Goal: Information Seeking & Learning: Learn about a topic

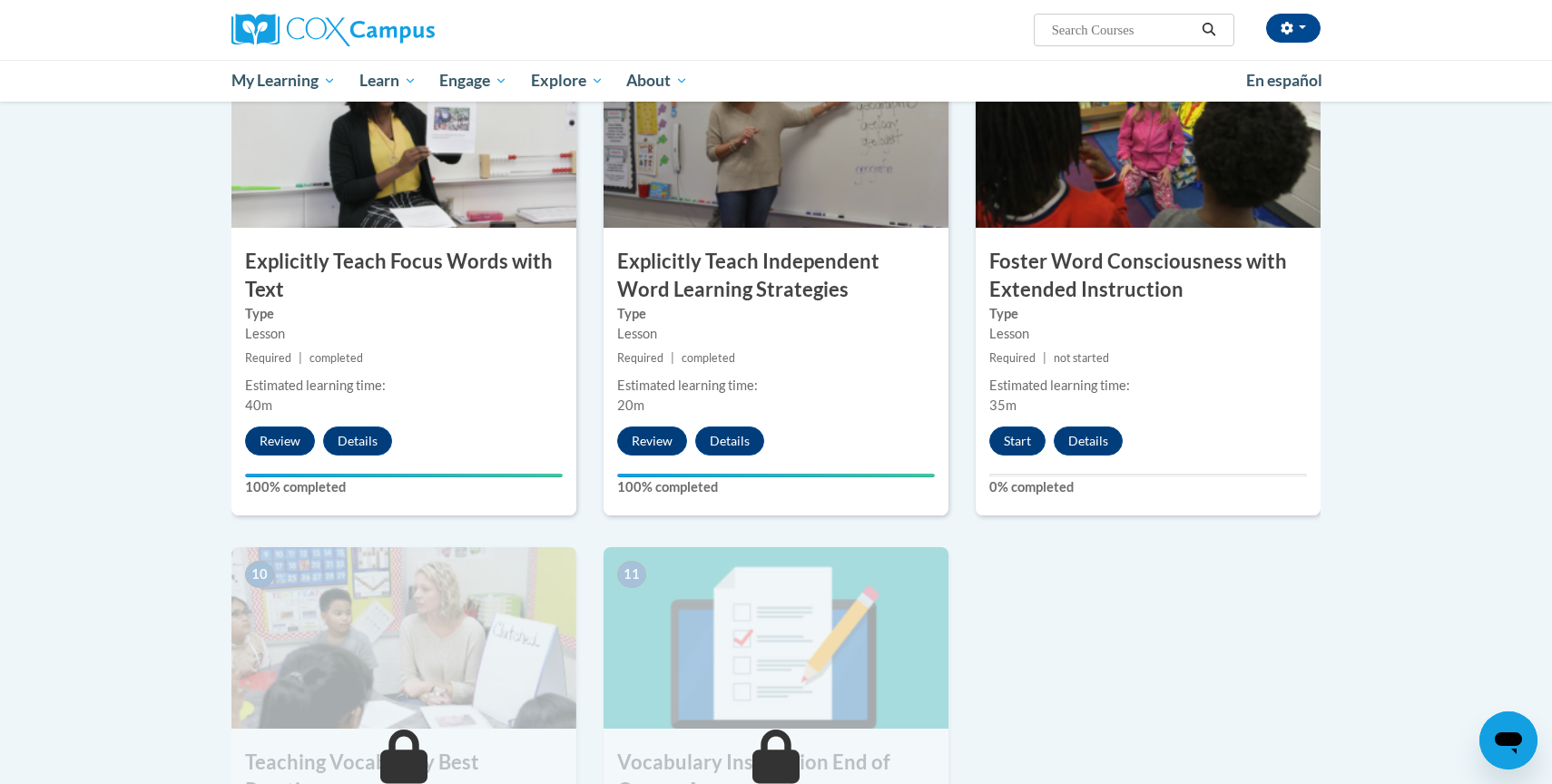
scroll to position [1431, 0]
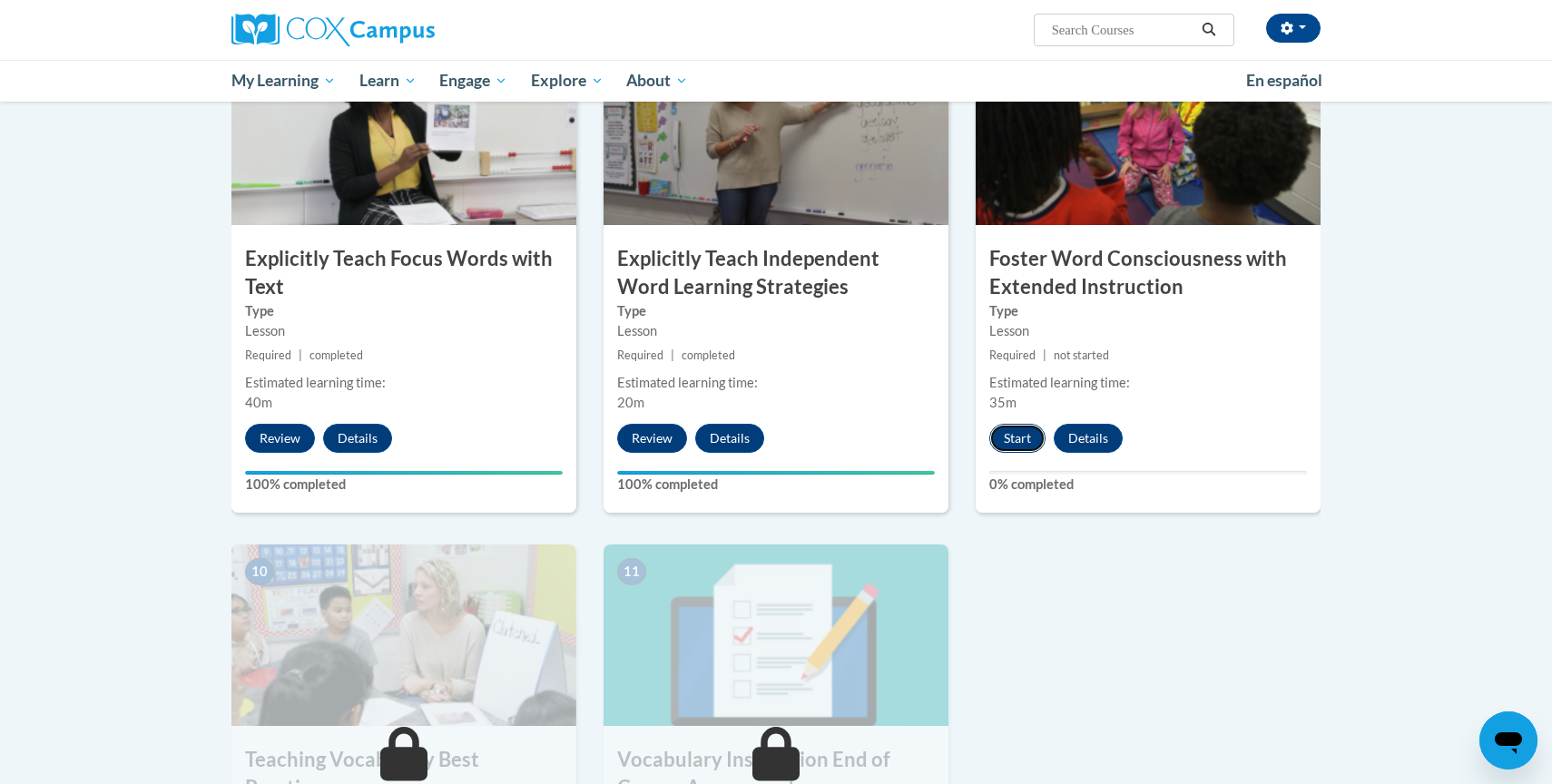
click at [1005, 443] on button "Start" at bounding box center [1017, 438] width 56 height 29
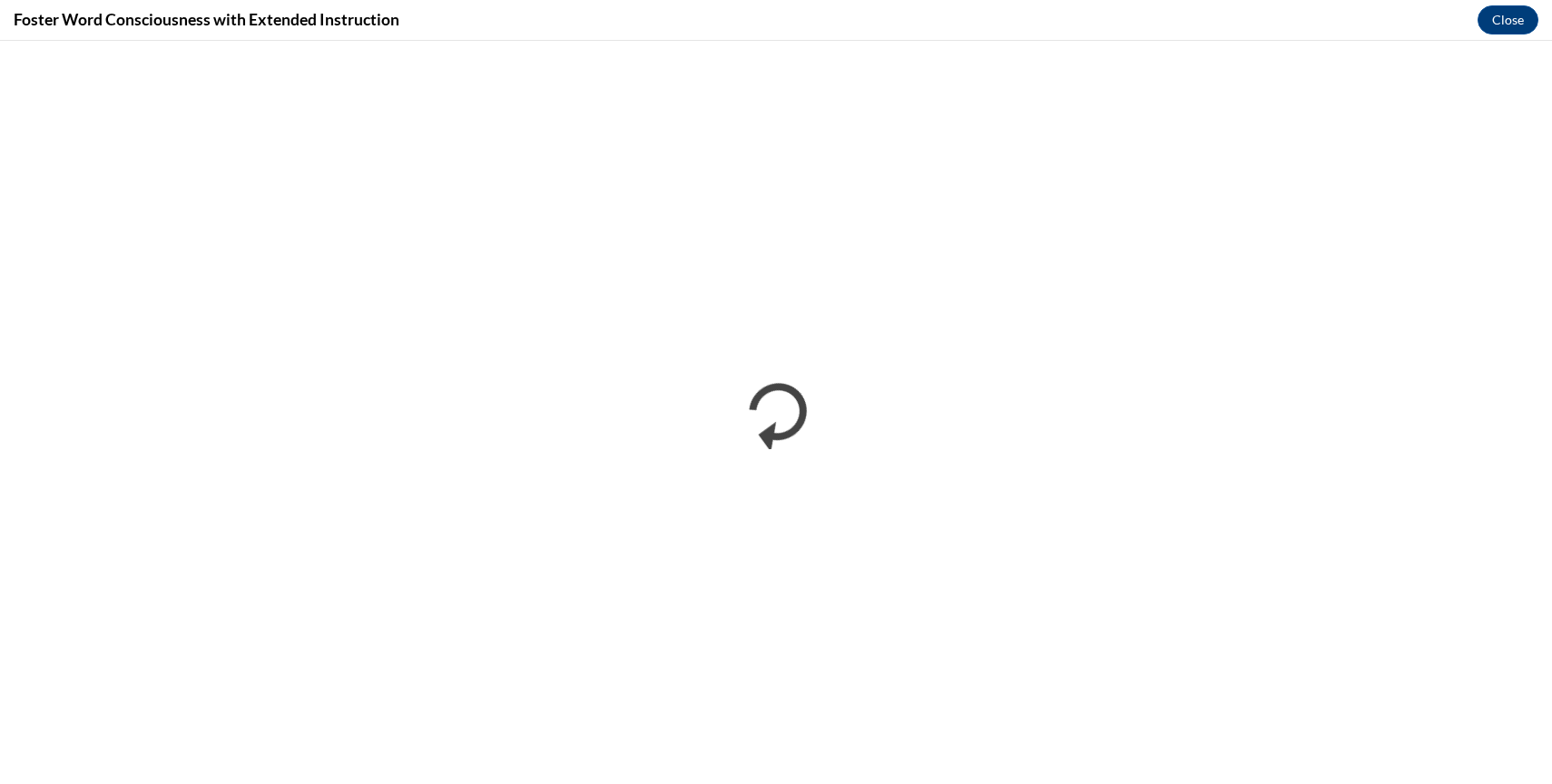
scroll to position [0, 0]
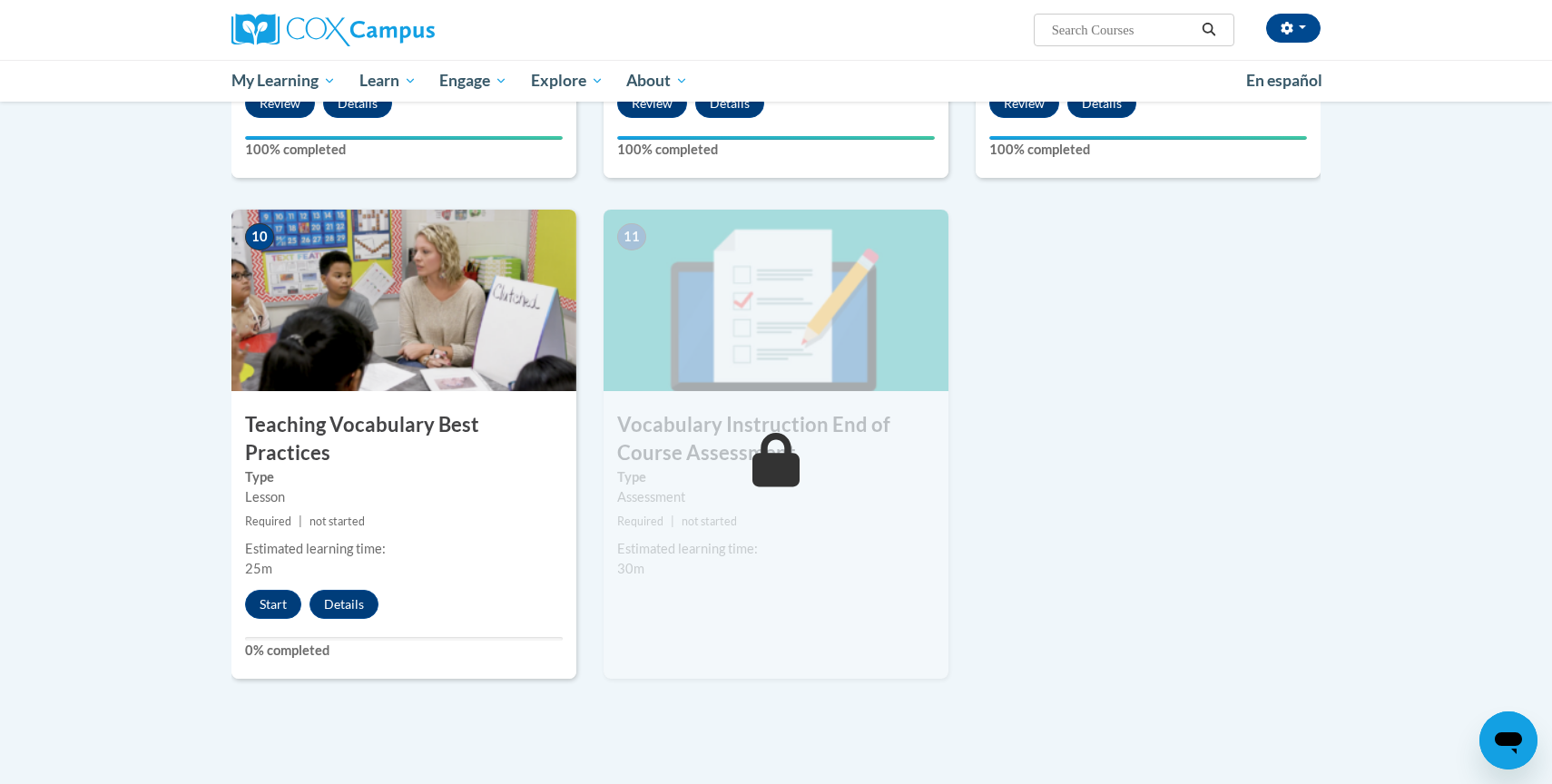
scroll to position [1767, 0]
click at [269, 589] on button "Start" at bounding box center [272, 603] width 56 height 29
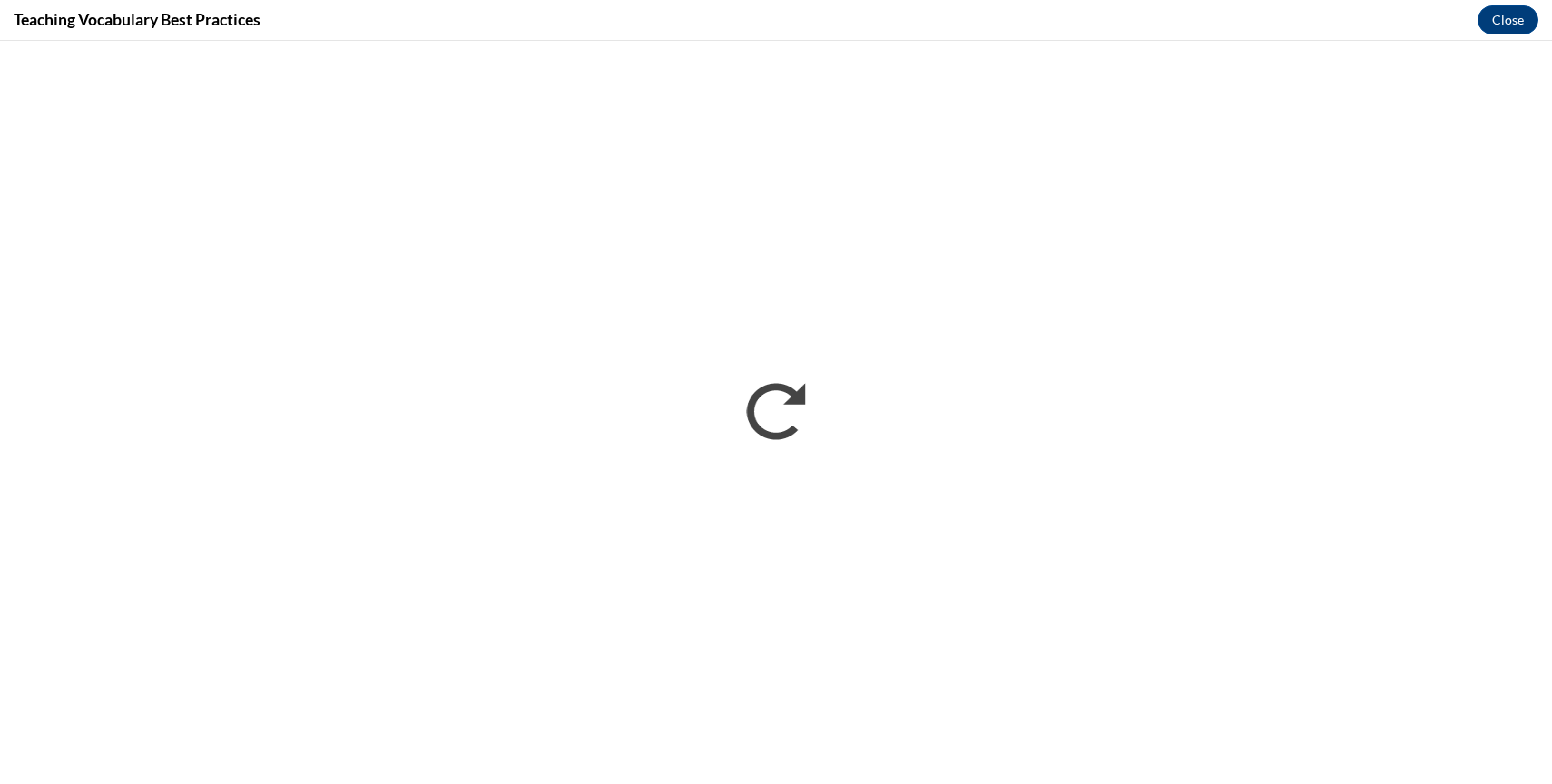
scroll to position [0, 0]
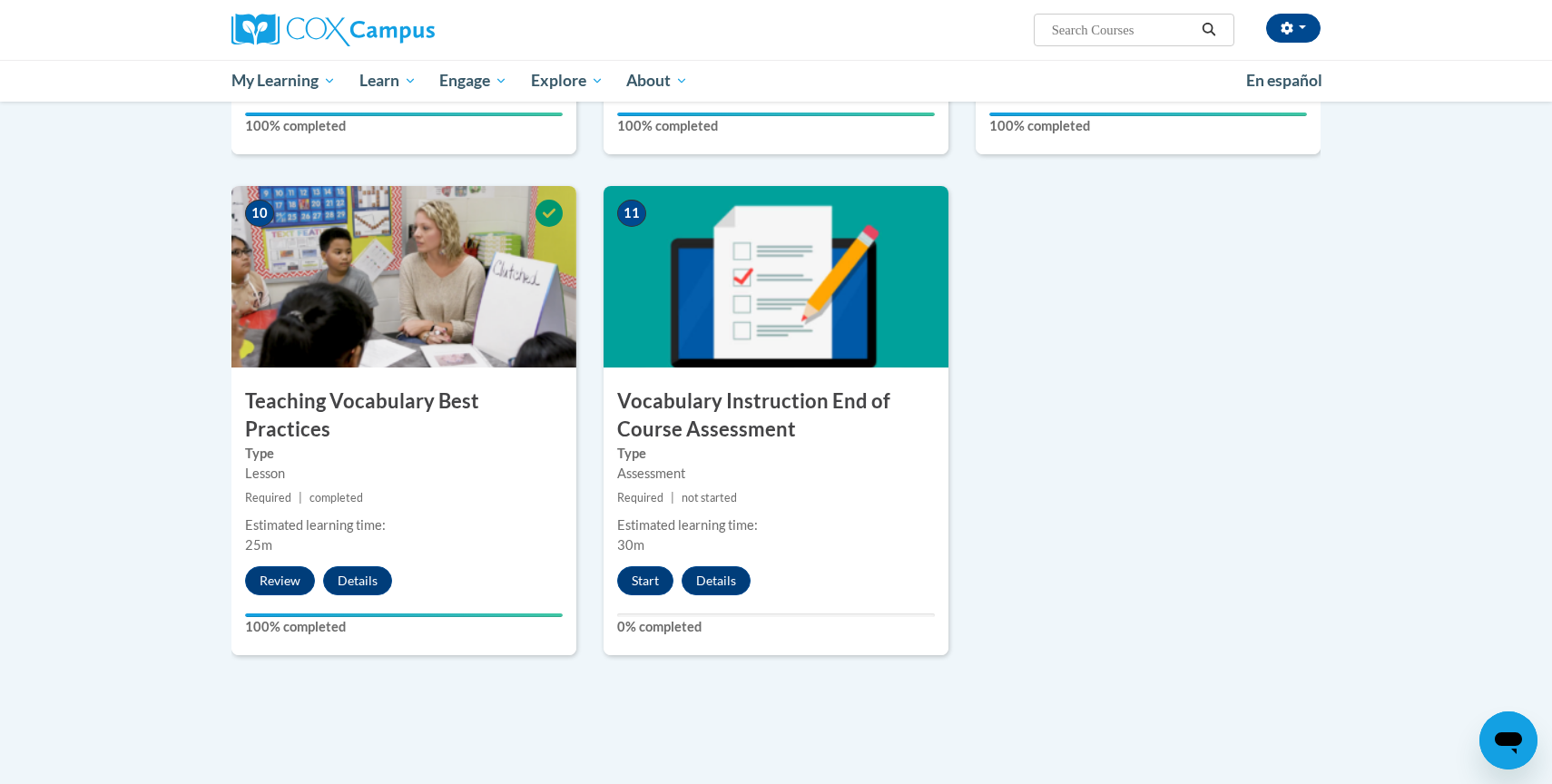
scroll to position [1785, 0]
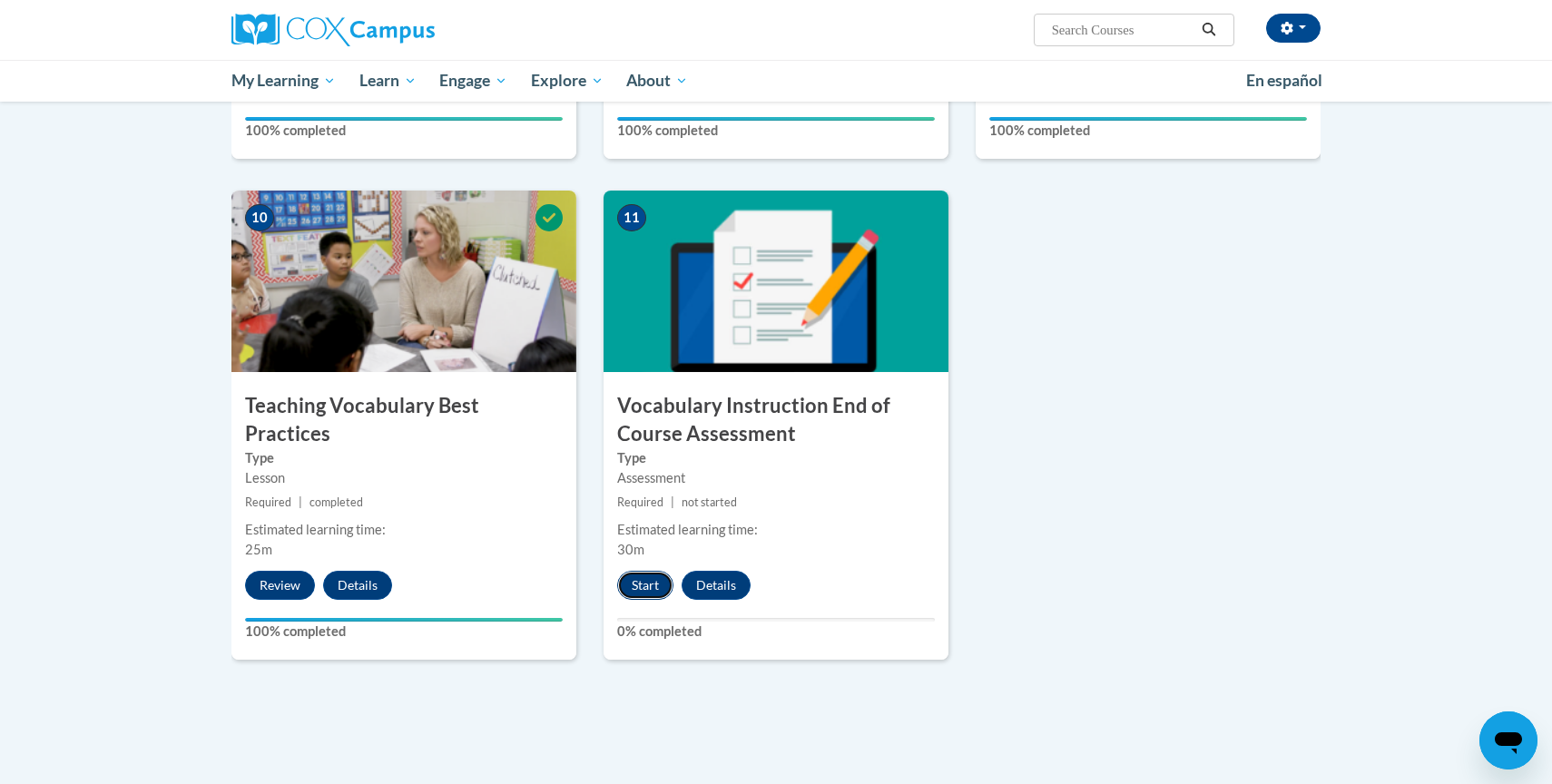
click at [635, 583] on button "Start" at bounding box center [645, 584] width 56 height 29
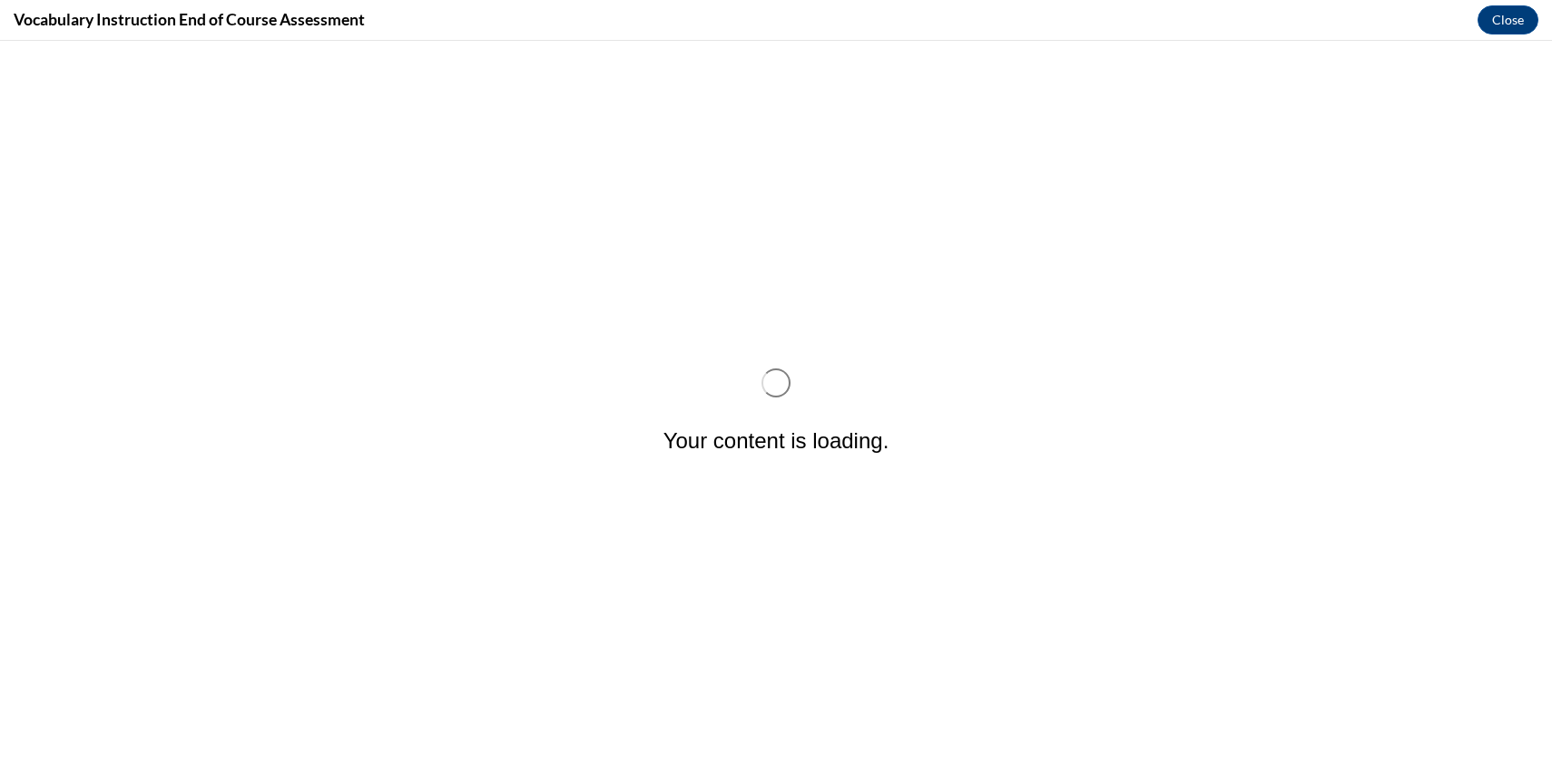
scroll to position [0, 0]
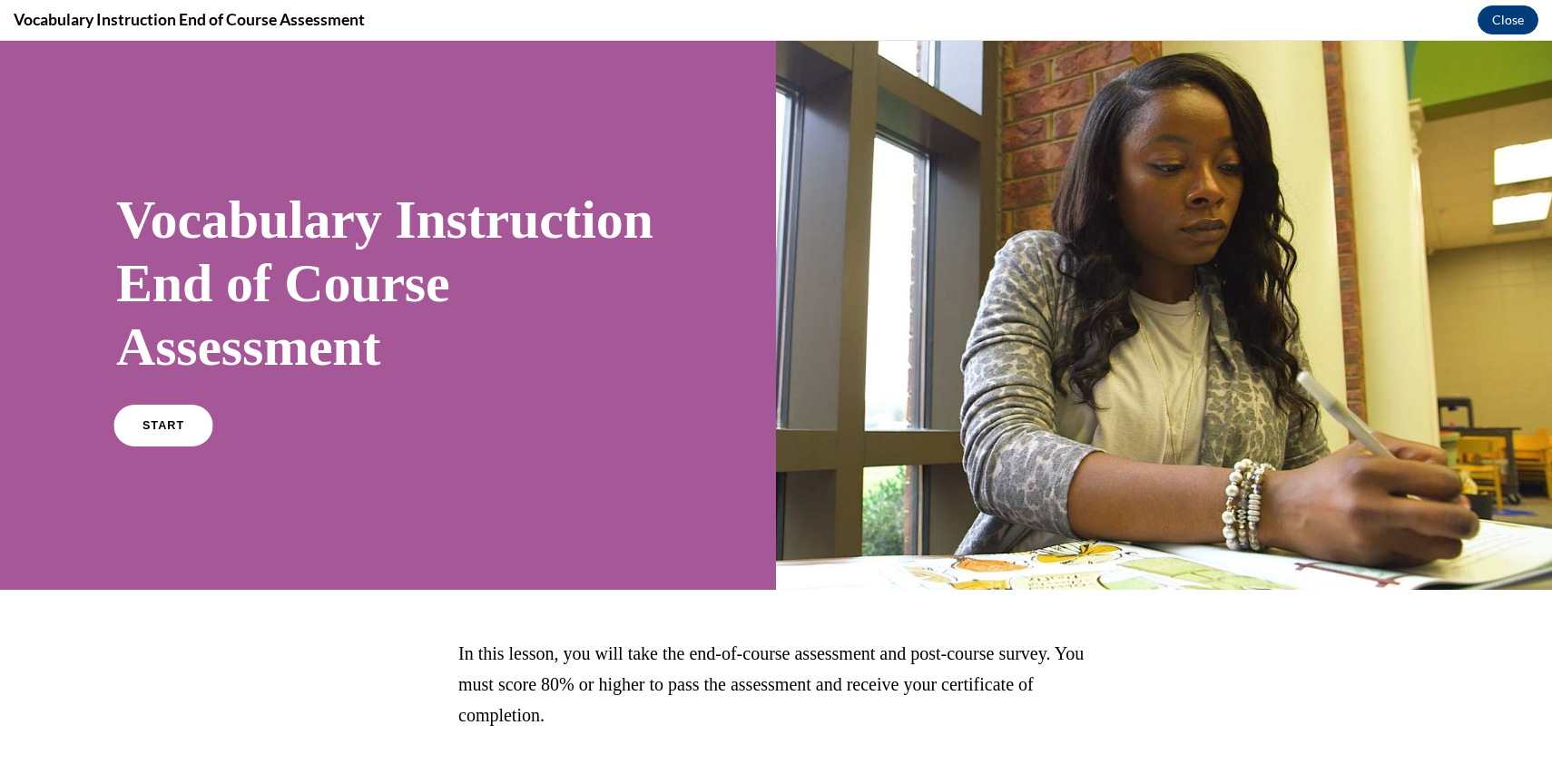
click at [158, 429] on span "START" at bounding box center [163, 426] width 42 height 14
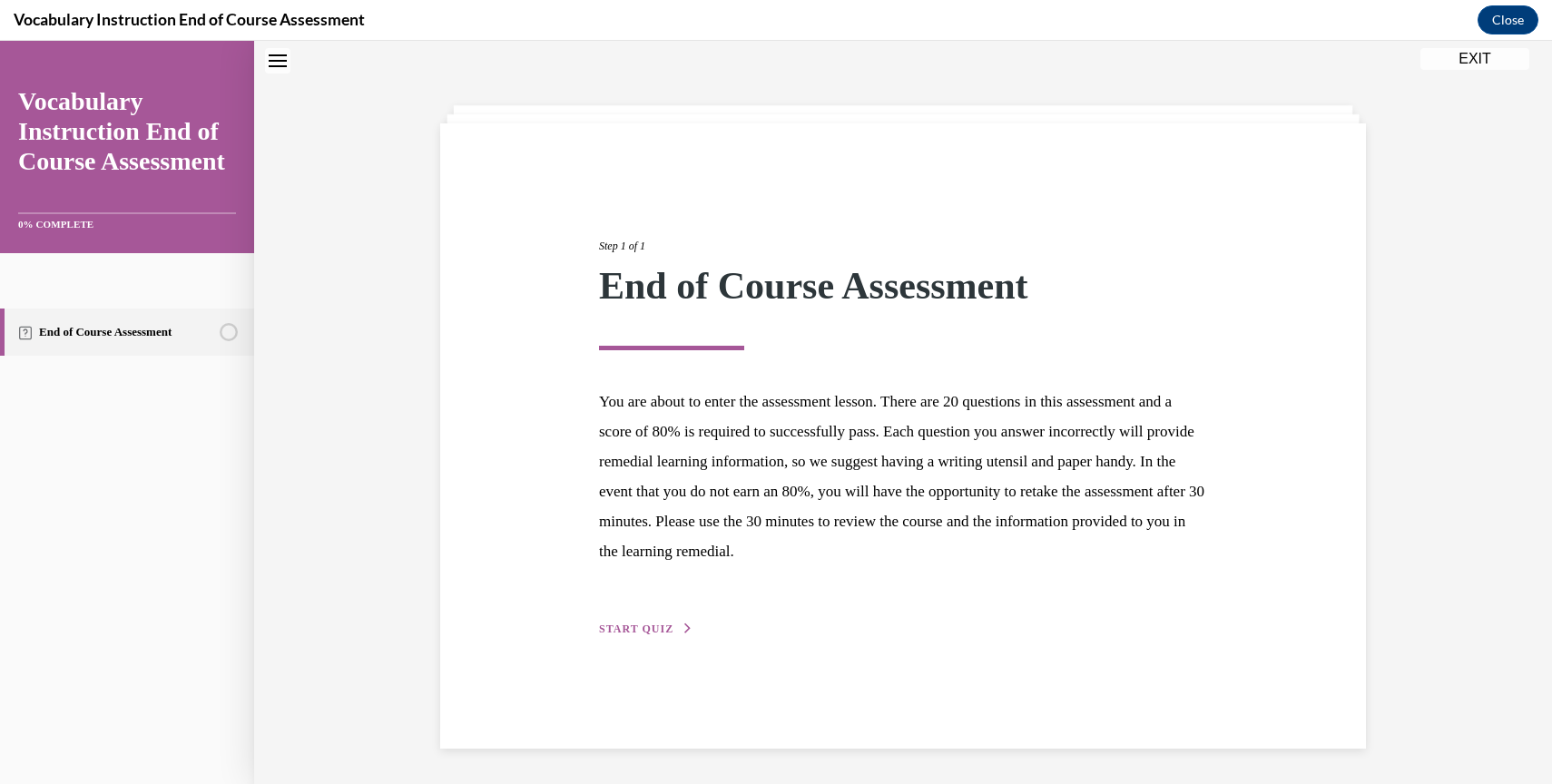
scroll to position [57, 0]
click at [615, 626] on span "START QUIZ" at bounding box center [636, 628] width 74 height 13
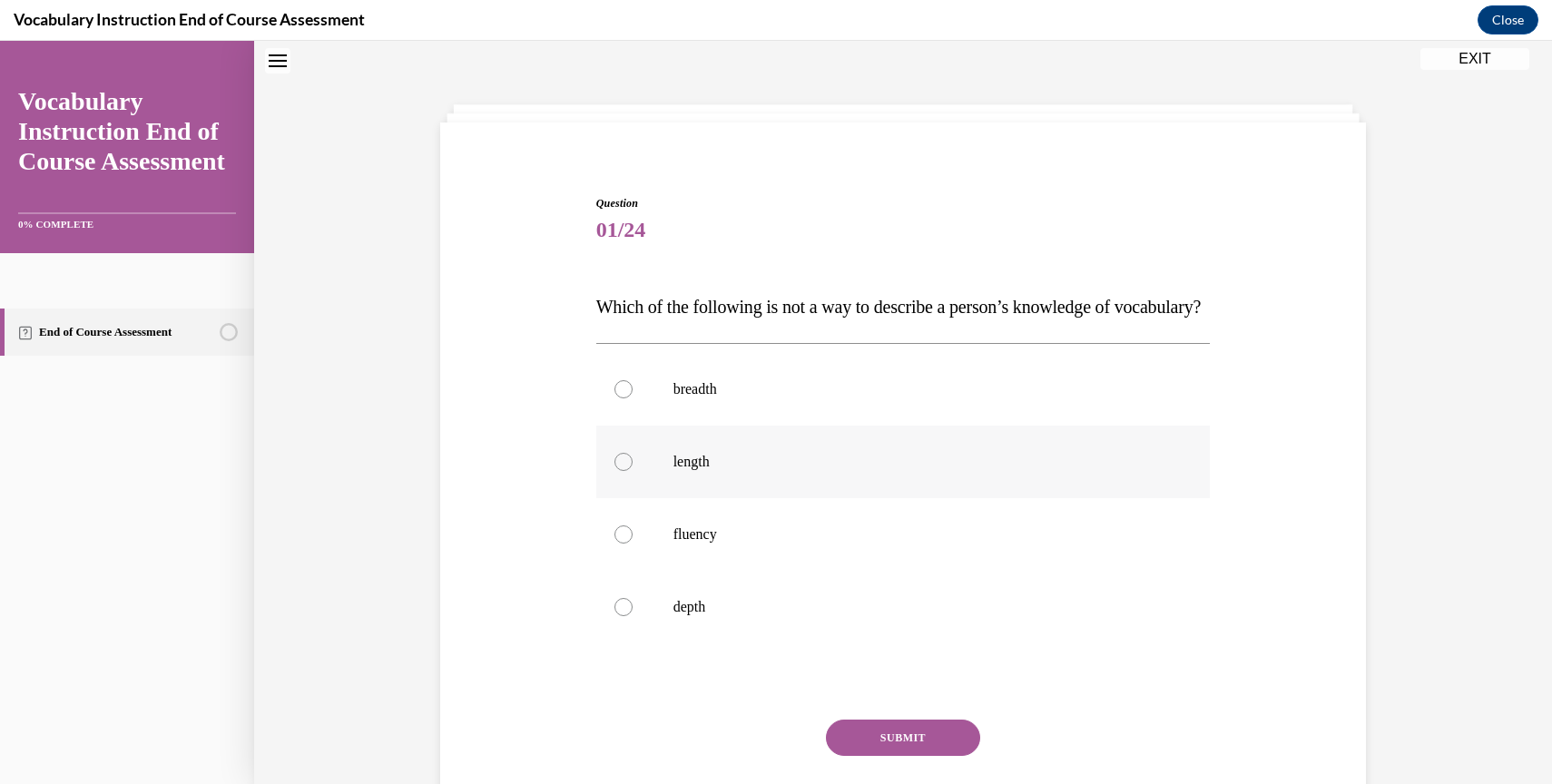
click at [621, 471] on div at bounding box center [623, 461] width 18 height 18
click at [621, 471] on input "length" at bounding box center [623, 461] width 18 height 18
radio input "true"
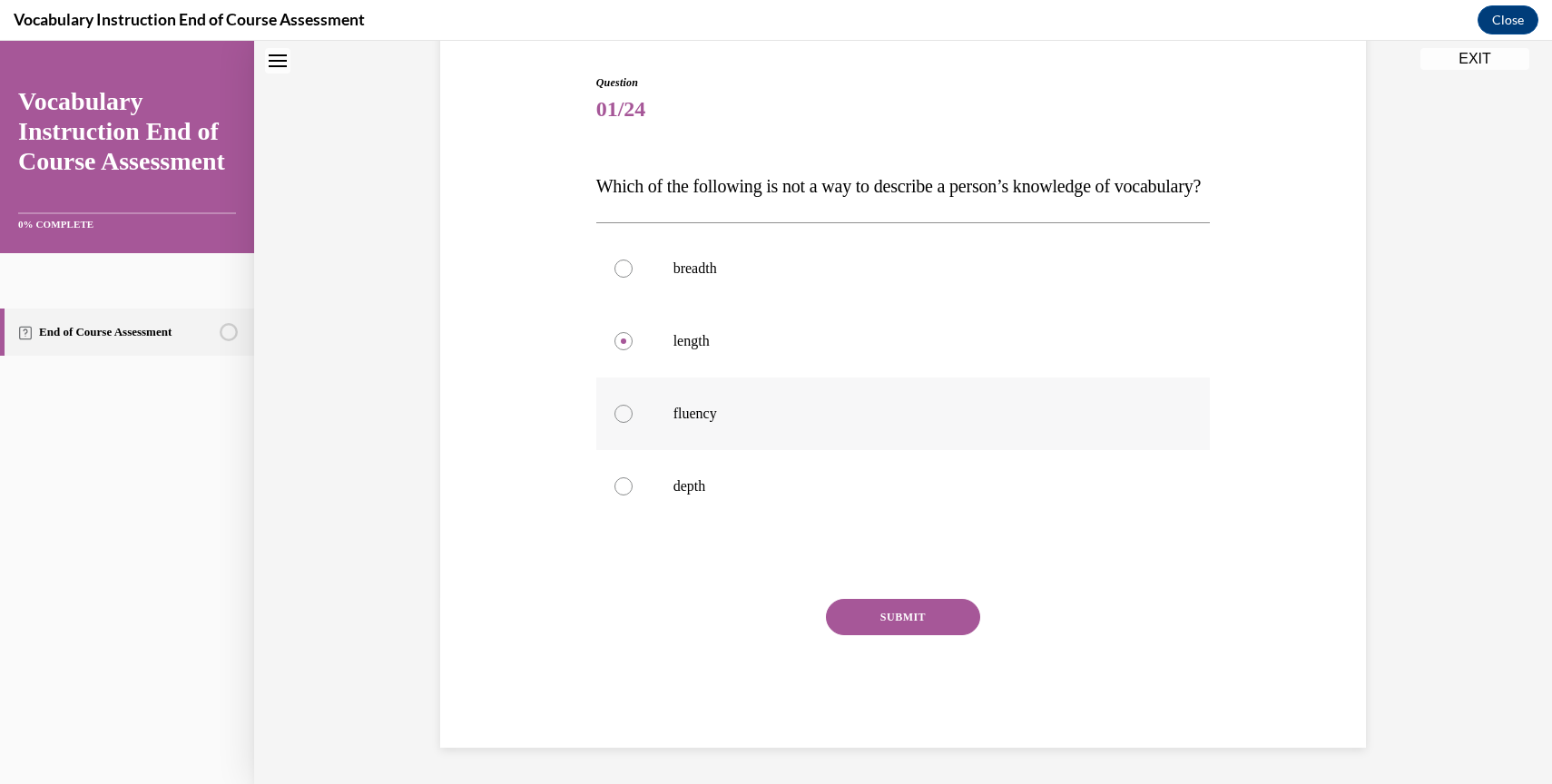
scroll to position [214, 0]
click at [858, 614] on button "SUBMIT" at bounding box center [903, 617] width 155 height 37
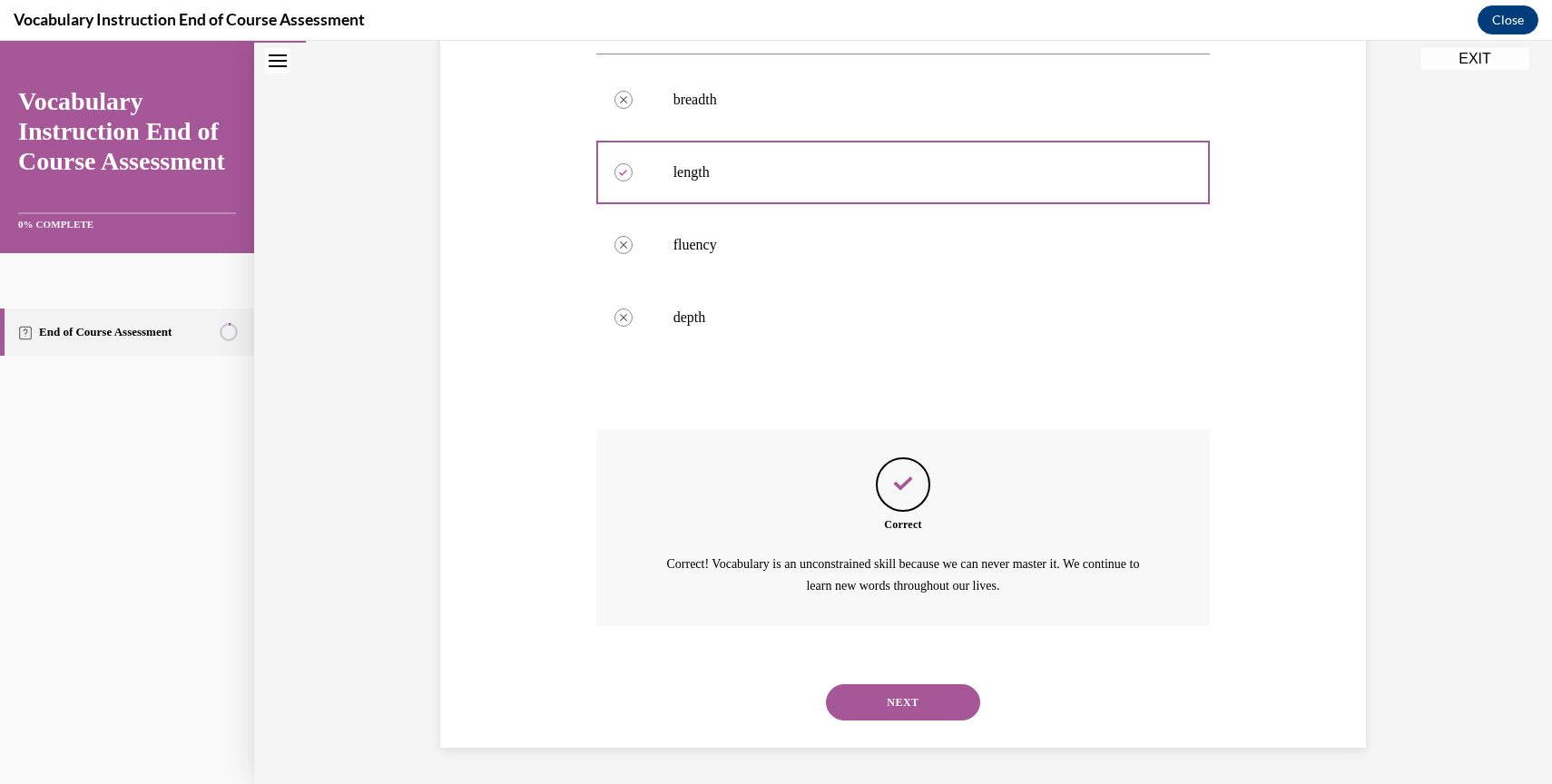
scroll to position [382, 0]
click at [879, 700] on button "NEXT" at bounding box center [903, 702] width 155 height 37
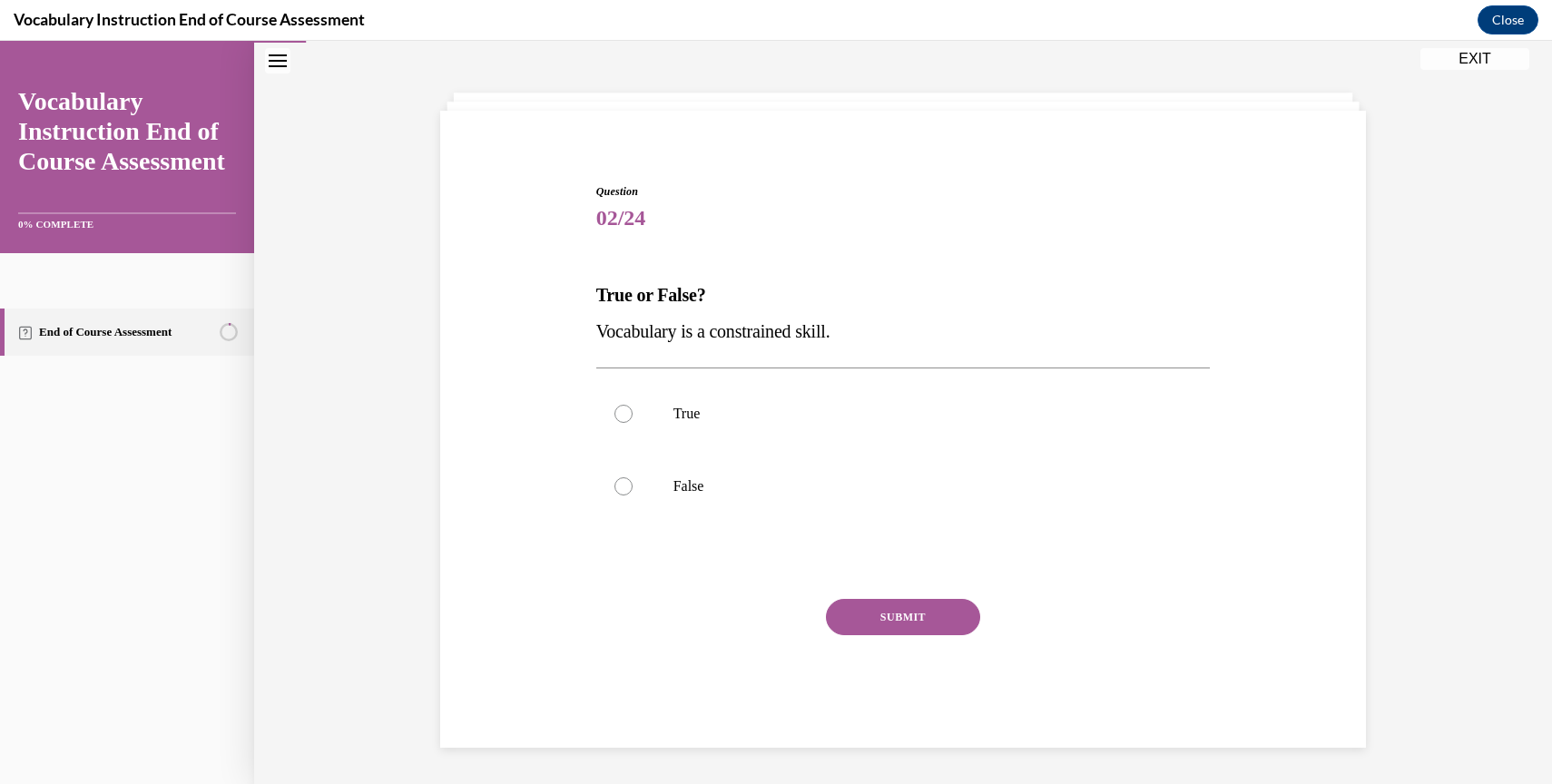
scroll to position [69, 0]
click at [619, 485] on div at bounding box center [623, 486] width 18 height 18
click at [619, 485] on input "False" at bounding box center [623, 486] width 18 height 18
radio input "true"
click at [880, 614] on button "SUBMIT" at bounding box center [903, 617] width 155 height 37
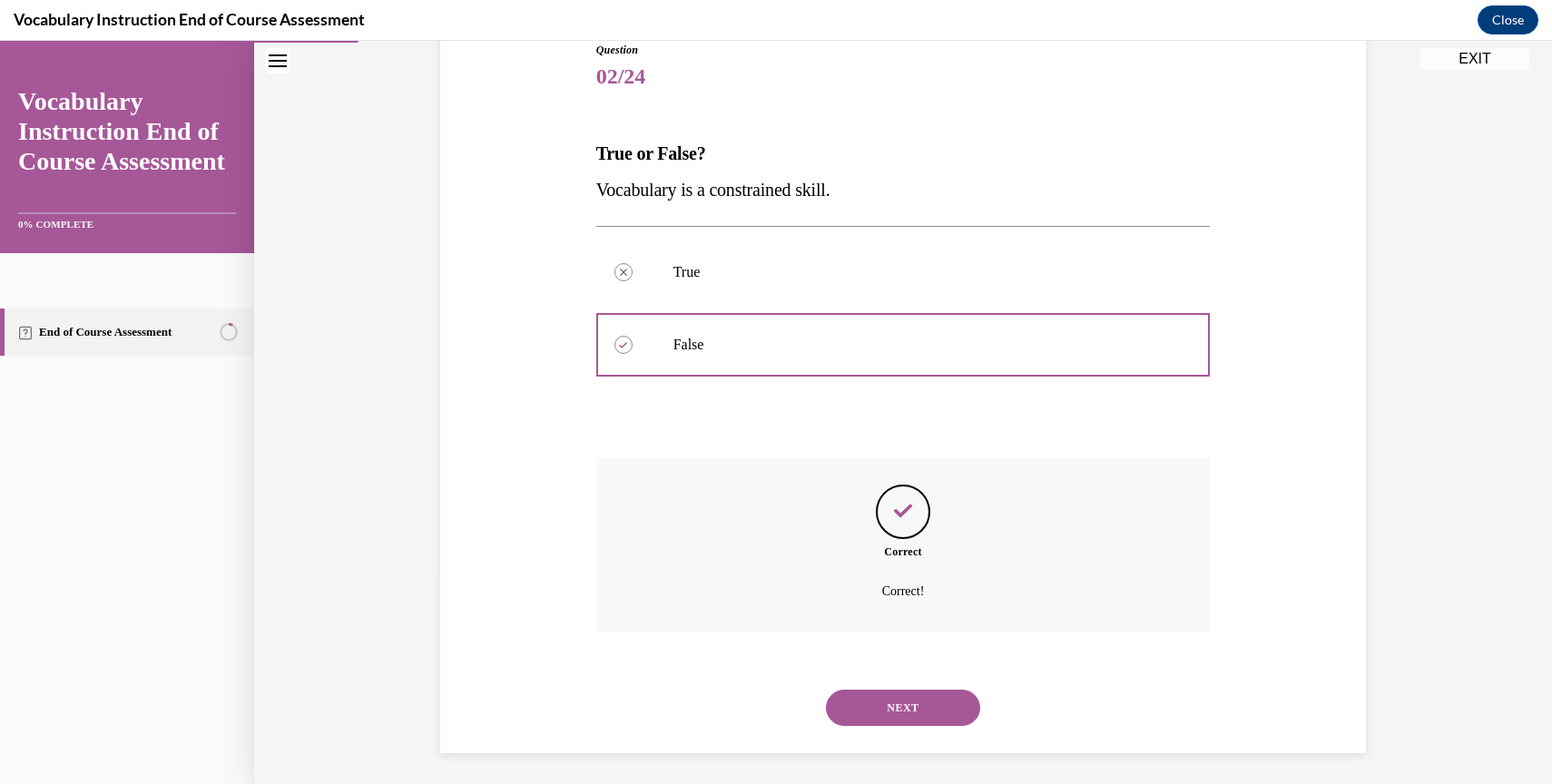
scroll to position [216, 0]
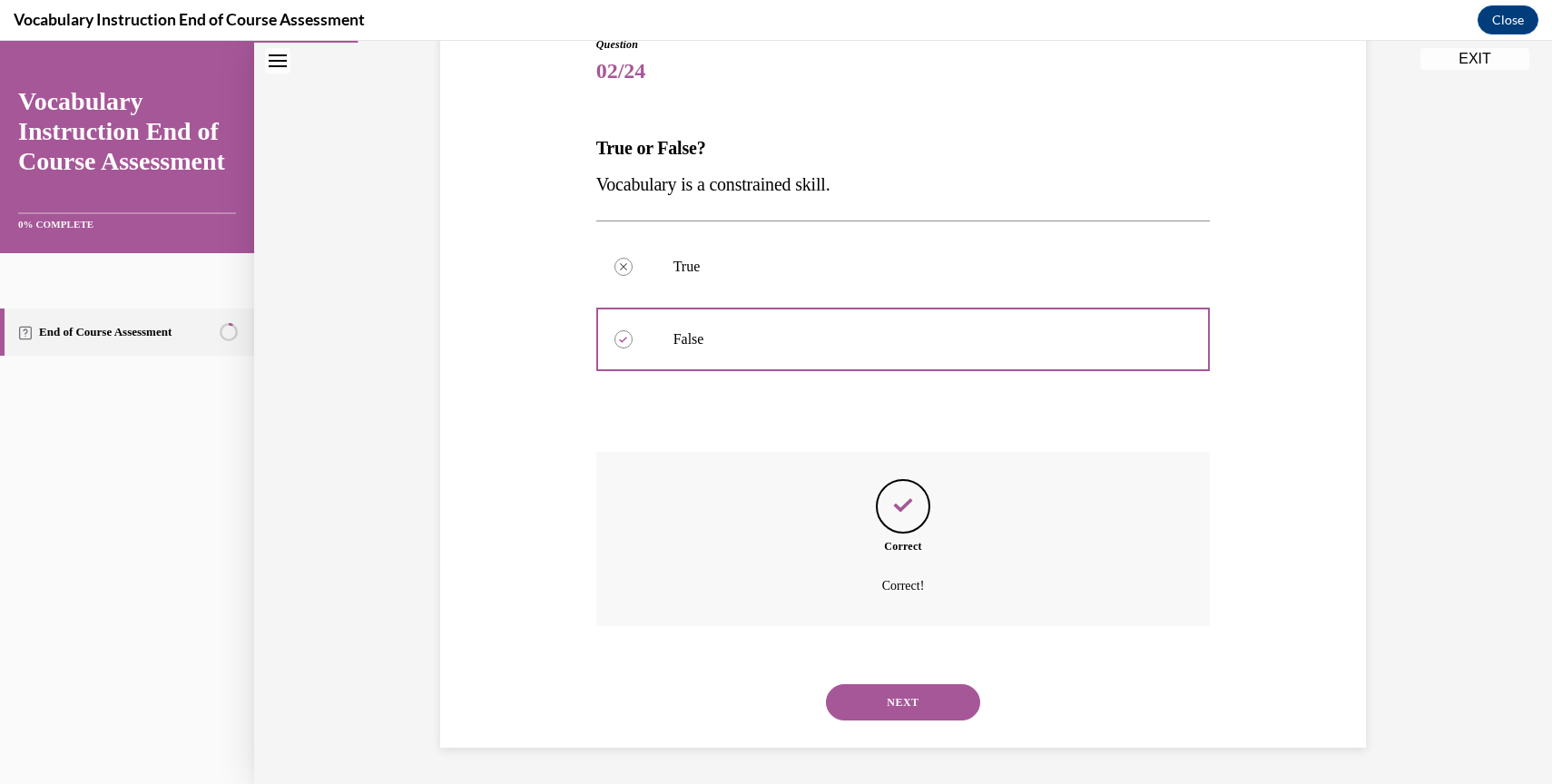
click at [892, 708] on button "NEXT" at bounding box center [903, 702] width 155 height 37
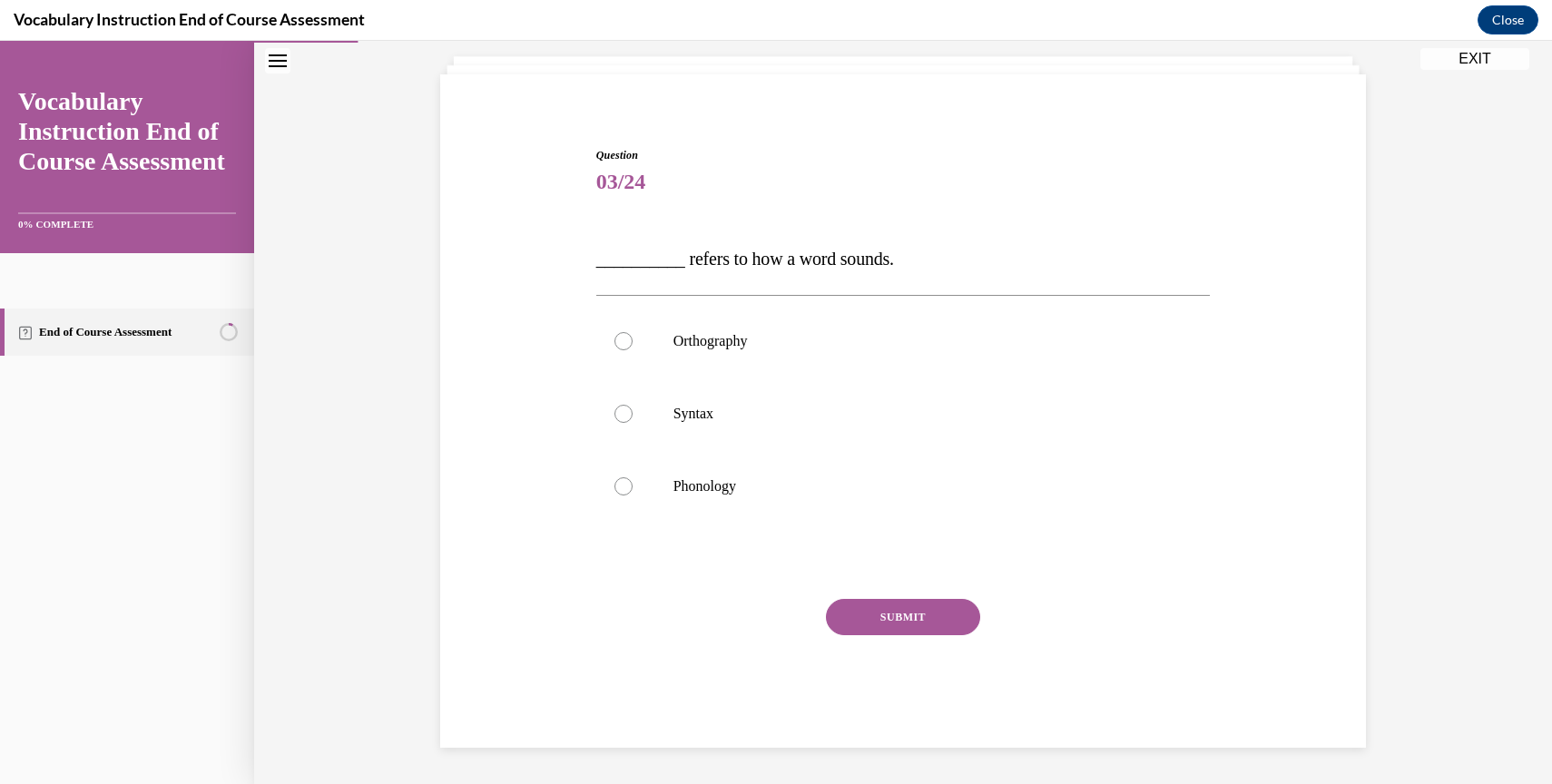
scroll to position [105, 0]
click at [615, 484] on div at bounding box center [623, 486] width 18 height 18
click at [615, 484] on input "Phonology" at bounding box center [623, 486] width 18 height 18
radio input "true"
click at [879, 631] on button "SUBMIT" at bounding box center [903, 617] width 155 height 37
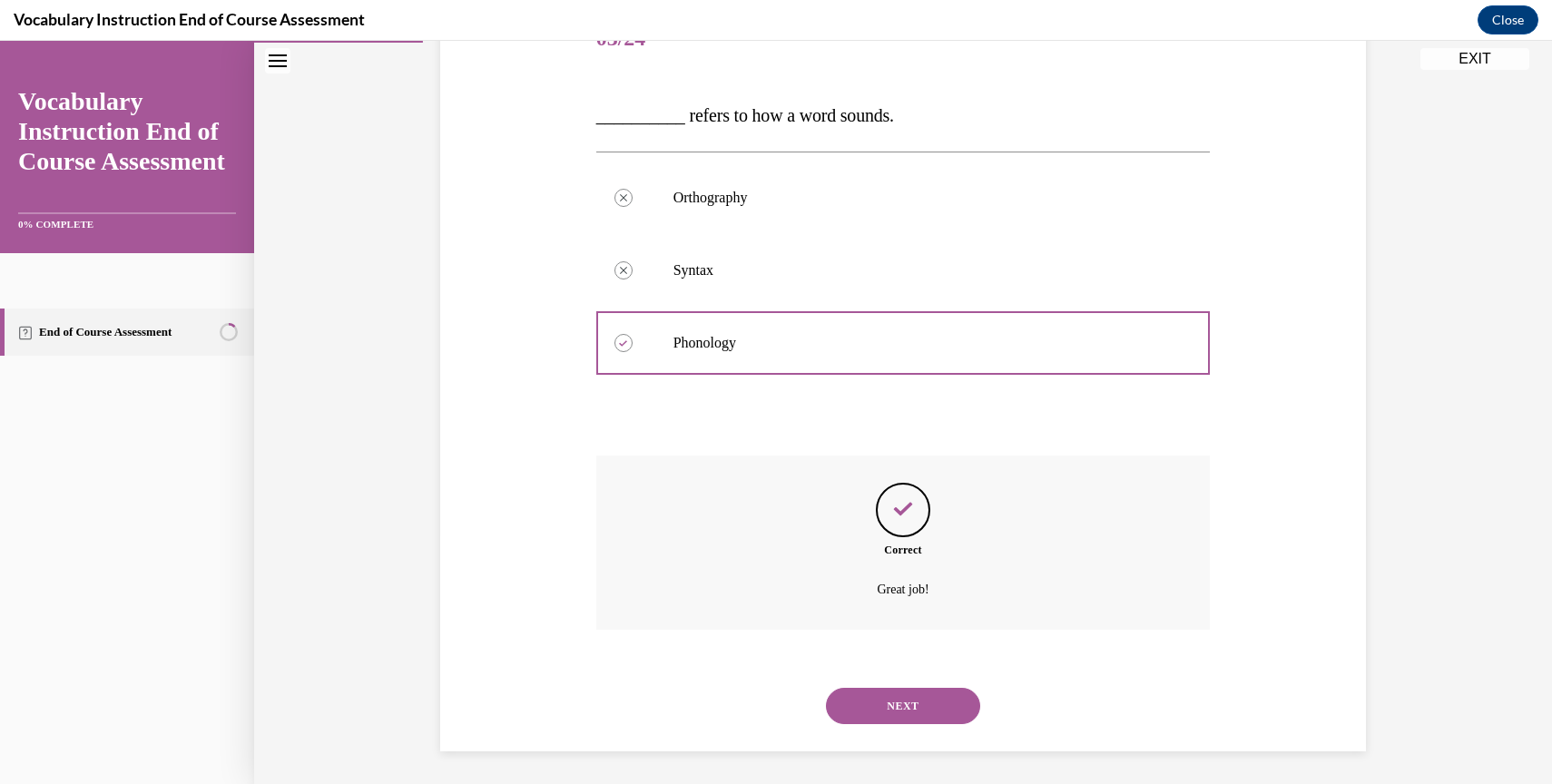
scroll to position [252, 0]
click at [875, 705] on button "NEXT" at bounding box center [903, 702] width 155 height 37
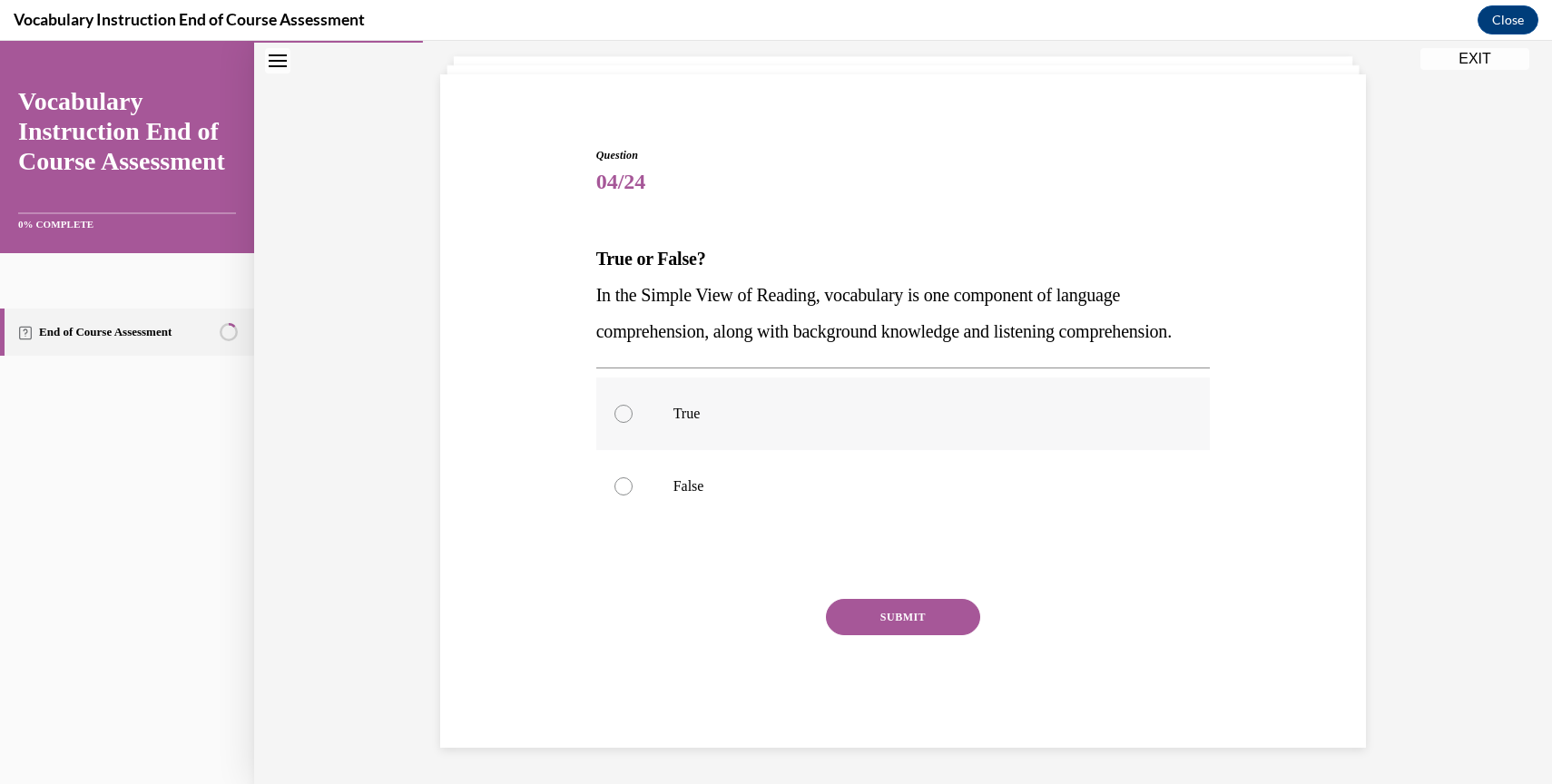
click at [624, 415] on div at bounding box center [623, 414] width 18 height 18
click at [624, 415] on input "True" at bounding box center [623, 414] width 18 height 18
radio input "true"
click at [890, 615] on button "SUBMIT" at bounding box center [903, 617] width 155 height 37
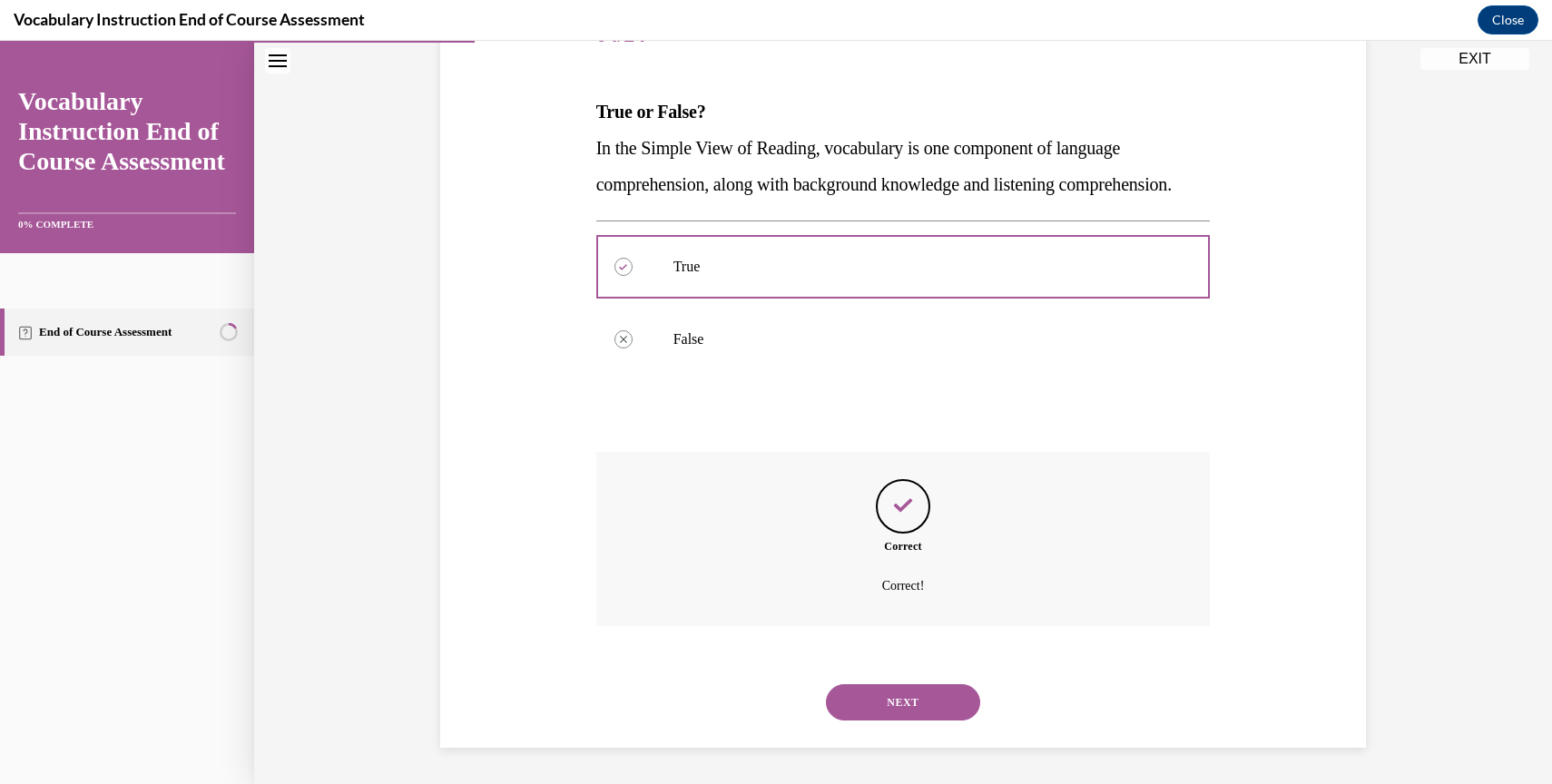
scroll to position [288, 0]
click at [855, 698] on button "NEXT" at bounding box center [903, 702] width 155 height 37
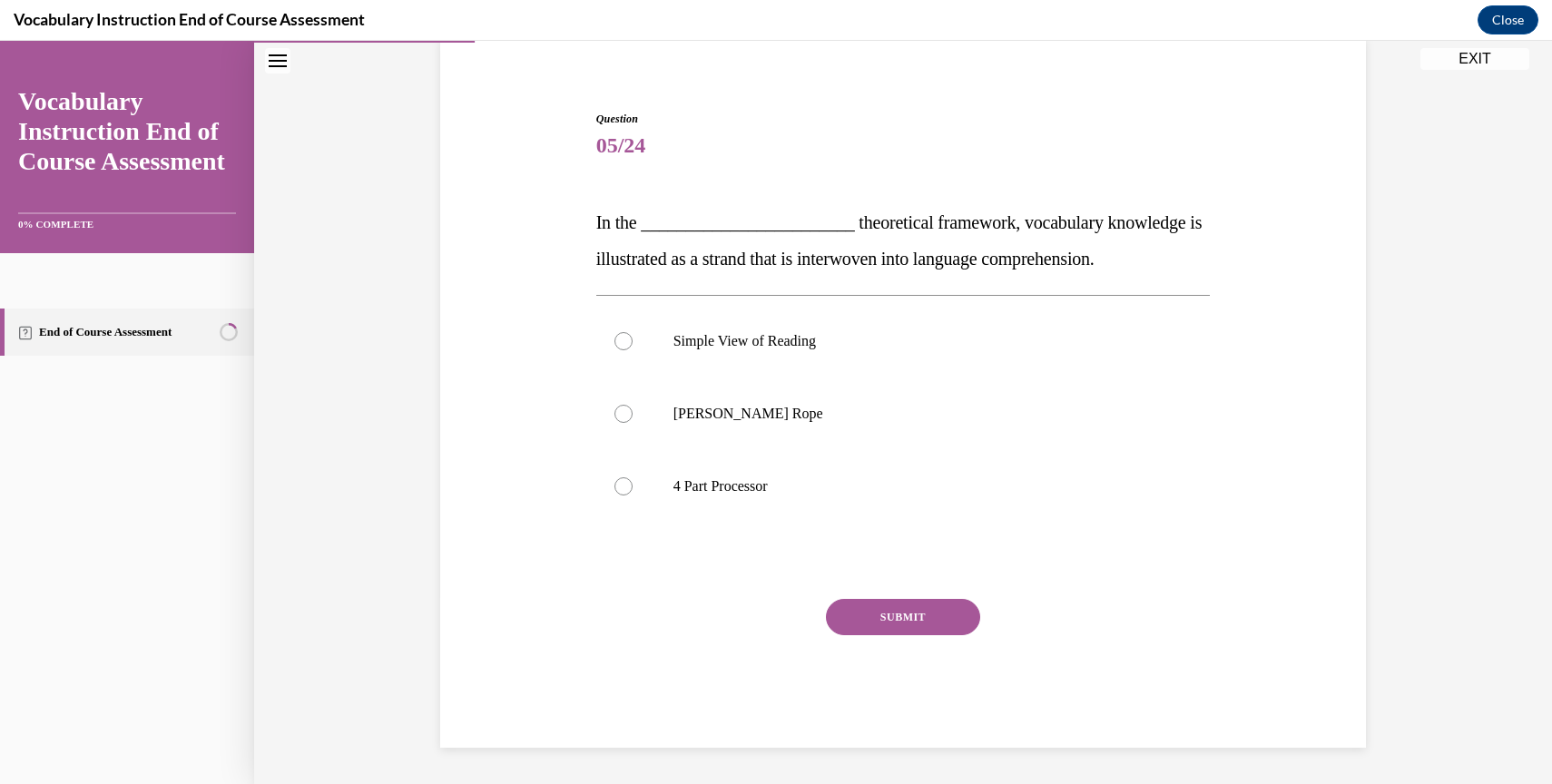
scroll to position [142, 0]
click at [618, 413] on div at bounding box center [623, 414] width 18 height 18
click at [618, 413] on input "Scarborough's Rope" at bounding box center [623, 414] width 18 height 18
radio input "true"
click at [875, 611] on button "SUBMIT" at bounding box center [903, 617] width 155 height 37
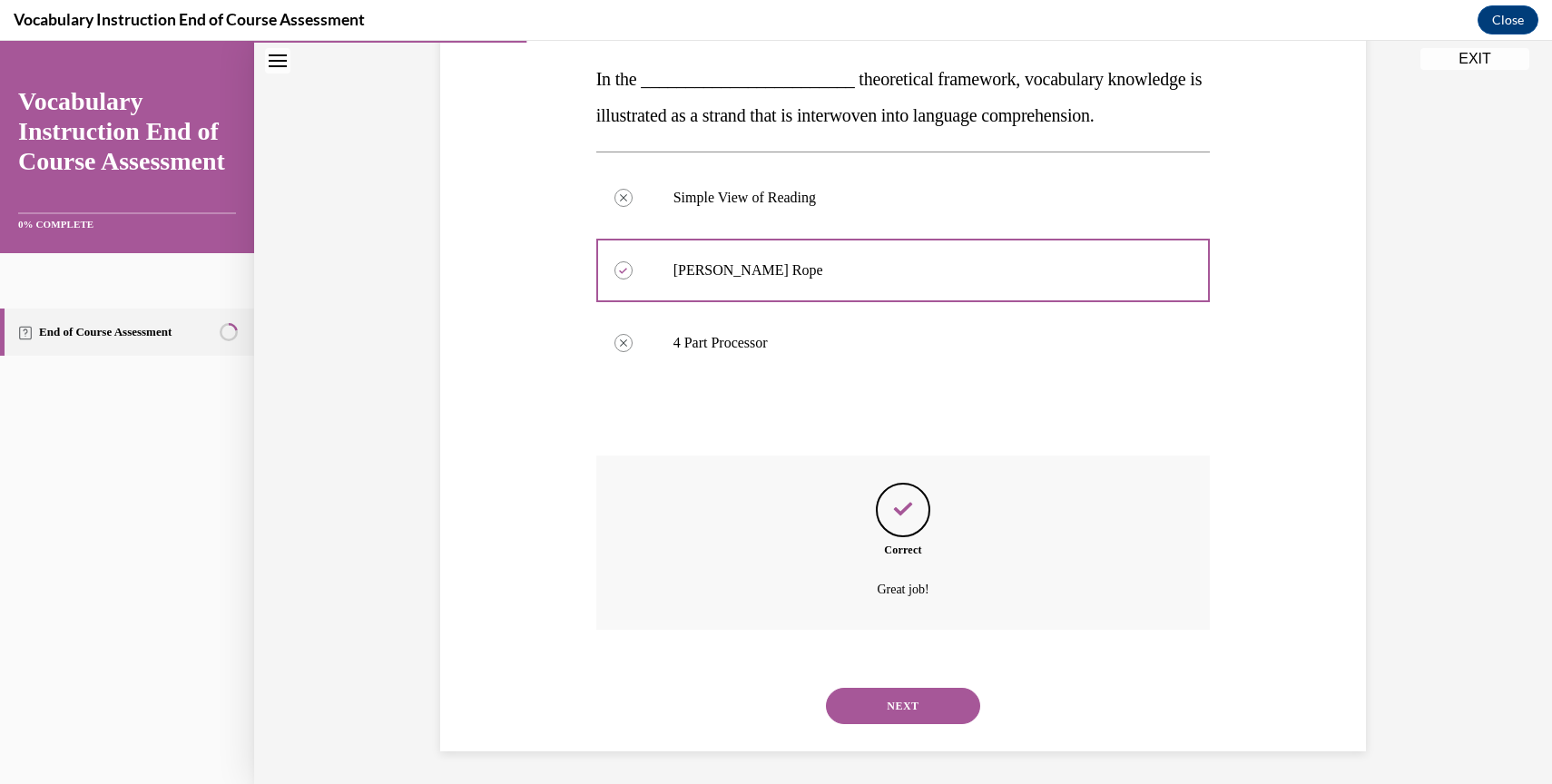
scroll to position [288, 0]
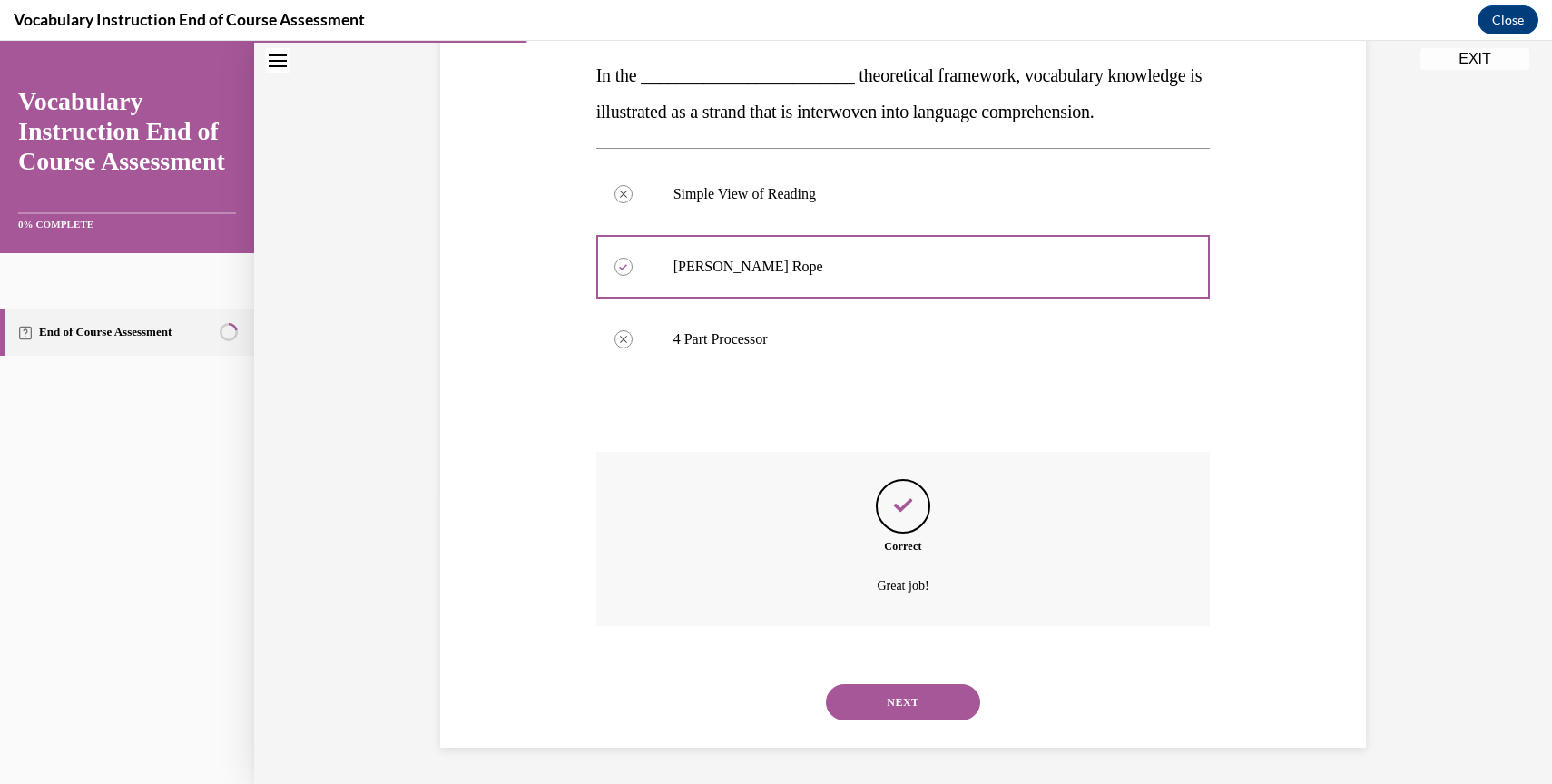
click at [893, 695] on button "NEXT" at bounding box center [903, 702] width 155 height 37
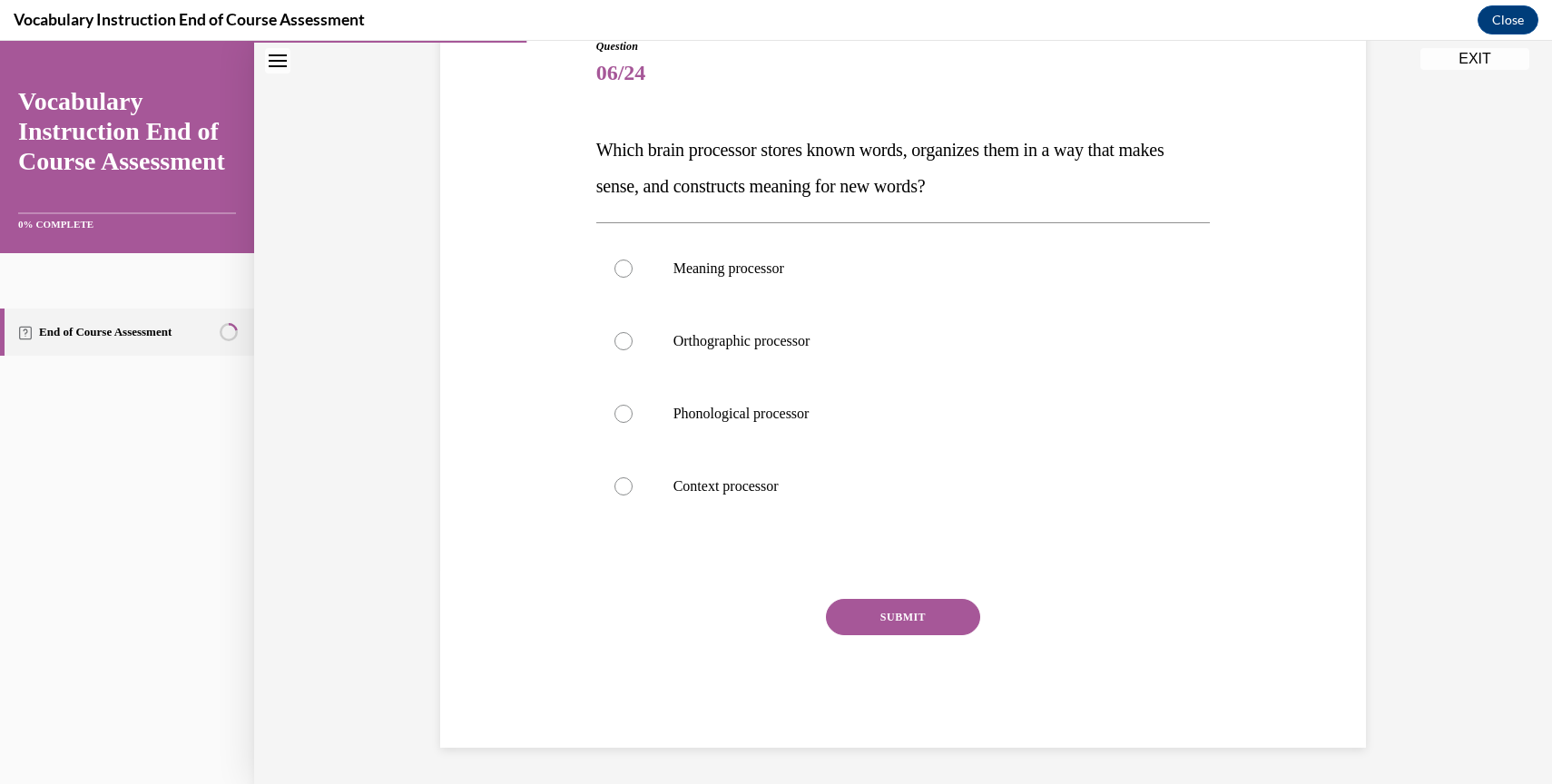
scroll to position [202, 0]
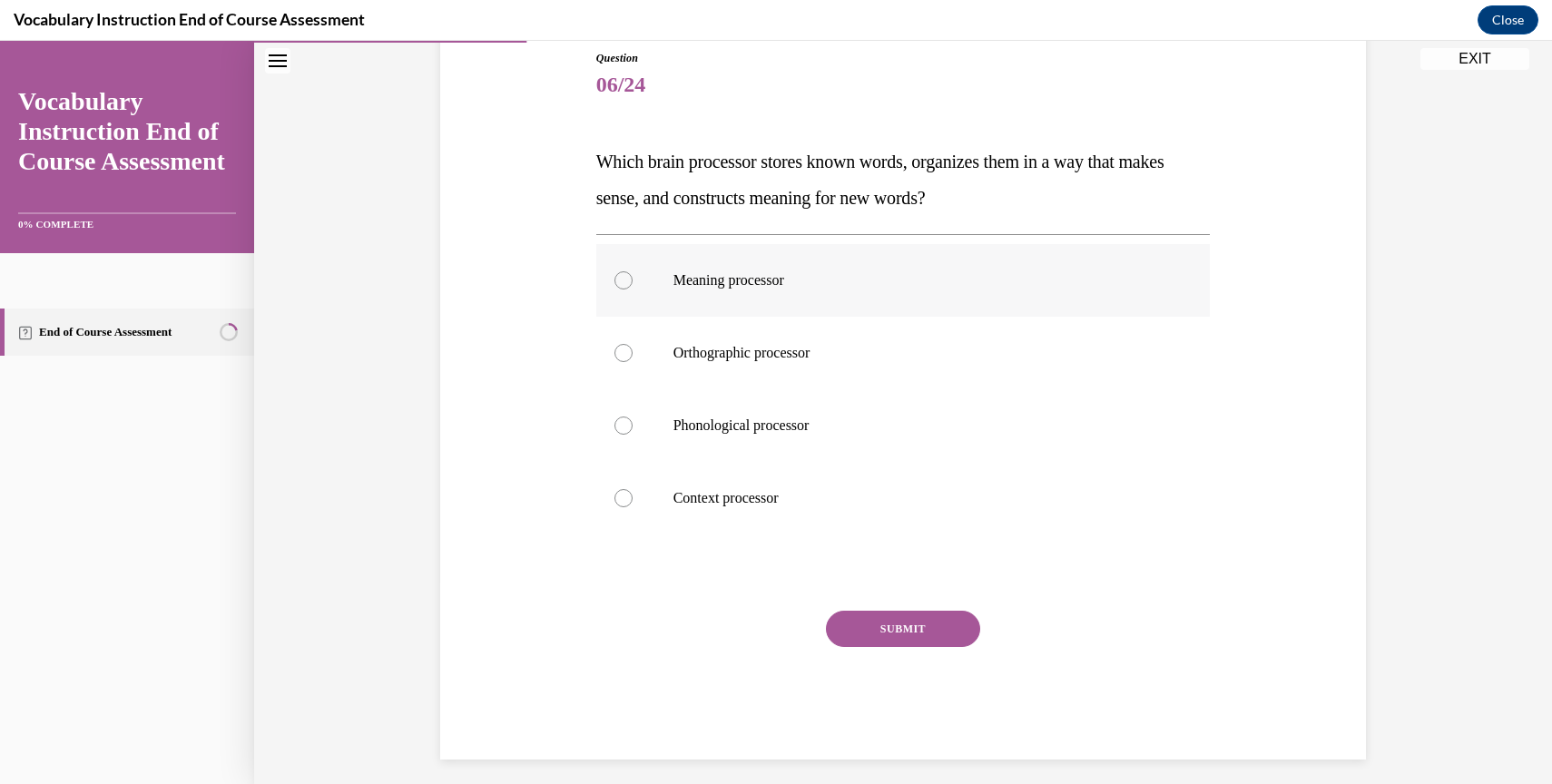
click at [612, 276] on label "Meaning processor" at bounding box center [903, 280] width 614 height 72
click at [614, 276] on input "Meaning processor" at bounding box center [623, 280] width 18 height 18
radio input "true"
click at [862, 630] on button "SUBMIT" at bounding box center [903, 629] width 155 height 37
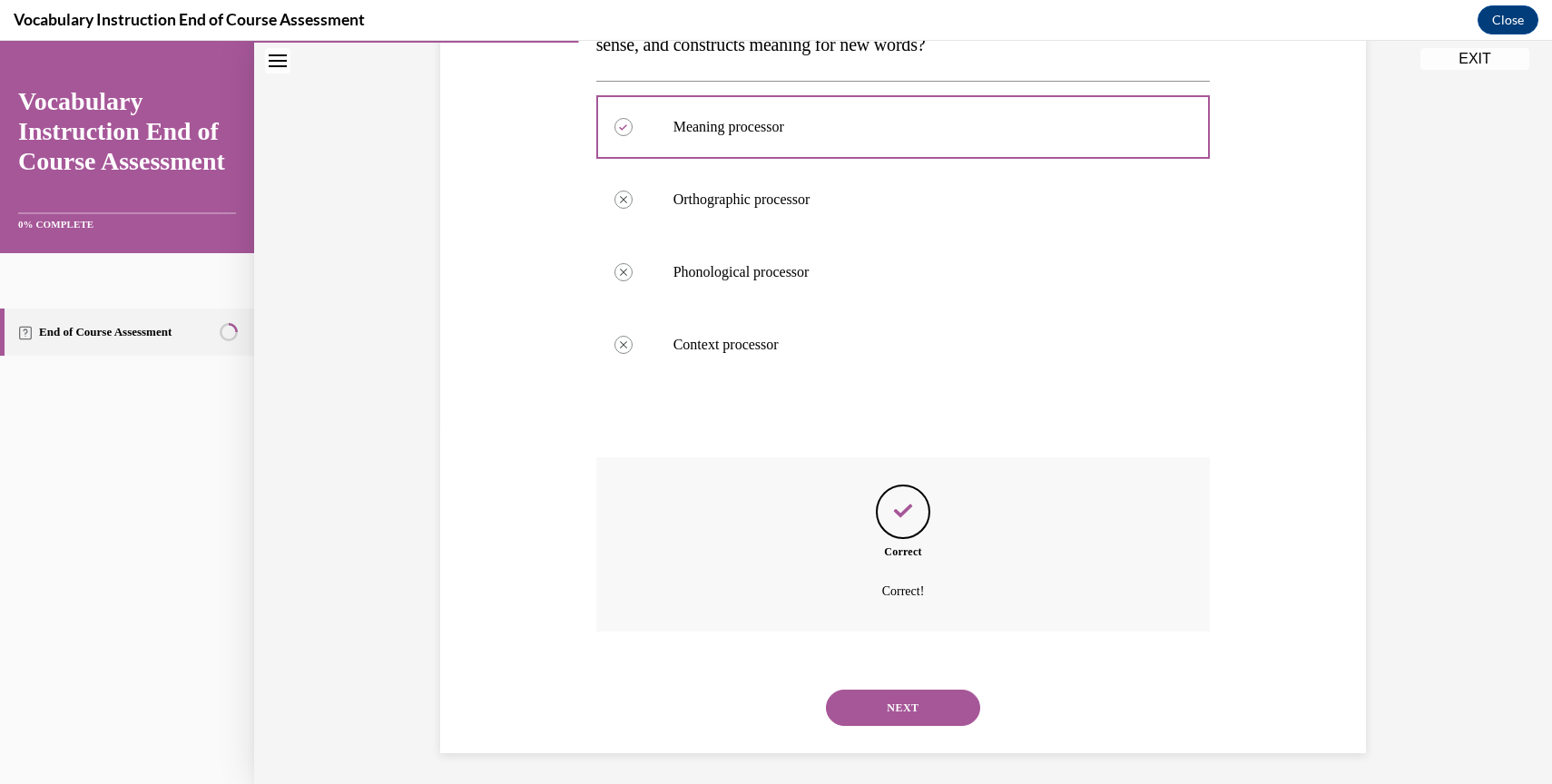
scroll to position [361, 0]
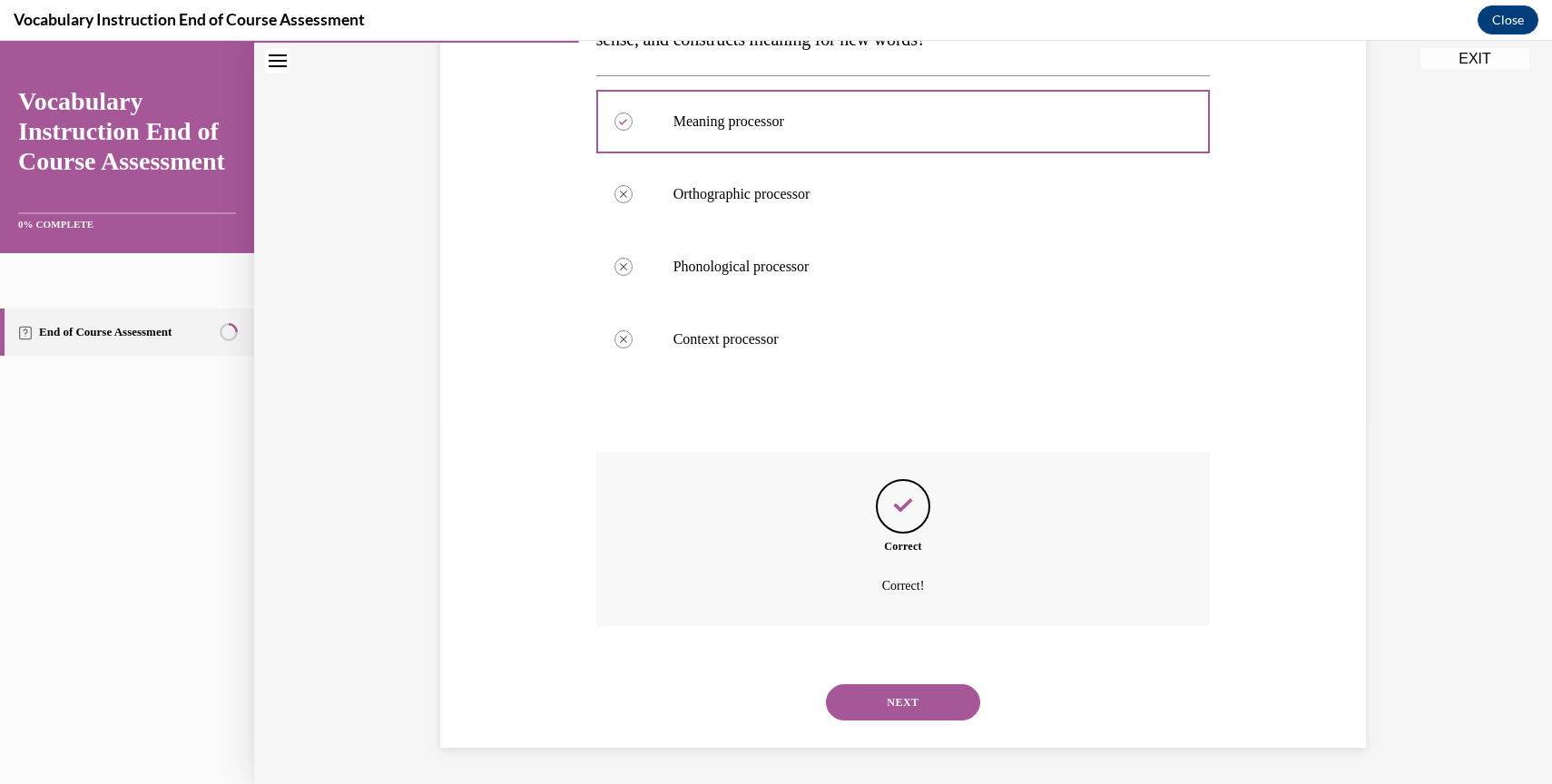
click at [887, 700] on button "NEXT" at bounding box center [903, 702] width 155 height 37
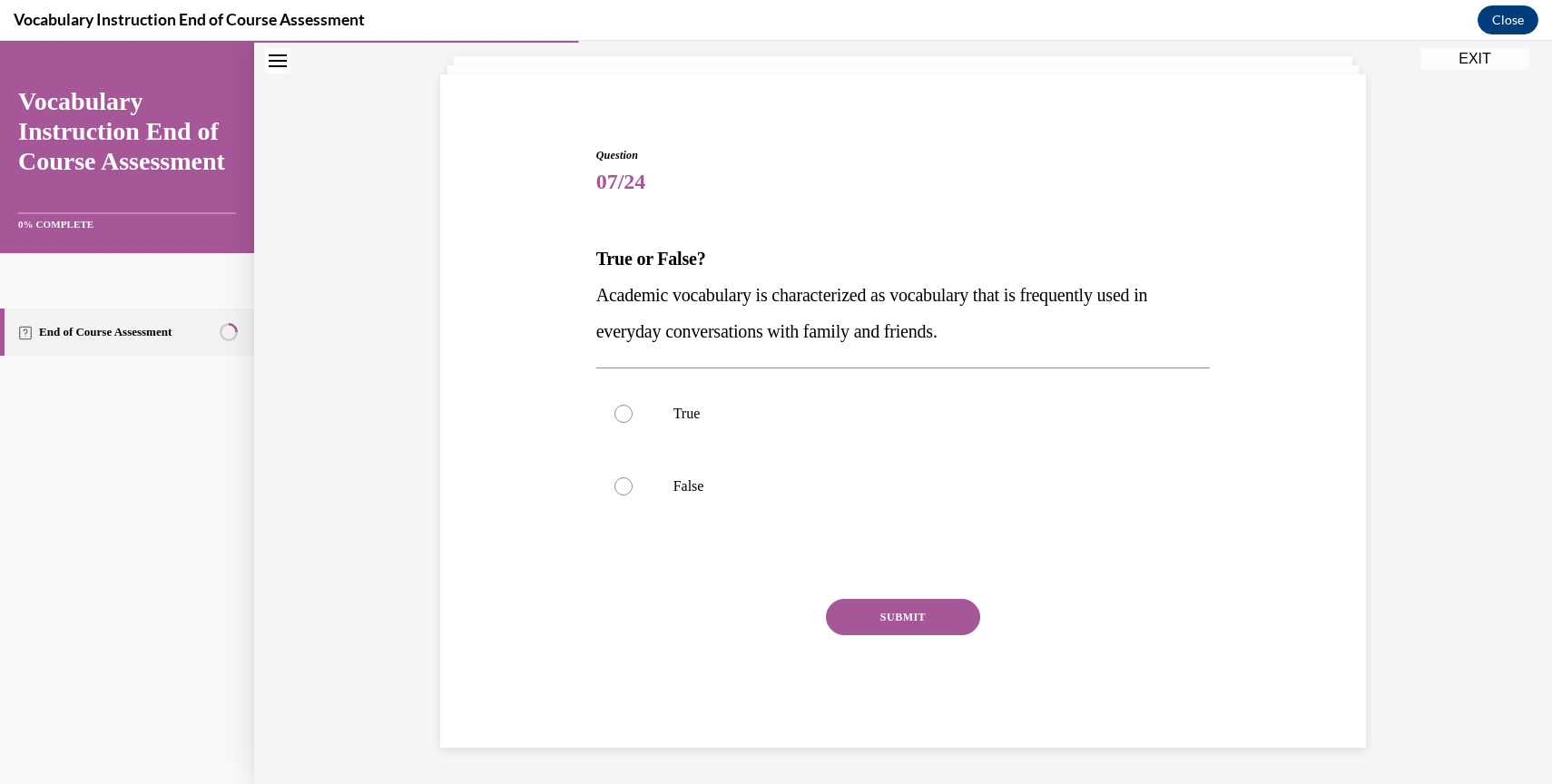
scroll to position [105, 0]
click at [620, 481] on div at bounding box center [623, 486] width 18 height 18
click at [620, 481] on input "False" at bounding box center [623, 486] width 18 height 18
radio input "true"
click at [878, 618] on button "SUBMIT" at bounding box center [903, 617] width 155 height 37
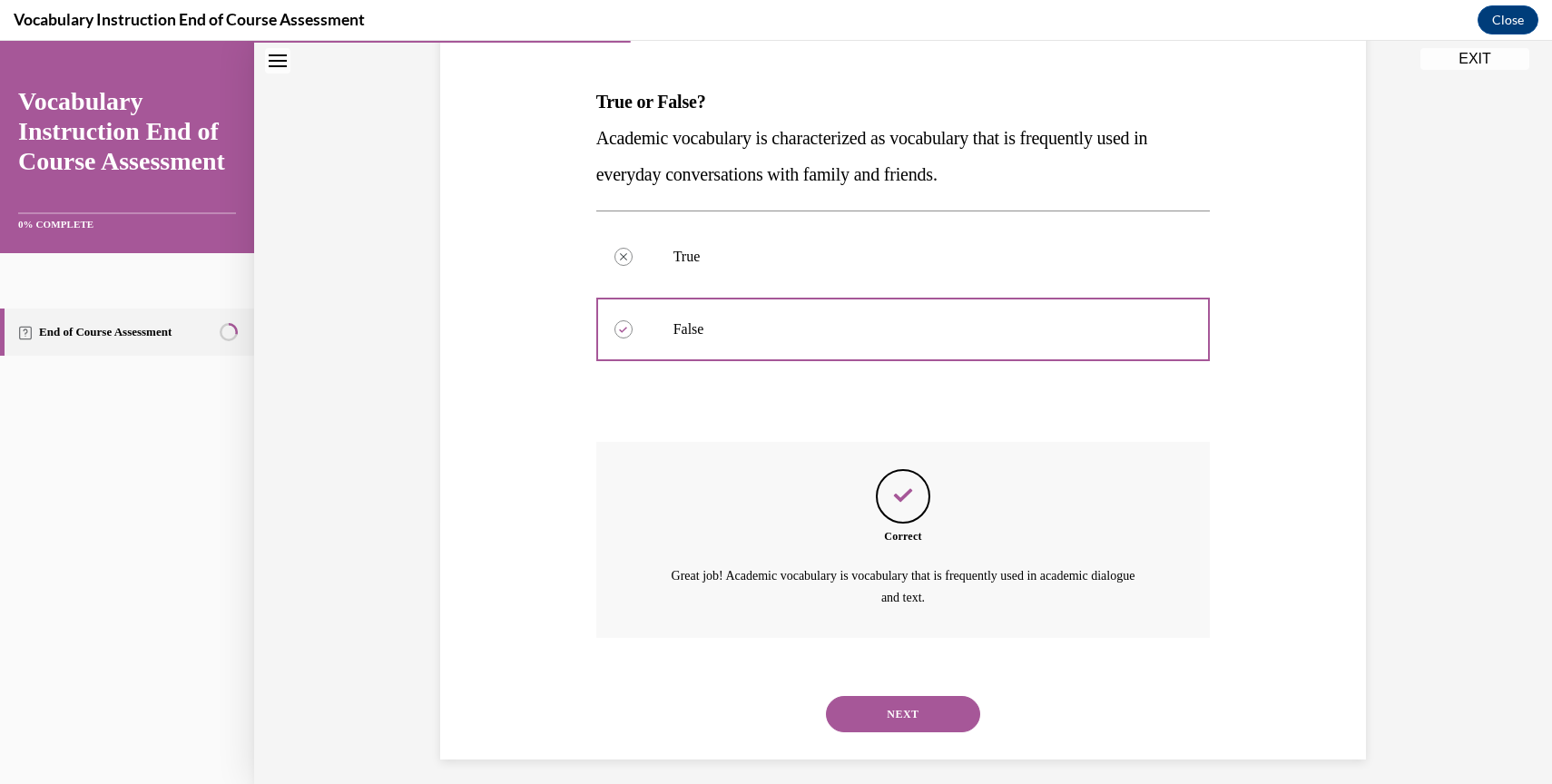
scroll to position [273, 0]
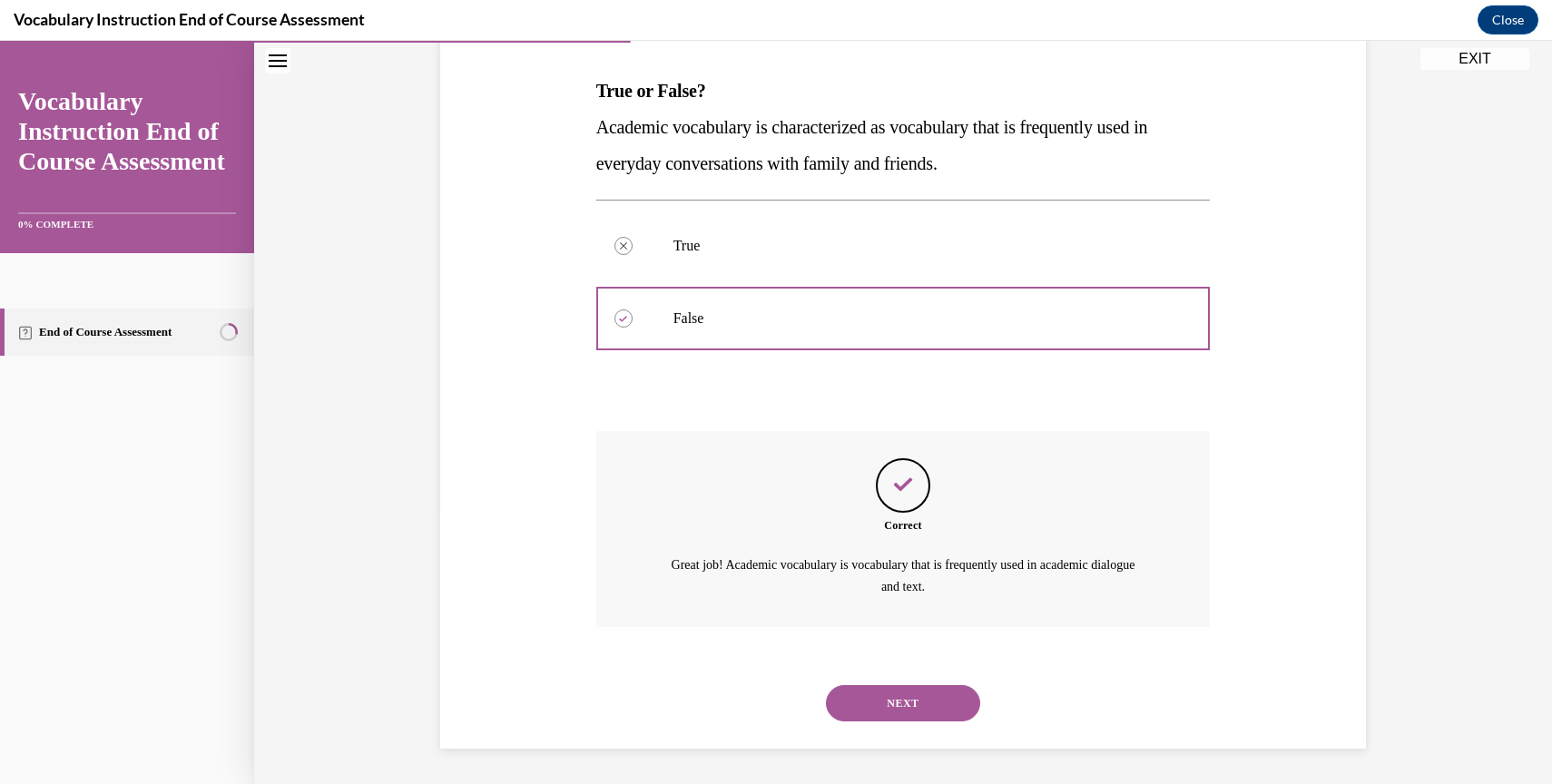
click at [885, 697] on button "NEXT" at bounding box center [903, 703] width 155 height 37
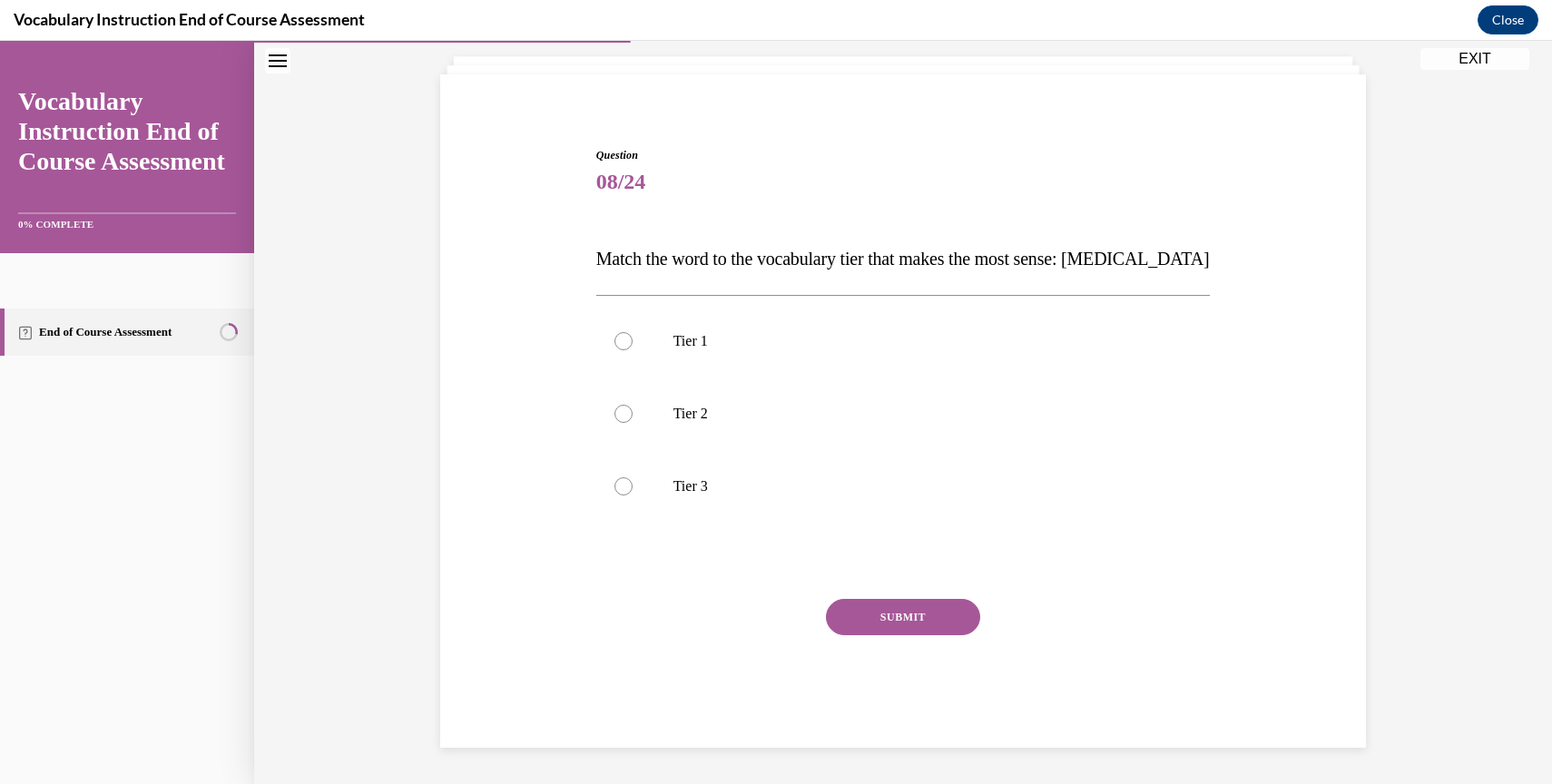
scroll to position [105, 0]
click at [621, 488] on div at bounding box center [623, 486] width 18 height 18
click at [621, 488] on input "Tier 3" at bounding box center [623, 486] width 18 height 18
radio input "true"
click at [891, 612] on button "SUBMIT" at bounding box center [903, 617] width 155 height 37
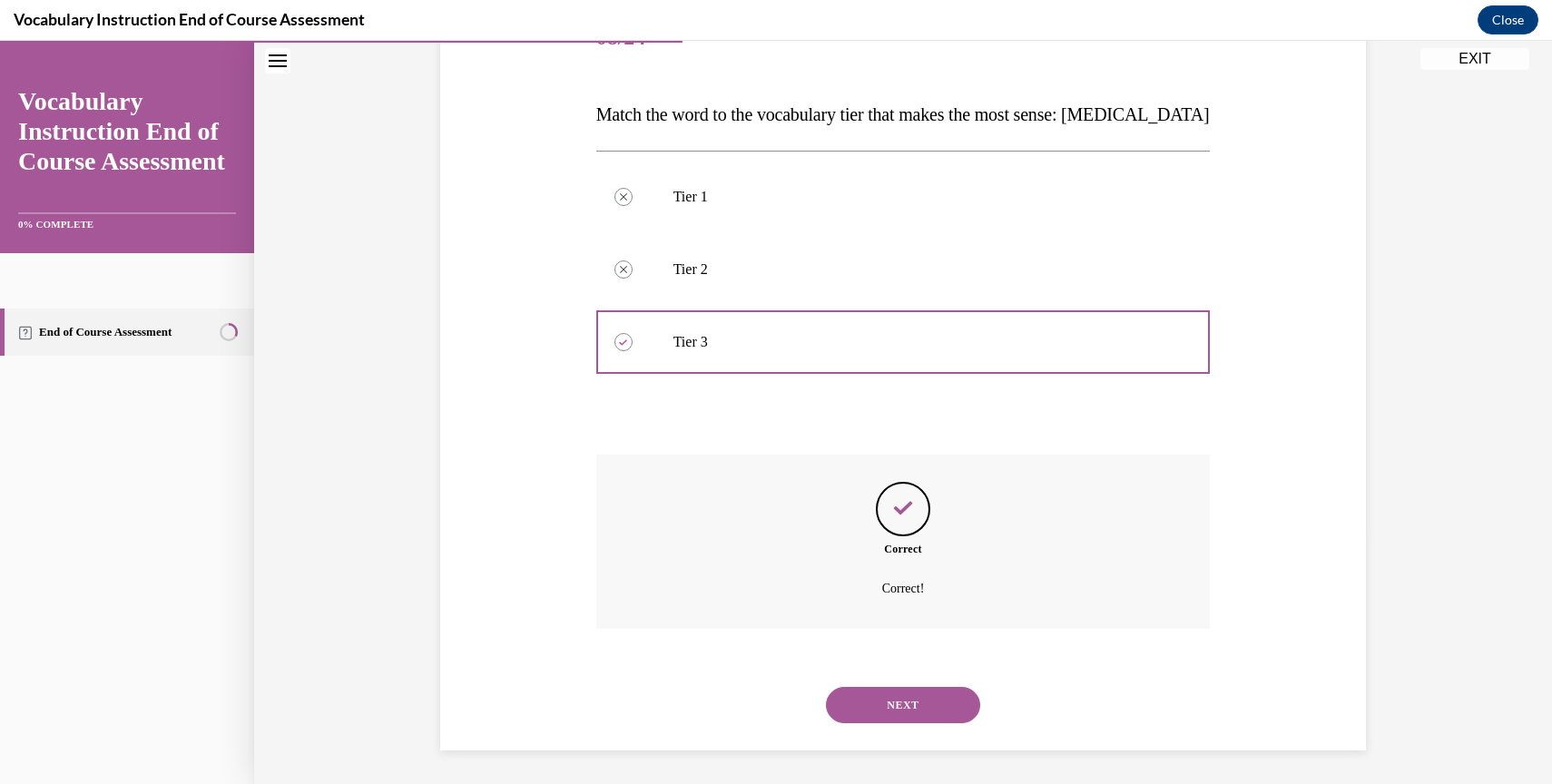
scroll to position [252, 0]
click at [885, 695] on button "NEXT" at bounding box center [903, 702] width 155 height 37
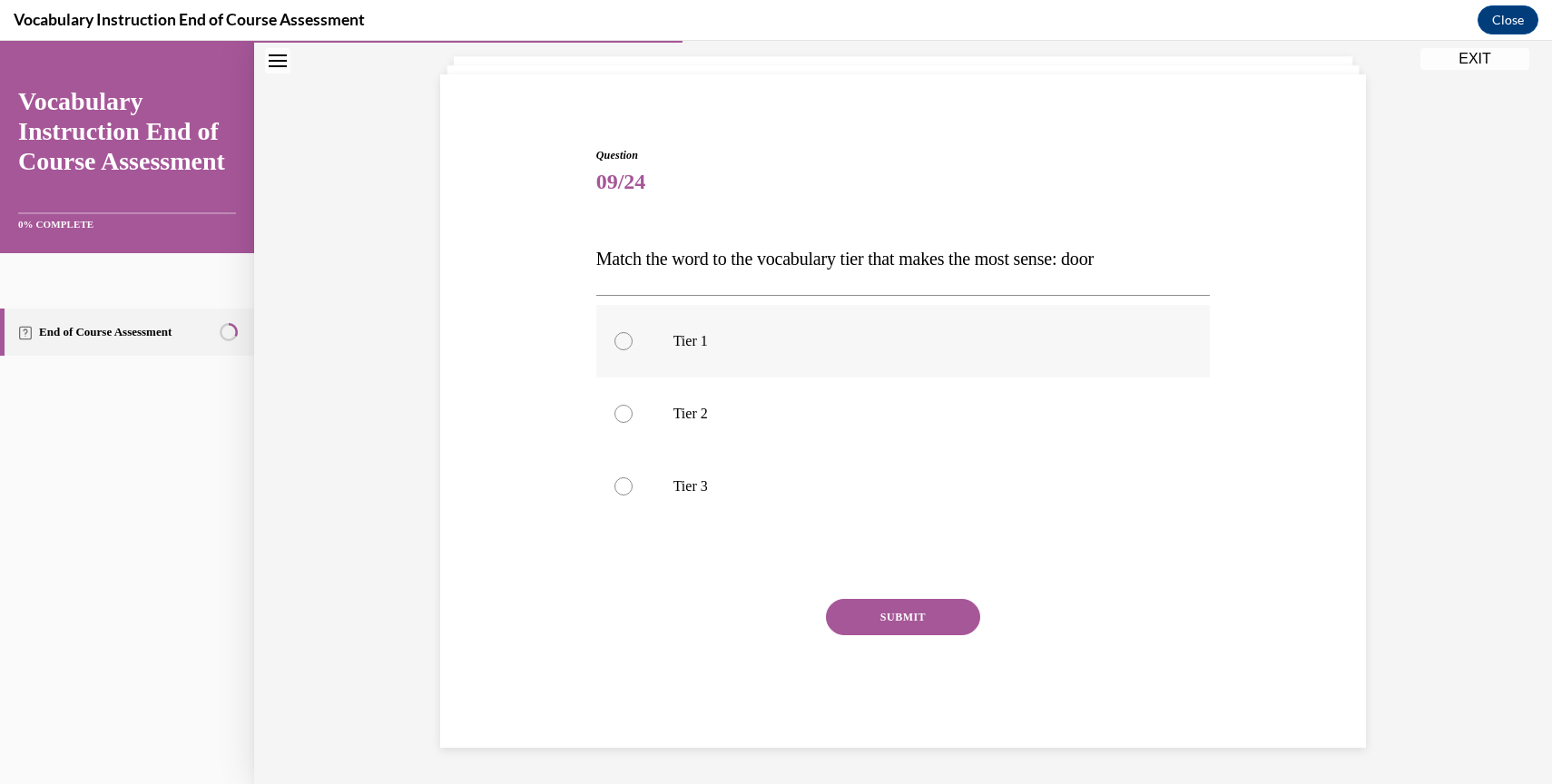
click at [617, 334] on div at bounding box center [623, 341] width 18 height 18
click at [617, 334] on input "Tier 1" at bounding box center [623, 341] width 18 height 18
radio input "true"
click at [862, 614] on button "SUBMIT" at bounding box center [903, 617] width 155 height 37
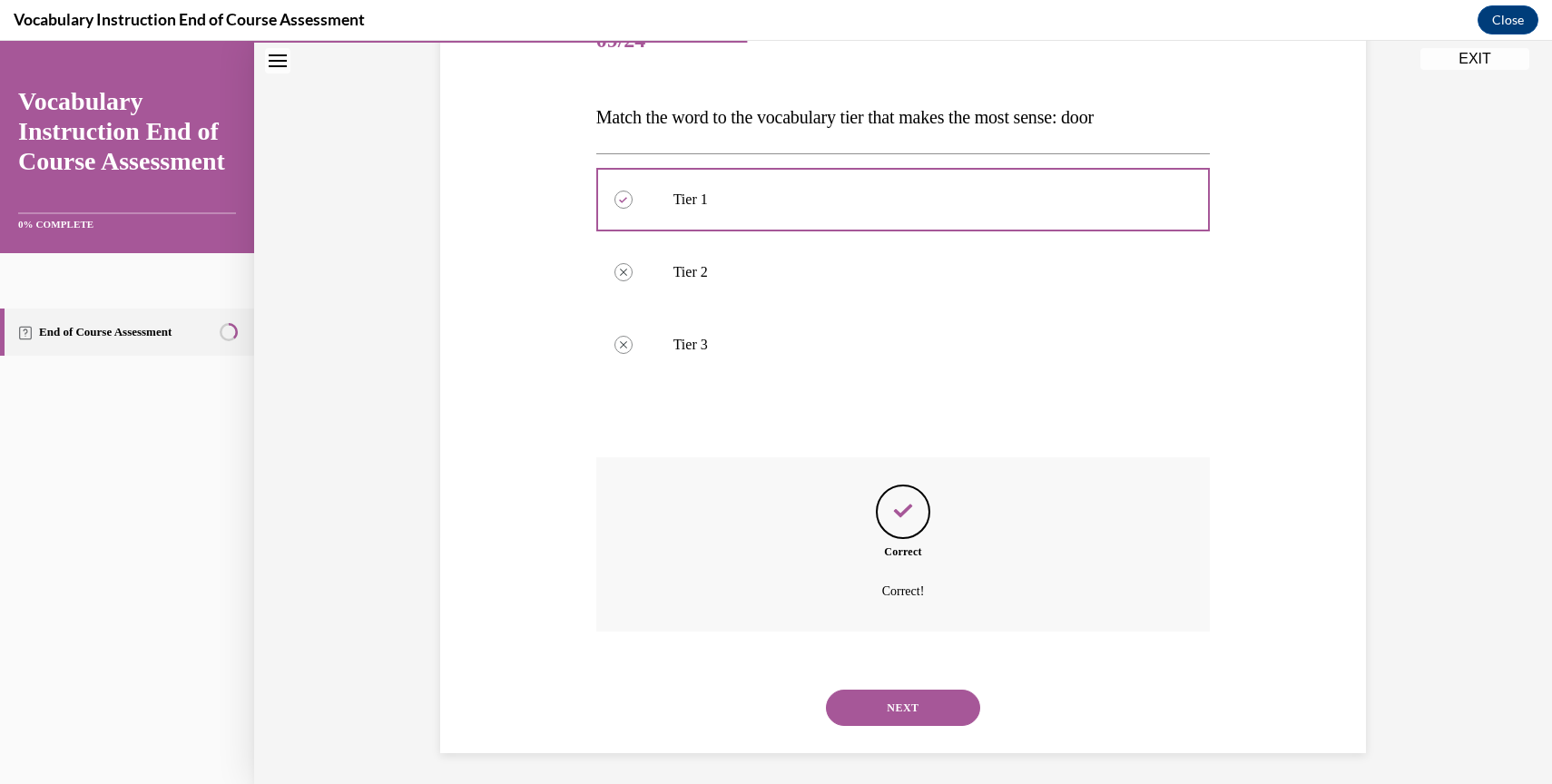
scroll to position [252, 0]
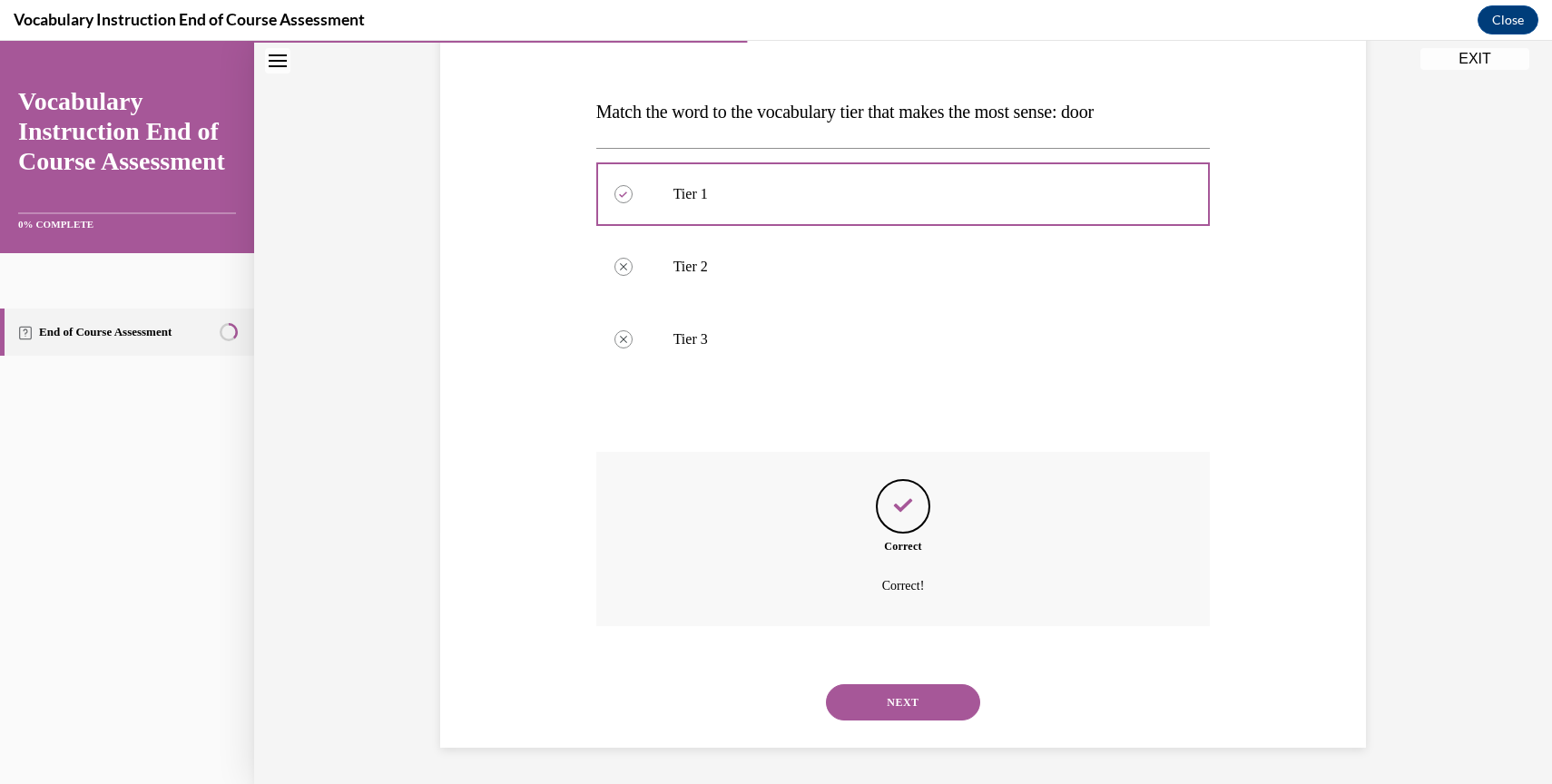
click at [885, 705] on button "NEXT" at bounding box center [903, 702] width 155 height 37
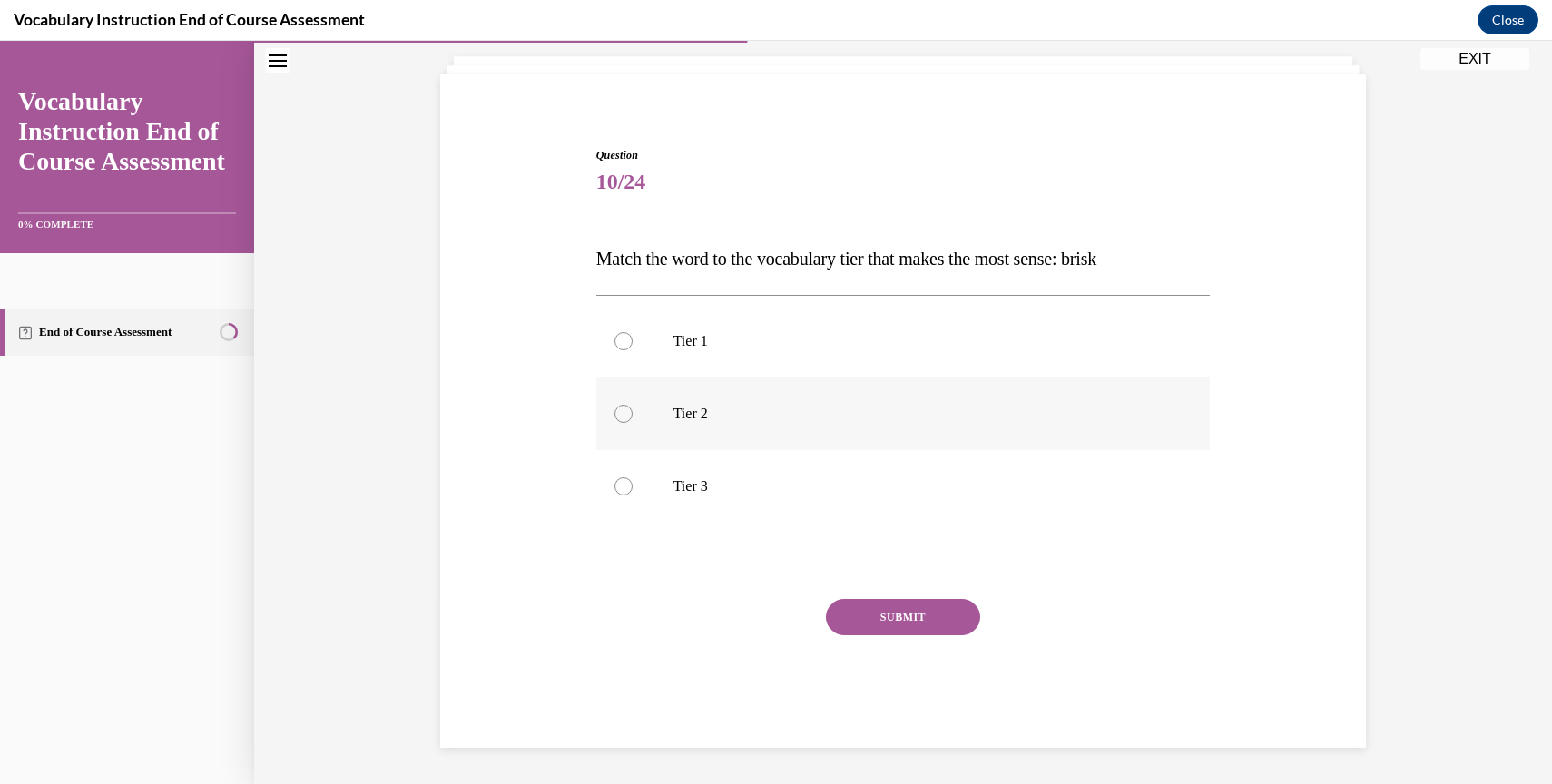
click at [623, 412] on div at bounding box center [623, 414] width 18 height 18
click at [623, 412] on input "Tier 2" at bounding box center [623, 414] width 18 height 18
radio input "true"
click at [878, 621] on button "SUBMIT" at bounding box center [903, 617] width 155 height 37
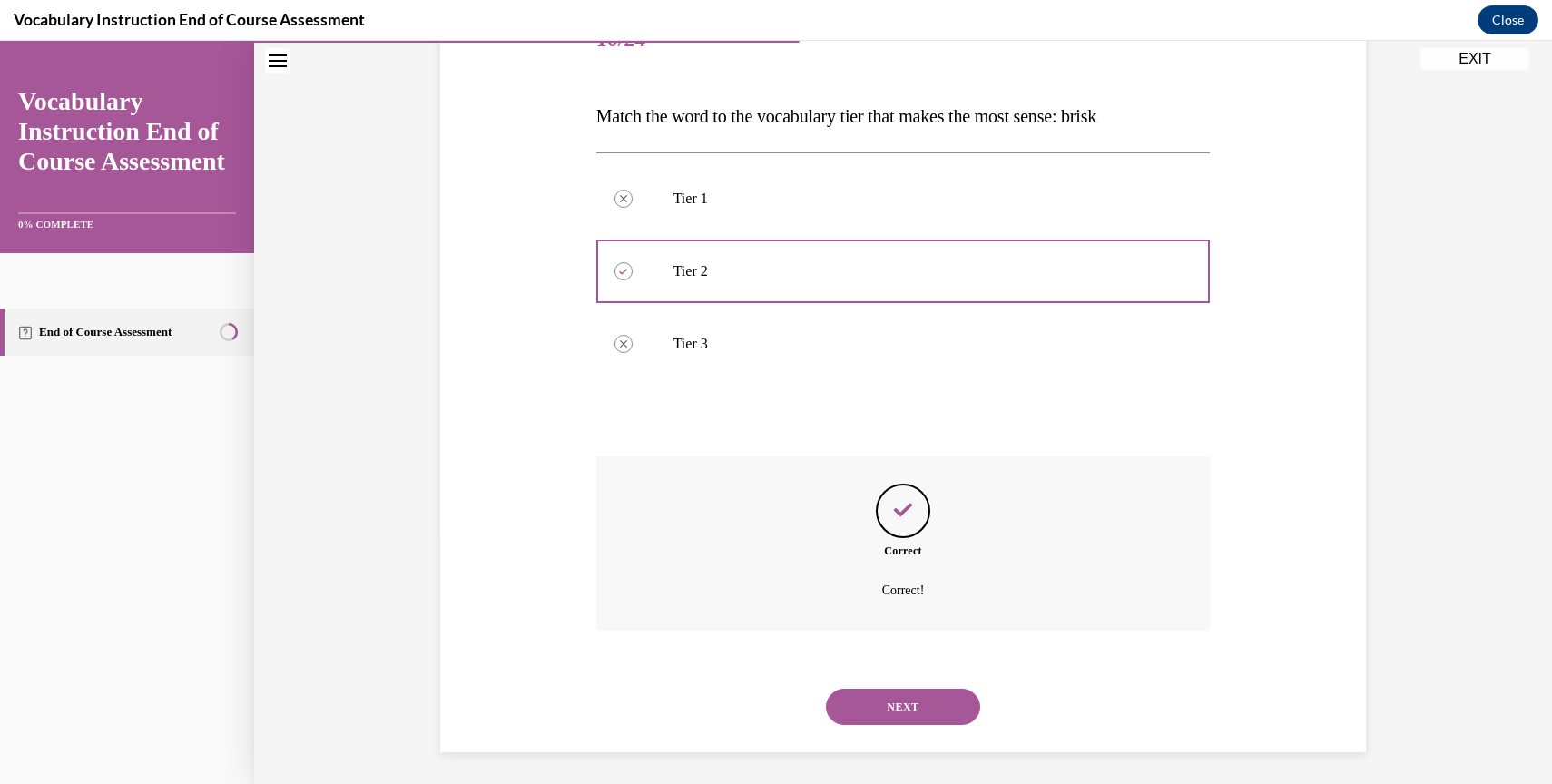
scroll to position [252, 0]
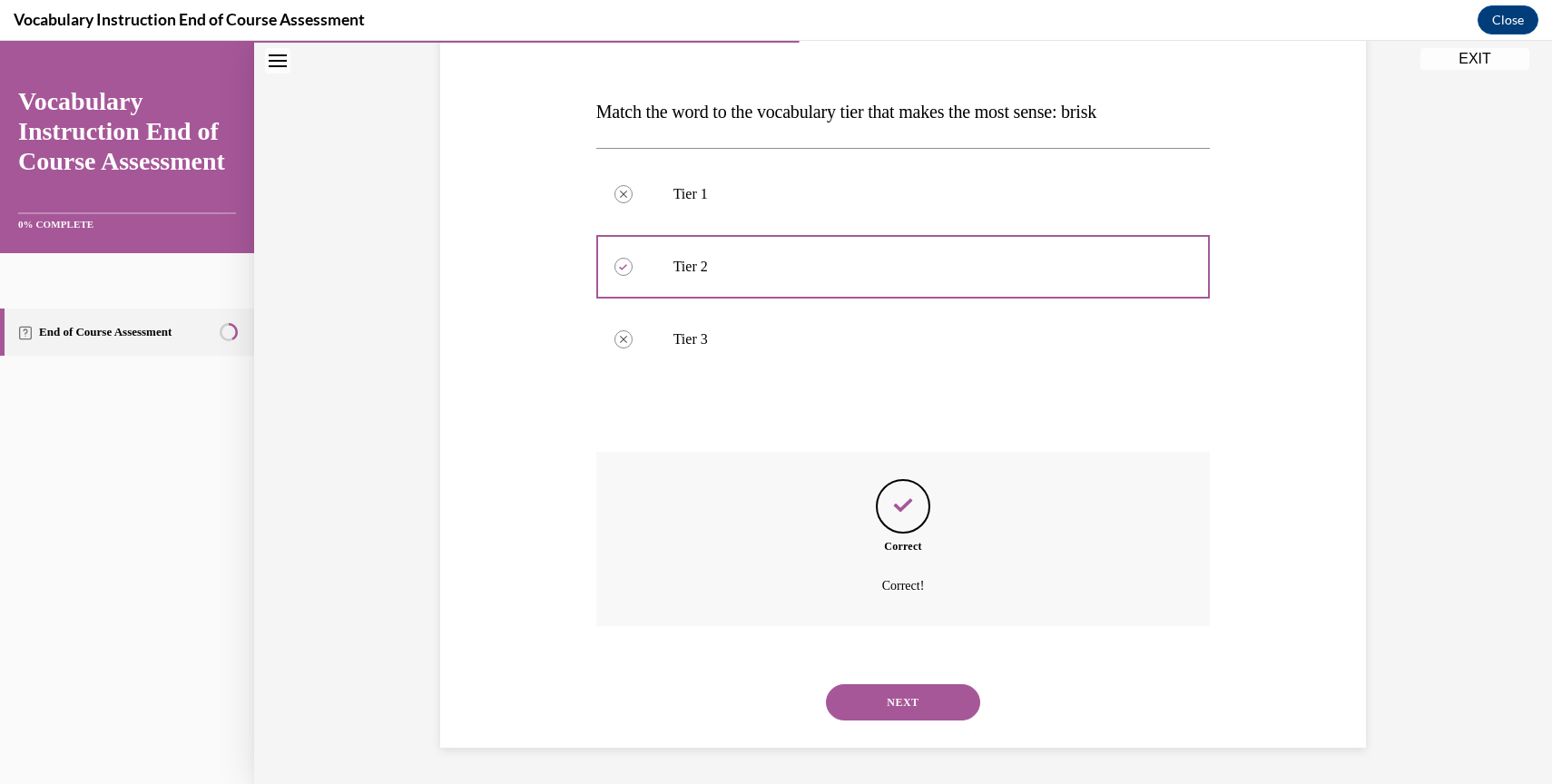
click at [884, 698] on button "NEXT" at bounding box center [903, 702] width 155 height 37
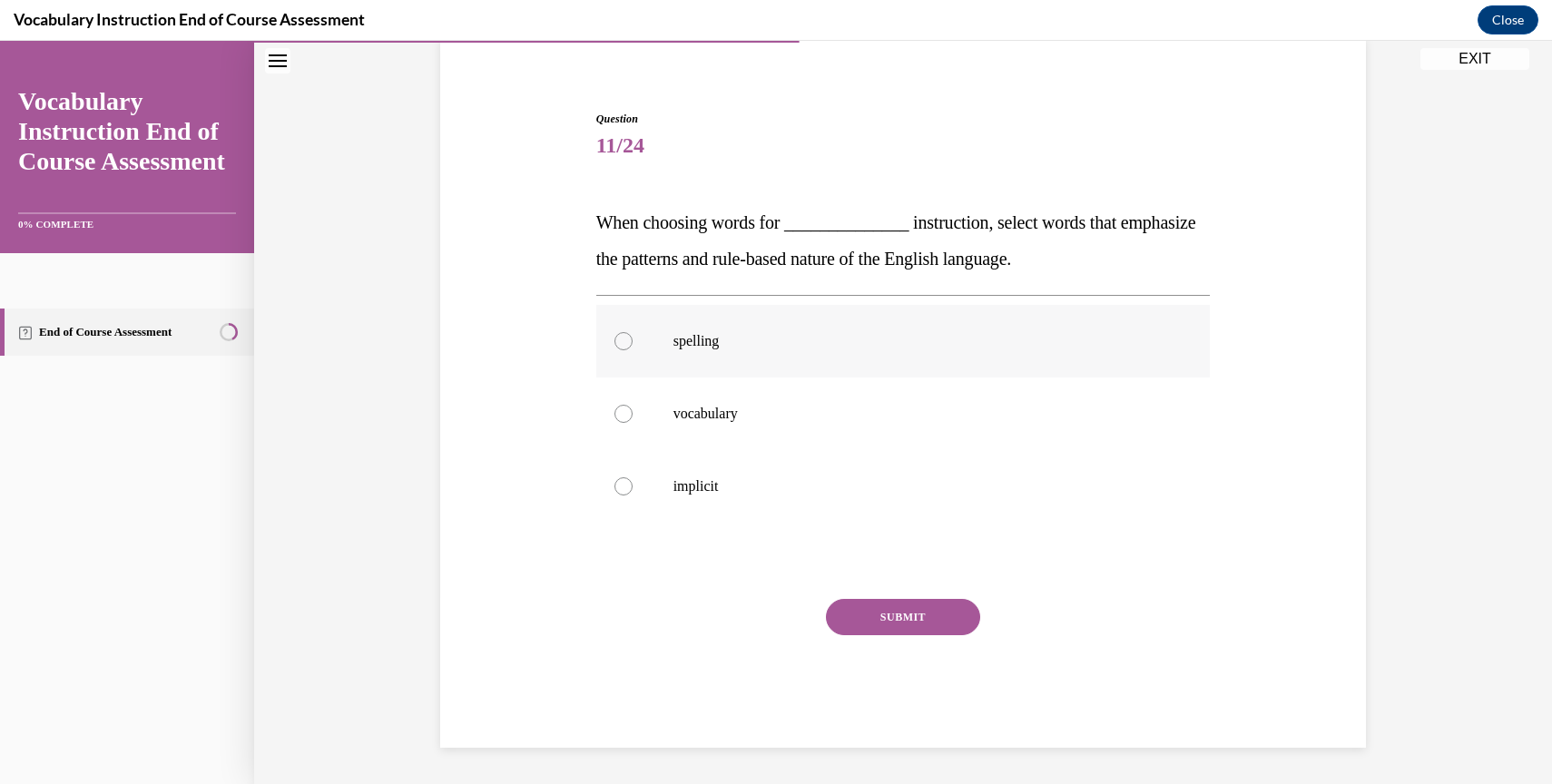
click at [621, 338] on div at bounding box center [623, 341] width 18 height 18
click at [621, 338] on input "spelling" at bounding box center [623, 341] width 18 height 18
radio input "true"
click at [860, 615] on button "SUBMIT" at bounding box center [903, 617] width 155 height 37
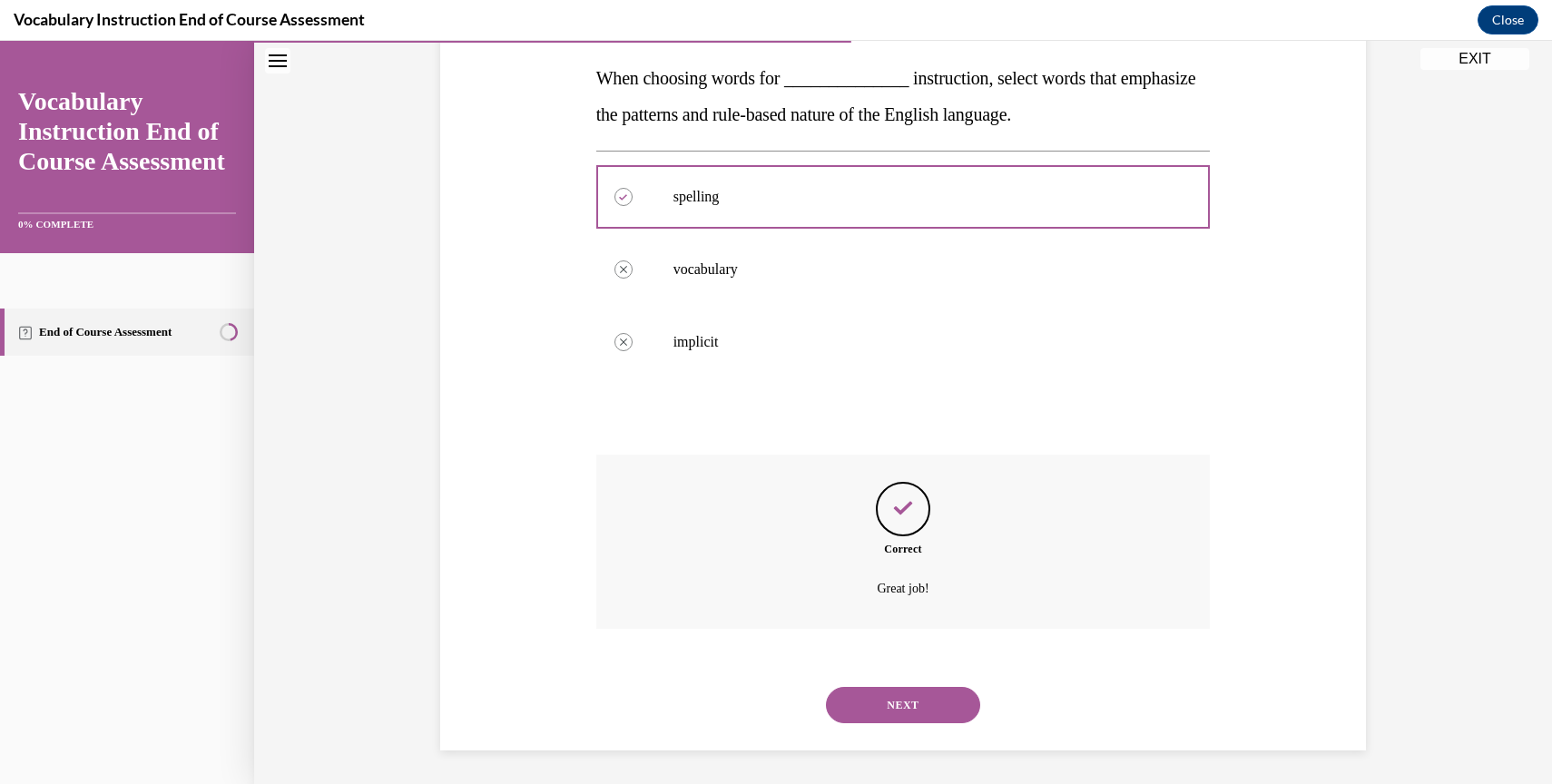
scroll to position [288, 0]
click at [872, 701] on button "NEXT" at bounding box center [903, 702] width 155 height 37
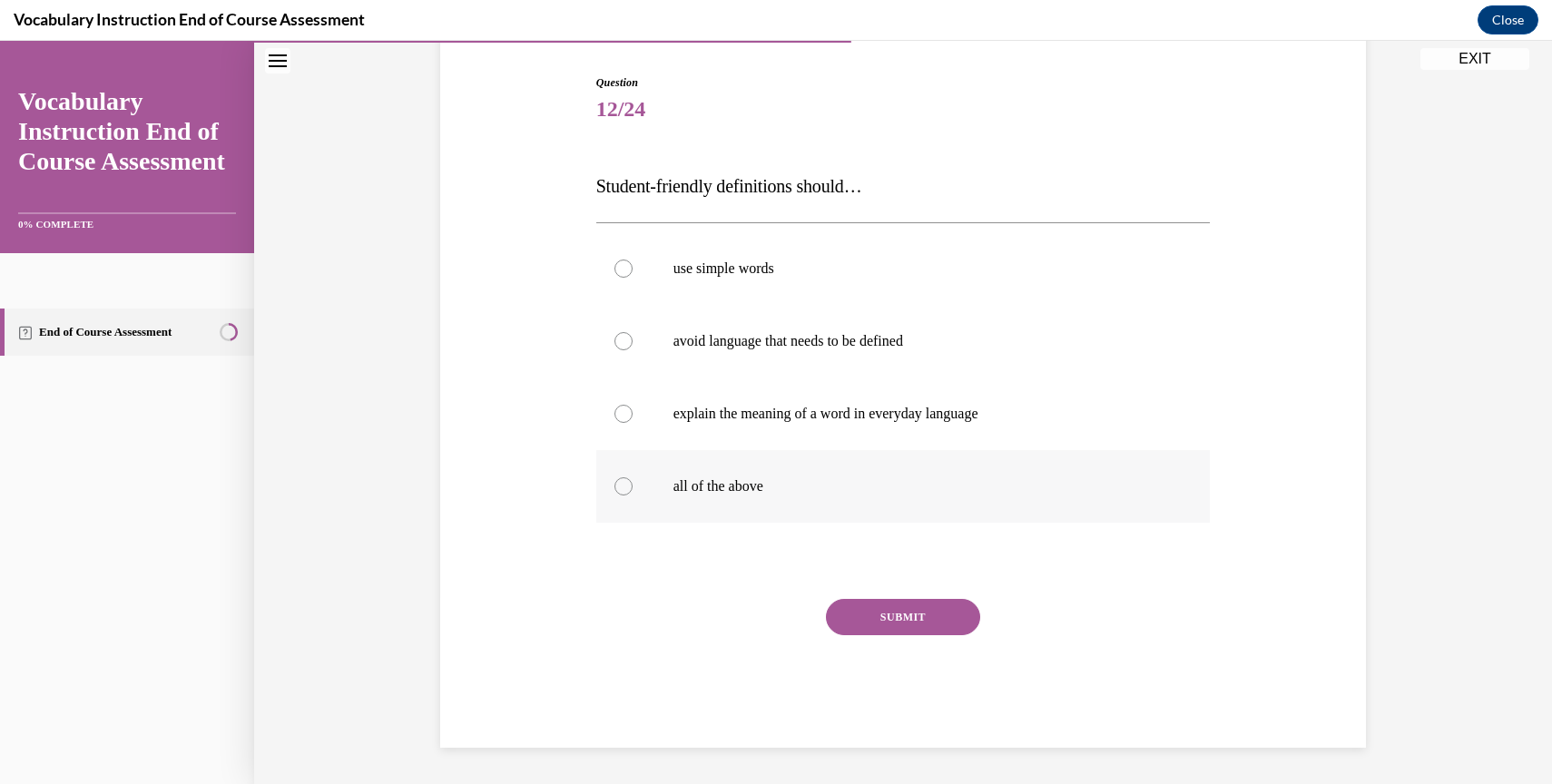
click at [624, 484] on div at bounding box center [623, 486] width 18 height 18
click at [624, 484] on input "all of the above" at bounding box center [623, 486] width 18 height 18
radio input "true"
click at [903, 615] on button "SUBMIT" at bounding box center [903, 617] width 155 height 37
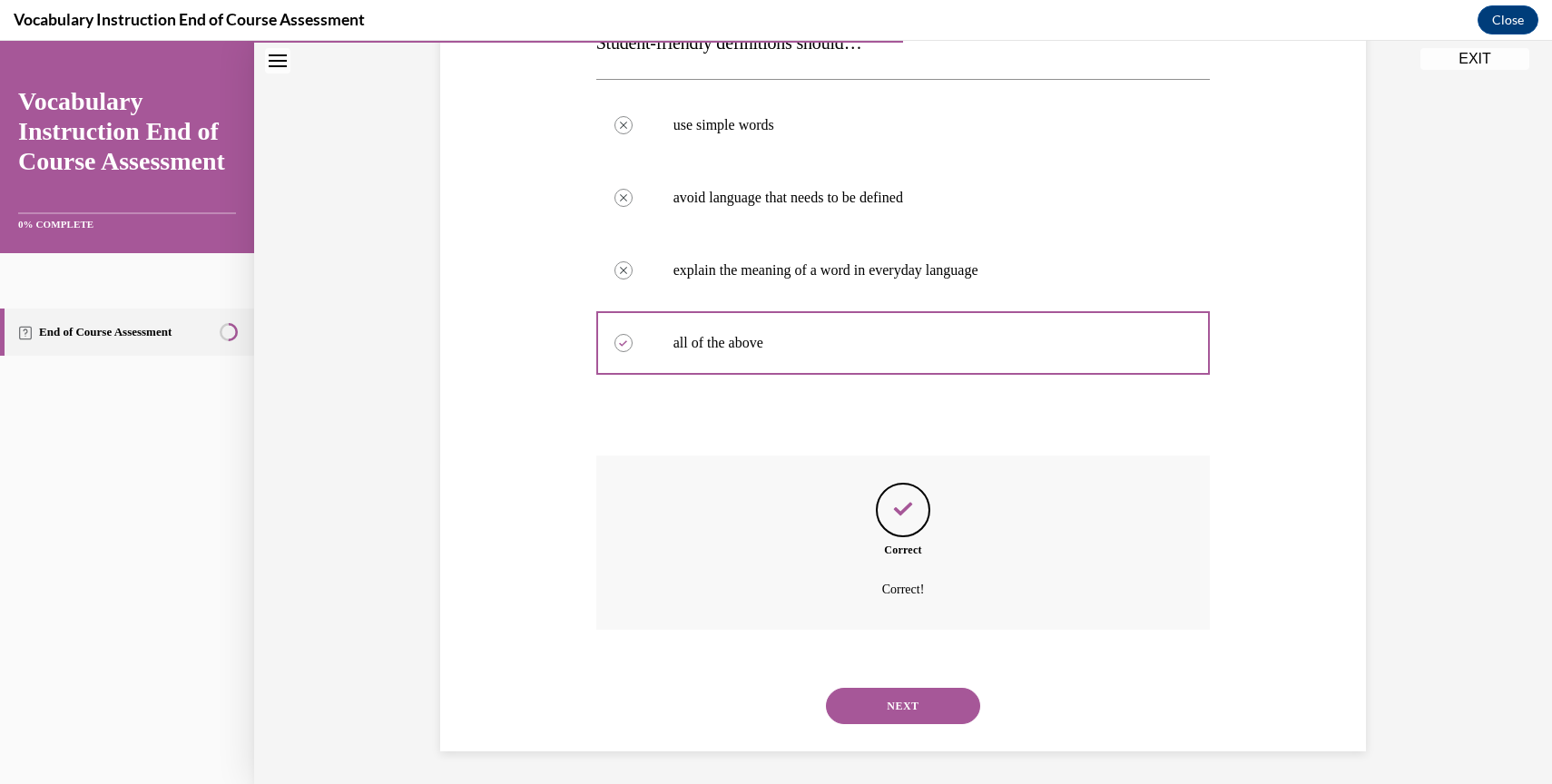
scroll to position [325, 0]
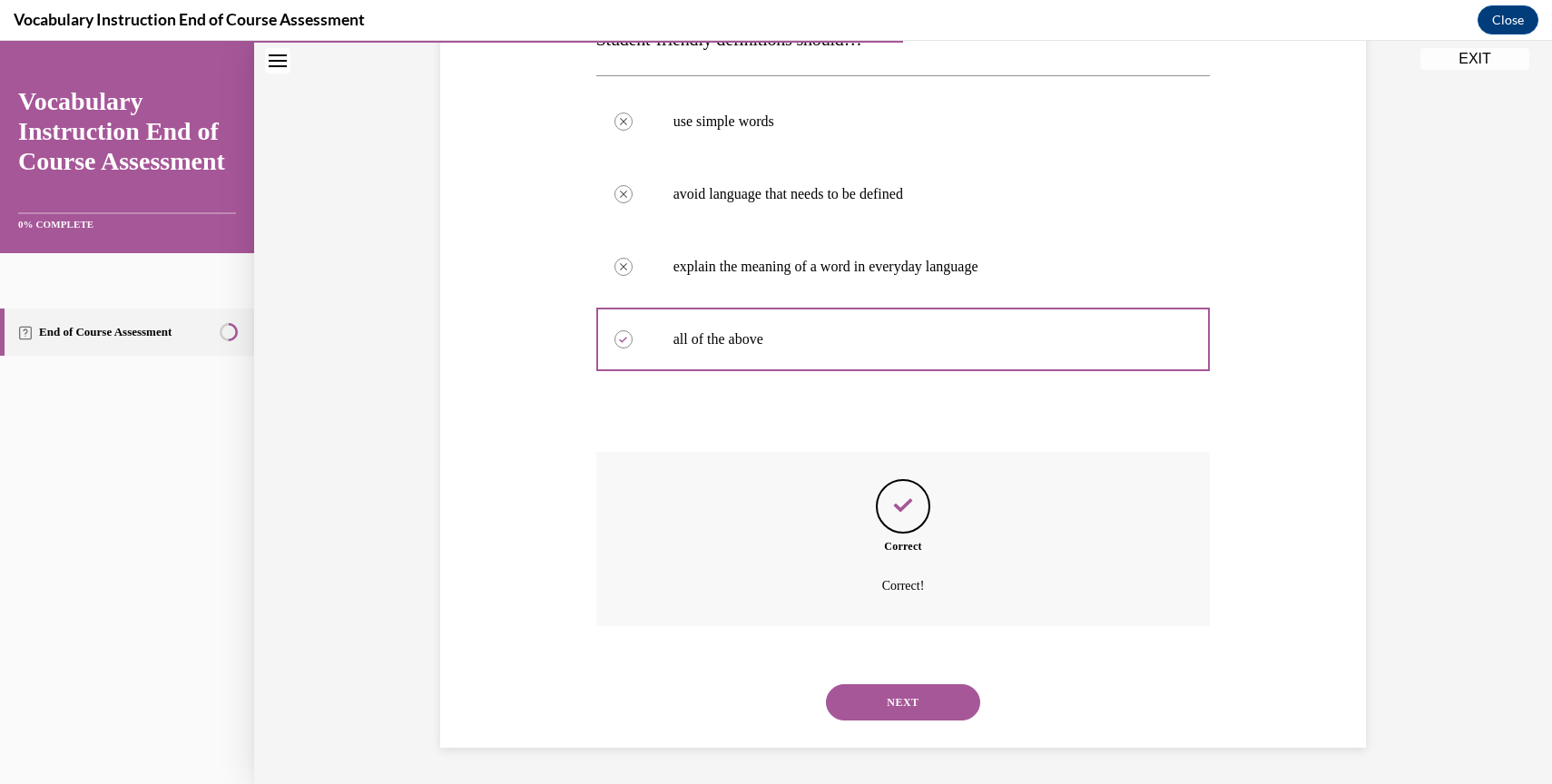
click at [876, 700] on button "NEXT" at bounding box center [903, 702] width 155 height 37
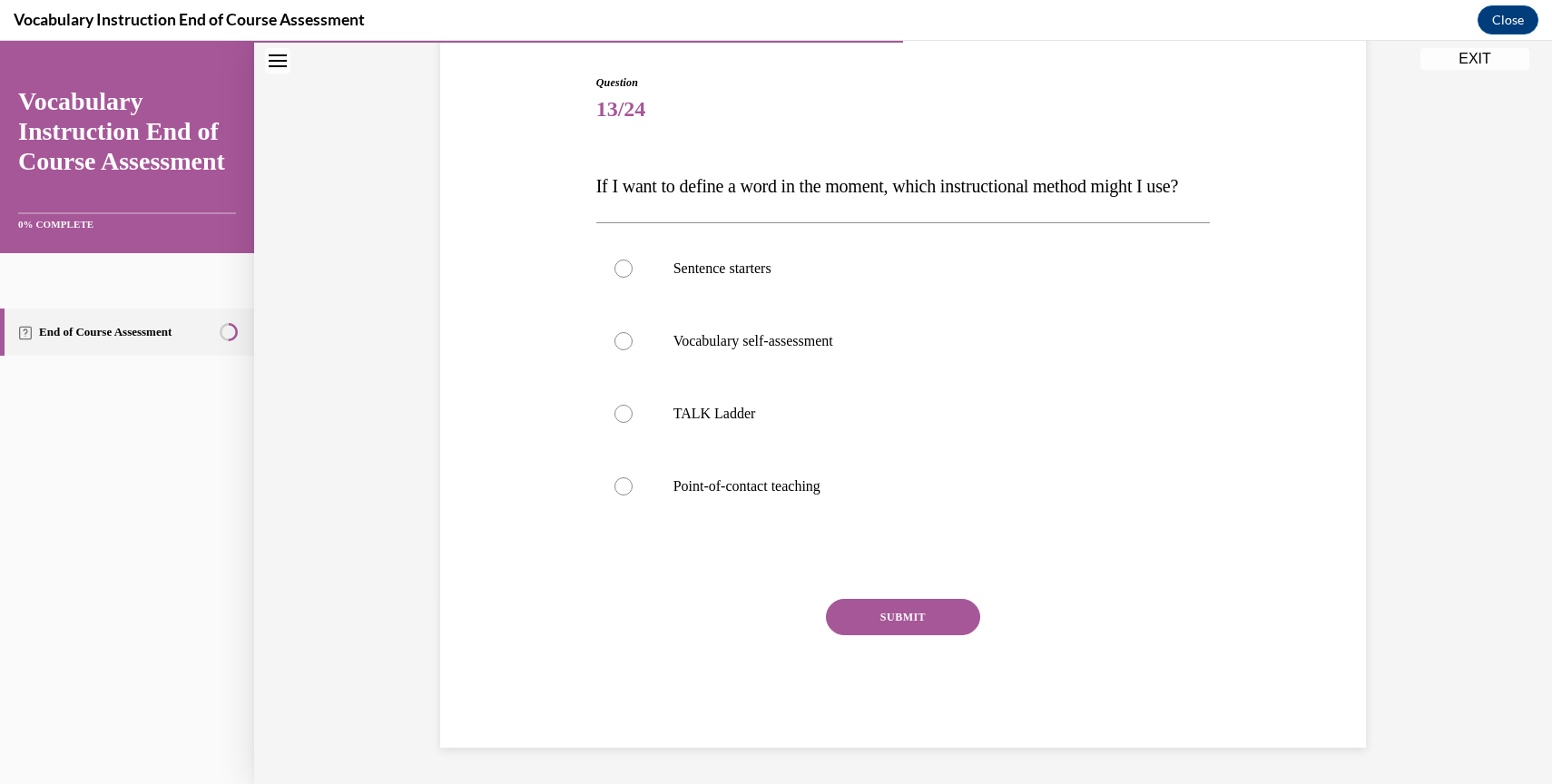
scroll to position [202, 0]
click at [621, 495] on div at bounding box center [623, 486] width 18 height 18
click at [621, 495] on input "Point-of-contact teaching" at bounding box center [623, 486] width 18 height 18
radio input "true"
click at [867, 634] on button "SUBMIT" at bounding box center [903, 617] width 155 height 37
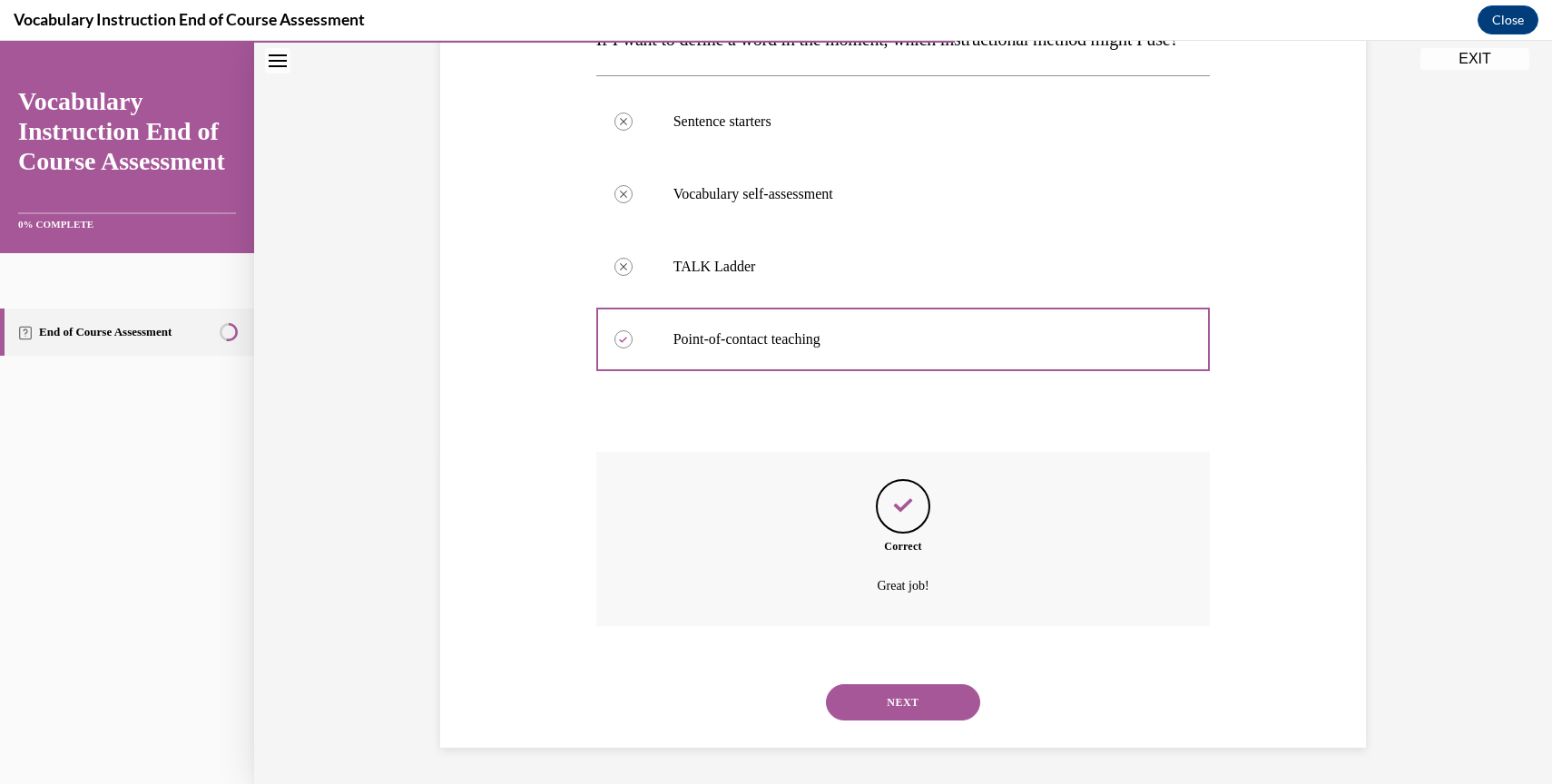
scroll to position [361, 0]
click at [876, 700] on button "NEXT" at bounding box center [903, 702] width 155 height 37
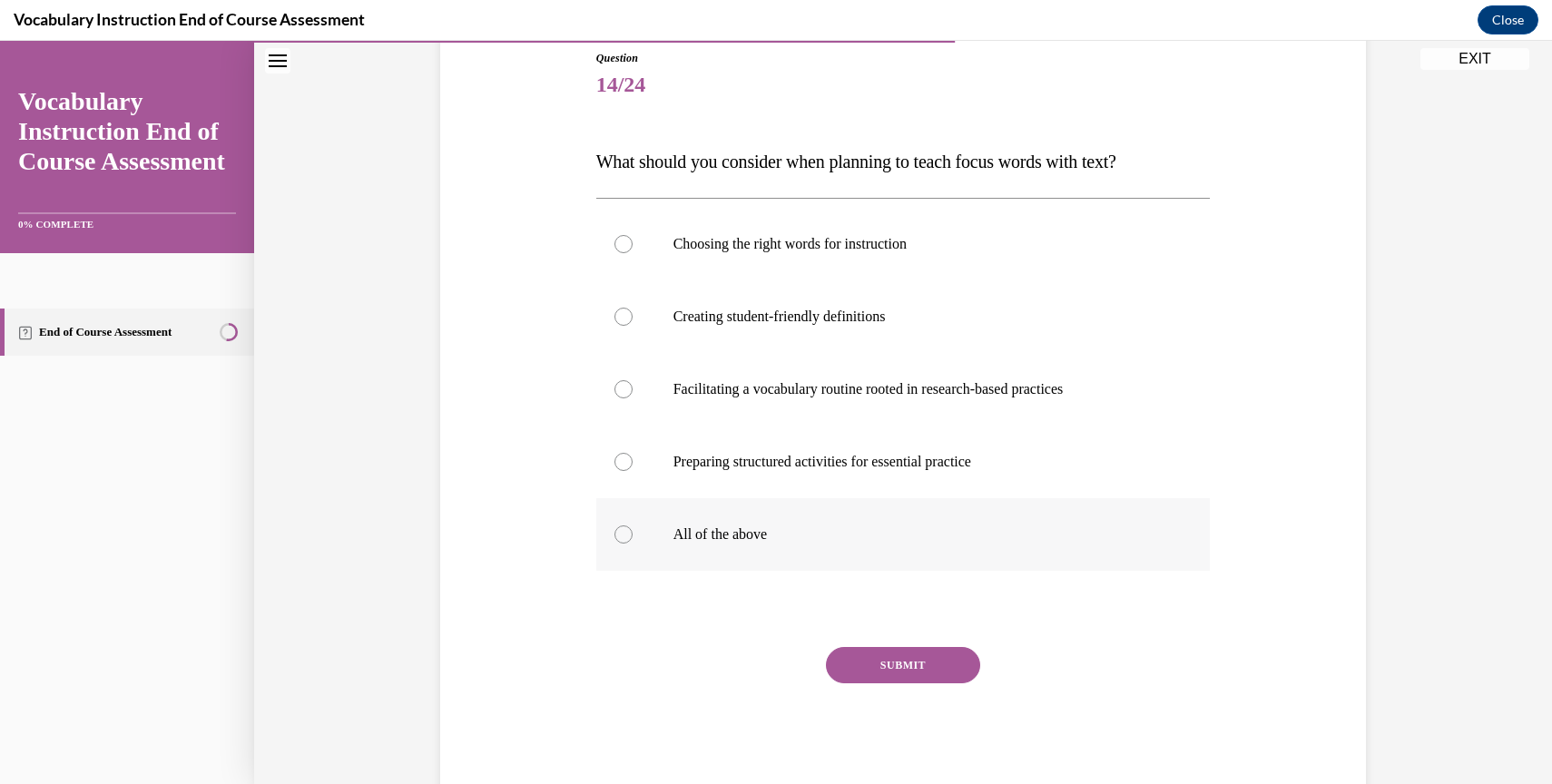
click at [623, 537] on div at bounding box center [623, 535] width 18 height 18
click at [623, 537] on input "All of the above" at bounding box center [623, 535] width 18 height 18
radio input "true"
click at [884, 665] on button "SUBMIT" at bounding box center [903, 664] width 155 height 37
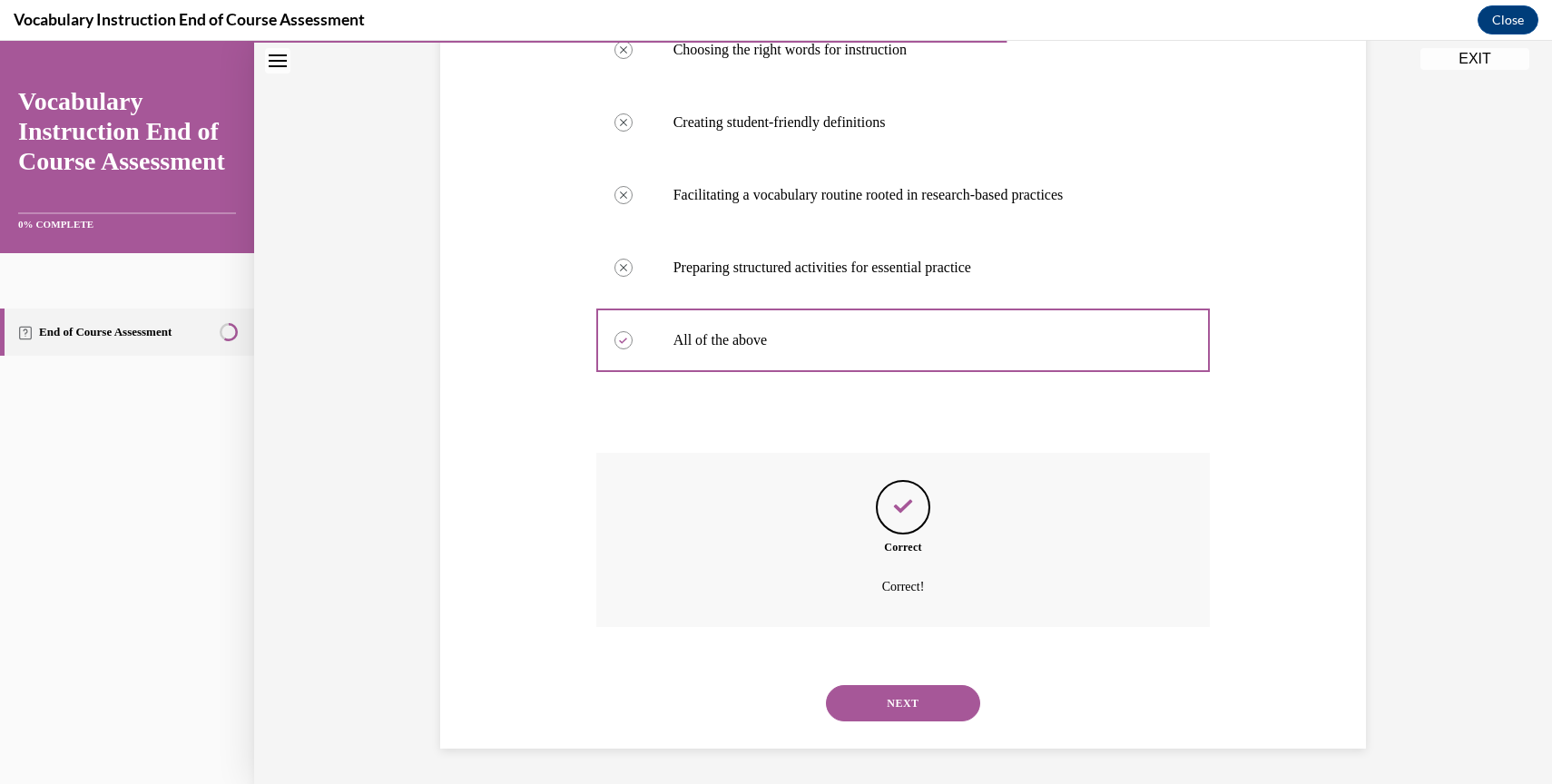
scroll to position [397, 0]
click at [889, 707] on button "NEXT" at bounding box center [903, 702] width 155 height 37
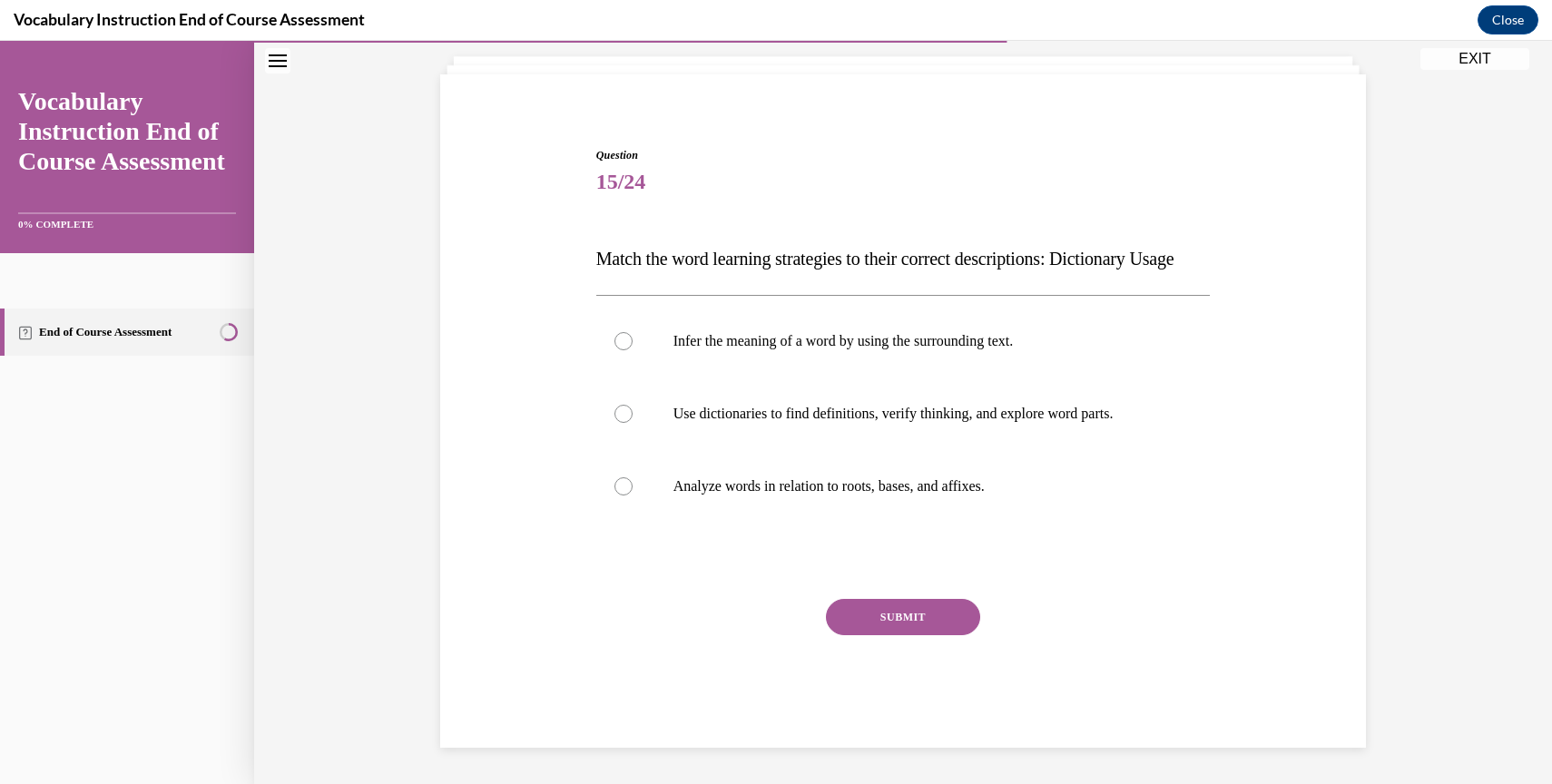
scroll to position [142, 0]
click at [621, 413] on div at bounding box center [623, 414] width 18 height 18
click at [621, 413] on input "Use dictionaries to find definitions, verify thinking, and explore word parts." at bounding box center [623, 414] width 18 height 18
radio input "true"
click at [896, 618] on button "SUBMIT" at bounding box center [903, 617] width 155 height 37
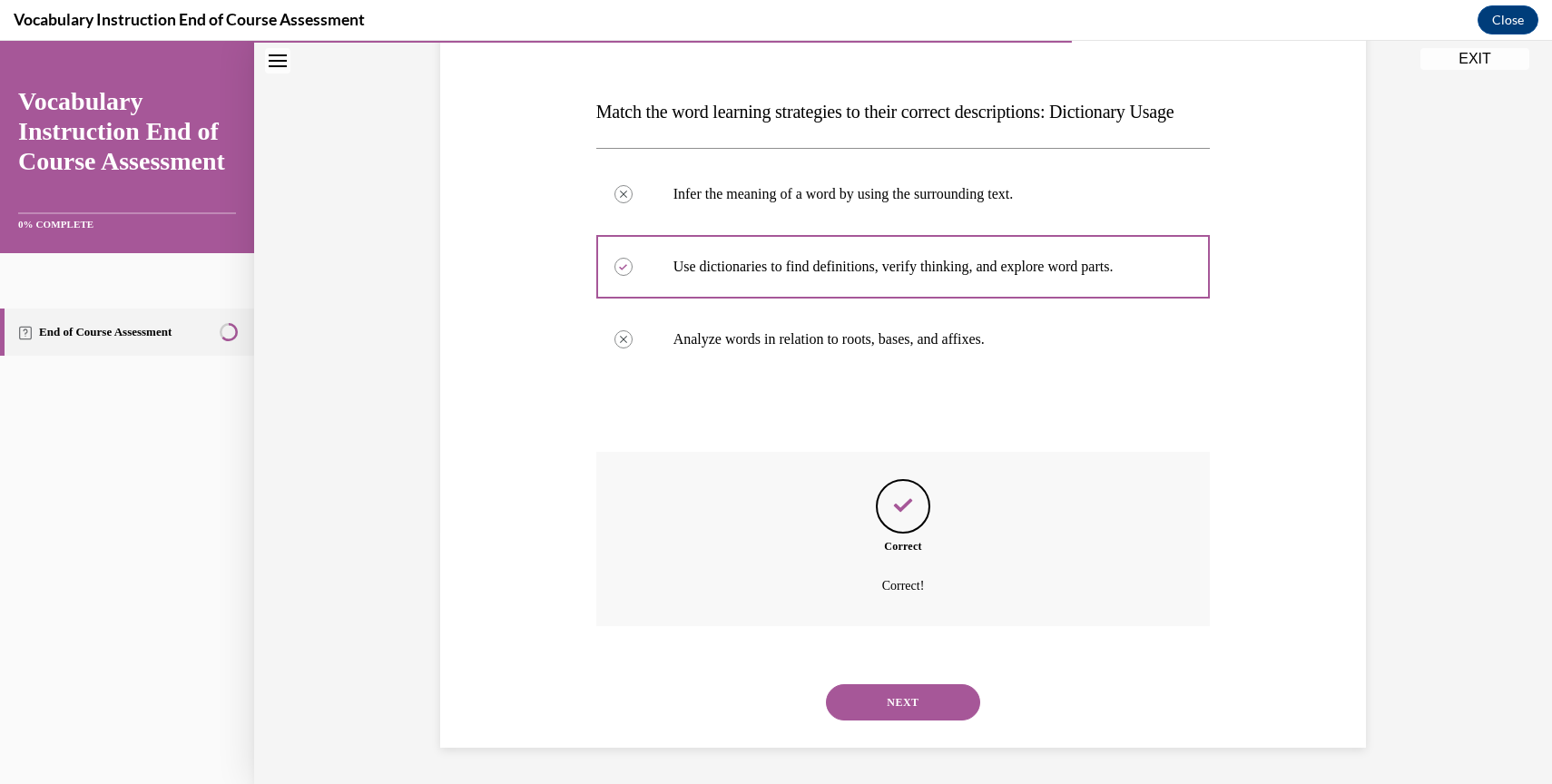
scroll to position [288, 0]
click at [906, 701] on button "NEXT" at bounding box center [903, 702] width 155 height 37
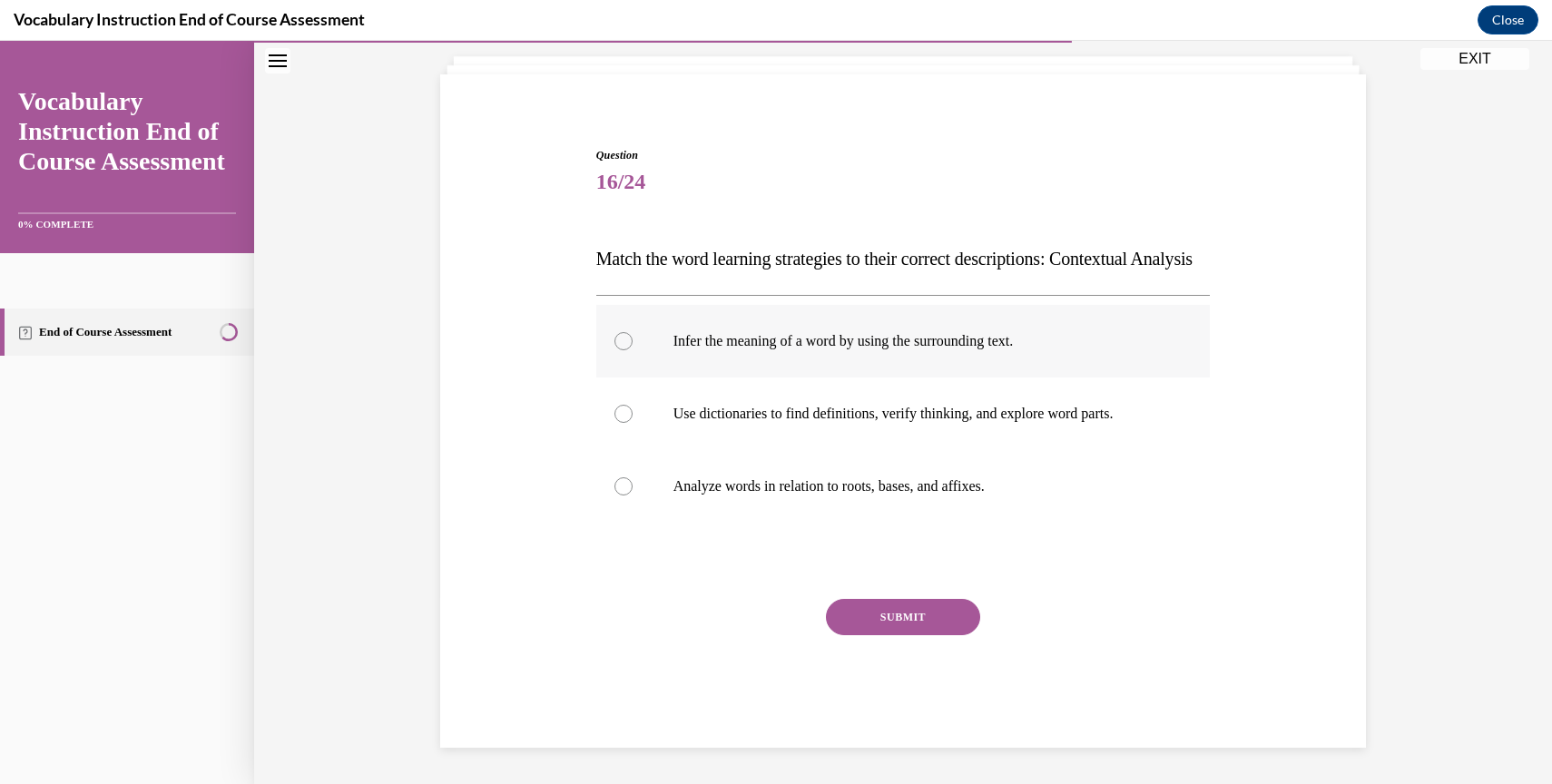
click at [624, 340] on div at bounding box center [623, 341] width 18 height 18
click at [624, 340] on input "Infer the meaning of a word by using the surrounding text." at bounding box center [623, 341] width 18 height 18
radio input "true"
click at [909, 615] on button "SUBMIT" at bounding box center [903, 617] width 155 height 37
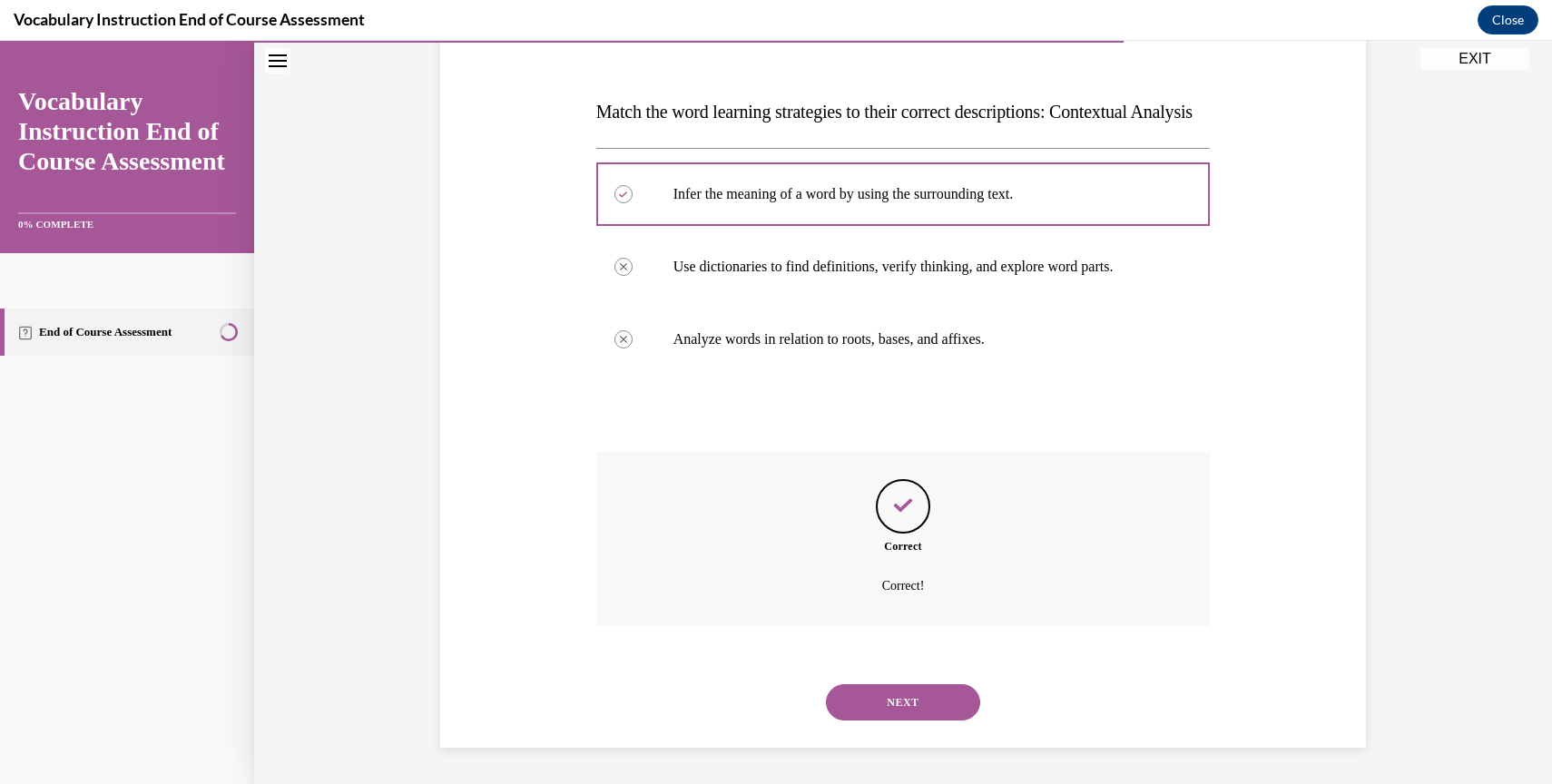
scroll to position [288, 0]
click at [890, 699] on button "NEXT" at bounding box center [903, 702] width 155 height 37
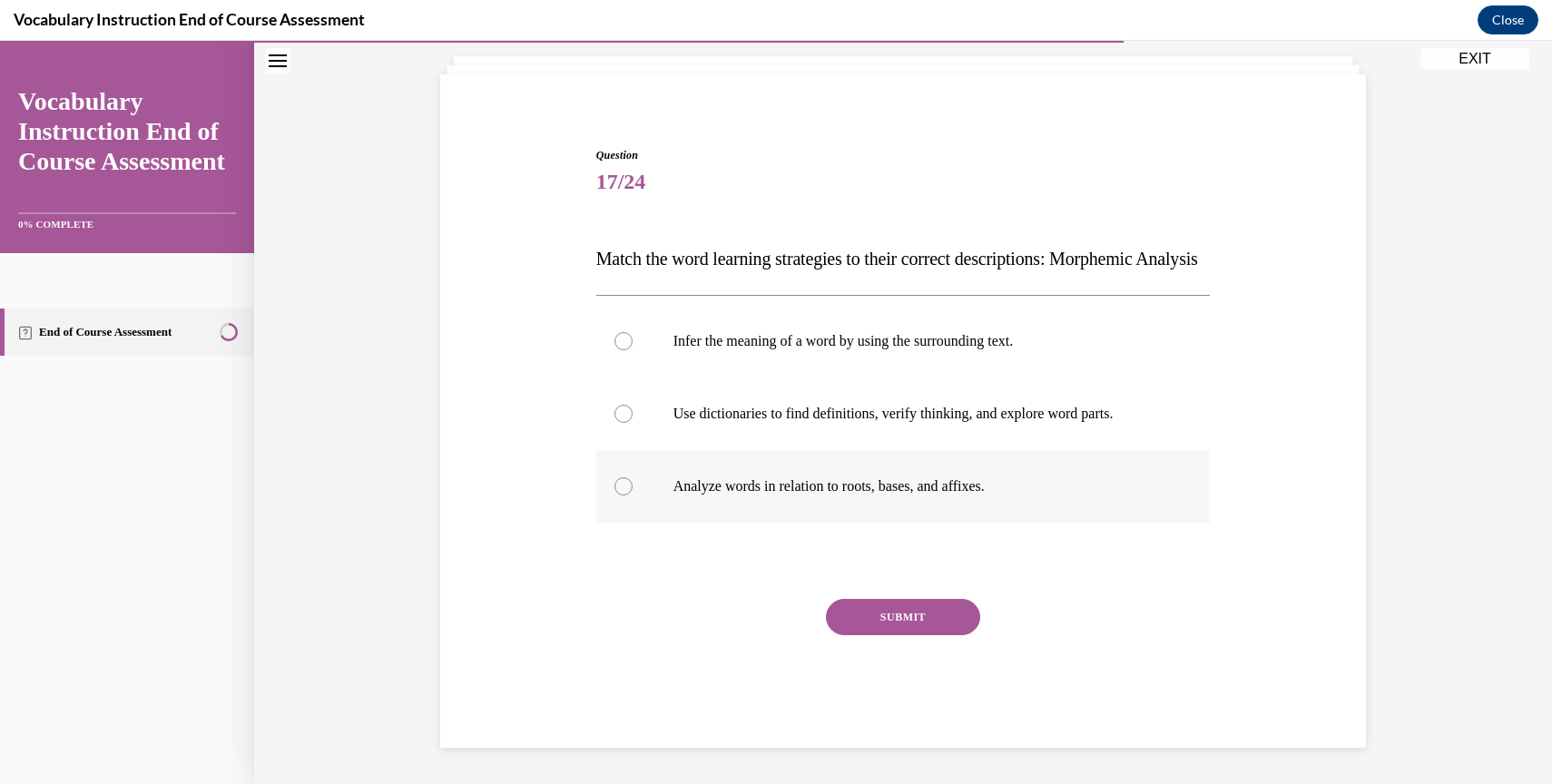
click at [624, 482] on div at bounding box center [623, 486] width 18 height 18
click at [624, 482] on input "Analyze words in relation to roots, bases, and affixes." at bounding box center [623, 486] width 18 height 18
radio input "true"
click at [871, 610] on button "SUBMIT" at bounding box center [903, 617] width 155 height 37
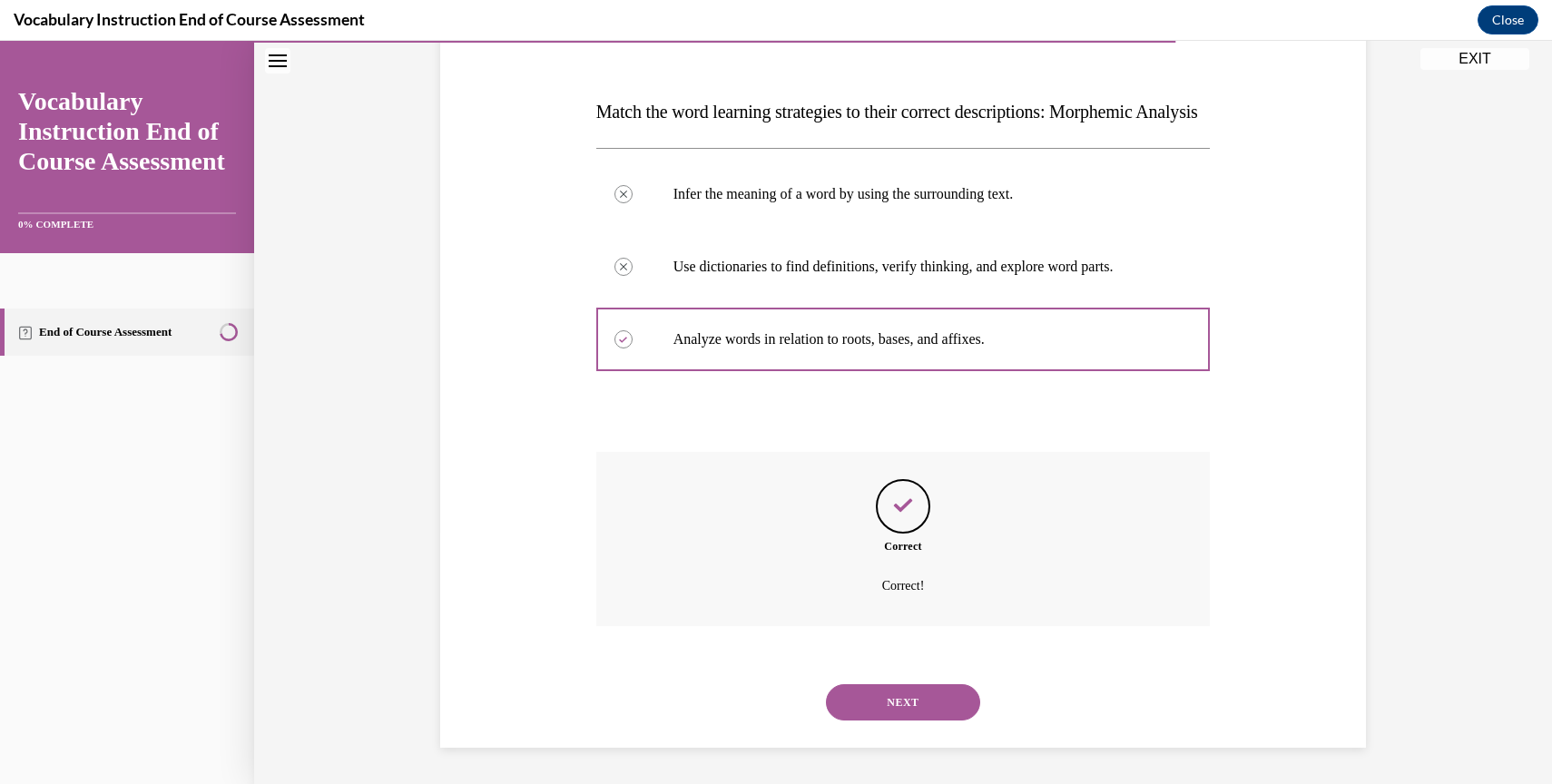
scroll to position [288, 0]
click at [871, 704] on button "NEXT" at bounding box center [903, 702] width 155 height 37
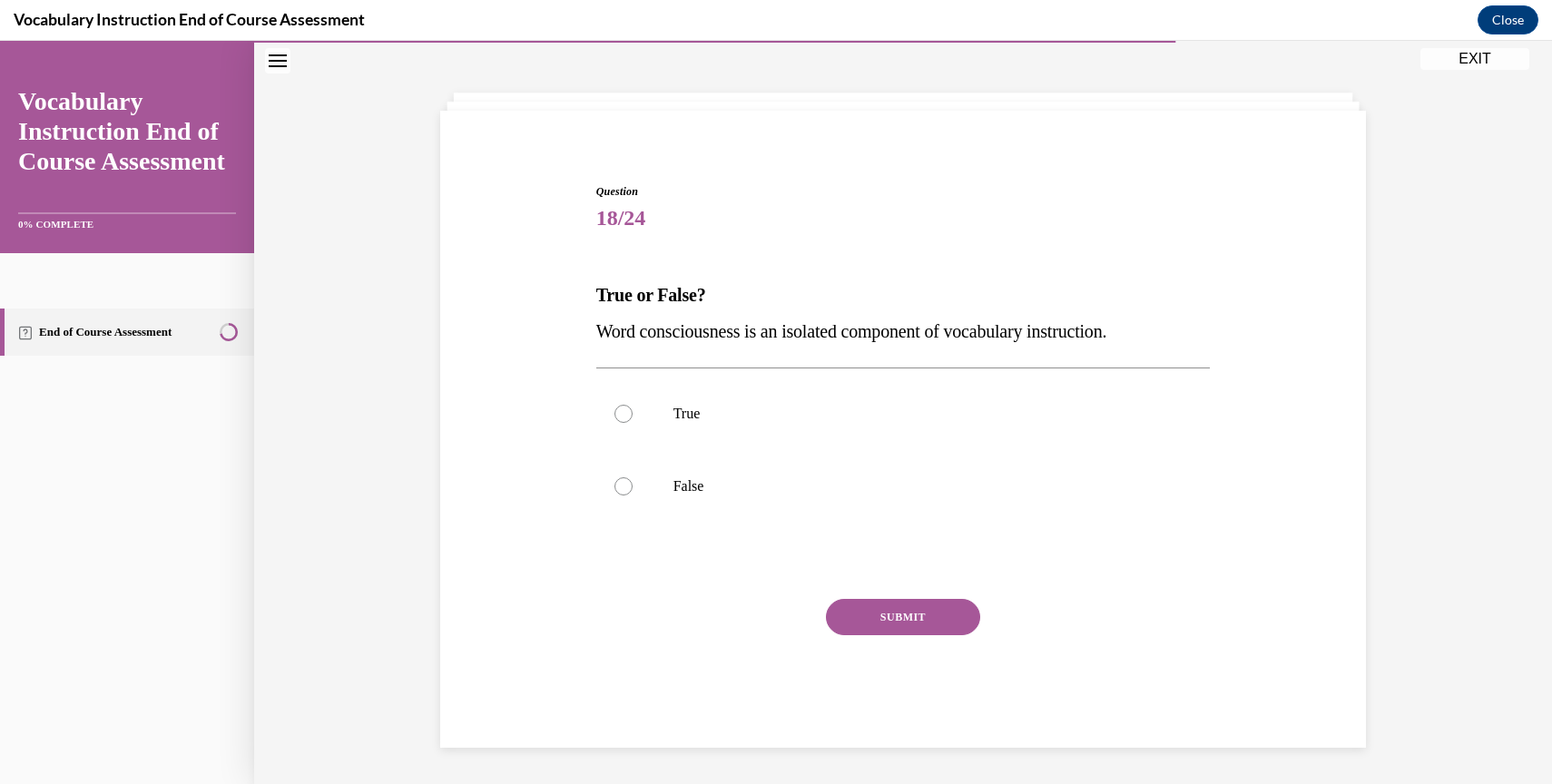
scroll to position [69, 0]
click at [621, 483] on div at bounding box center [623, 486] width 18 height 18
click at [621, 483] on input "False" at bounding box center [623, 486] width 18 height 18
radio input "true"
click at [906, 617] on button "SUBMIT" at bounding box center [903, 617] width 155 height 37
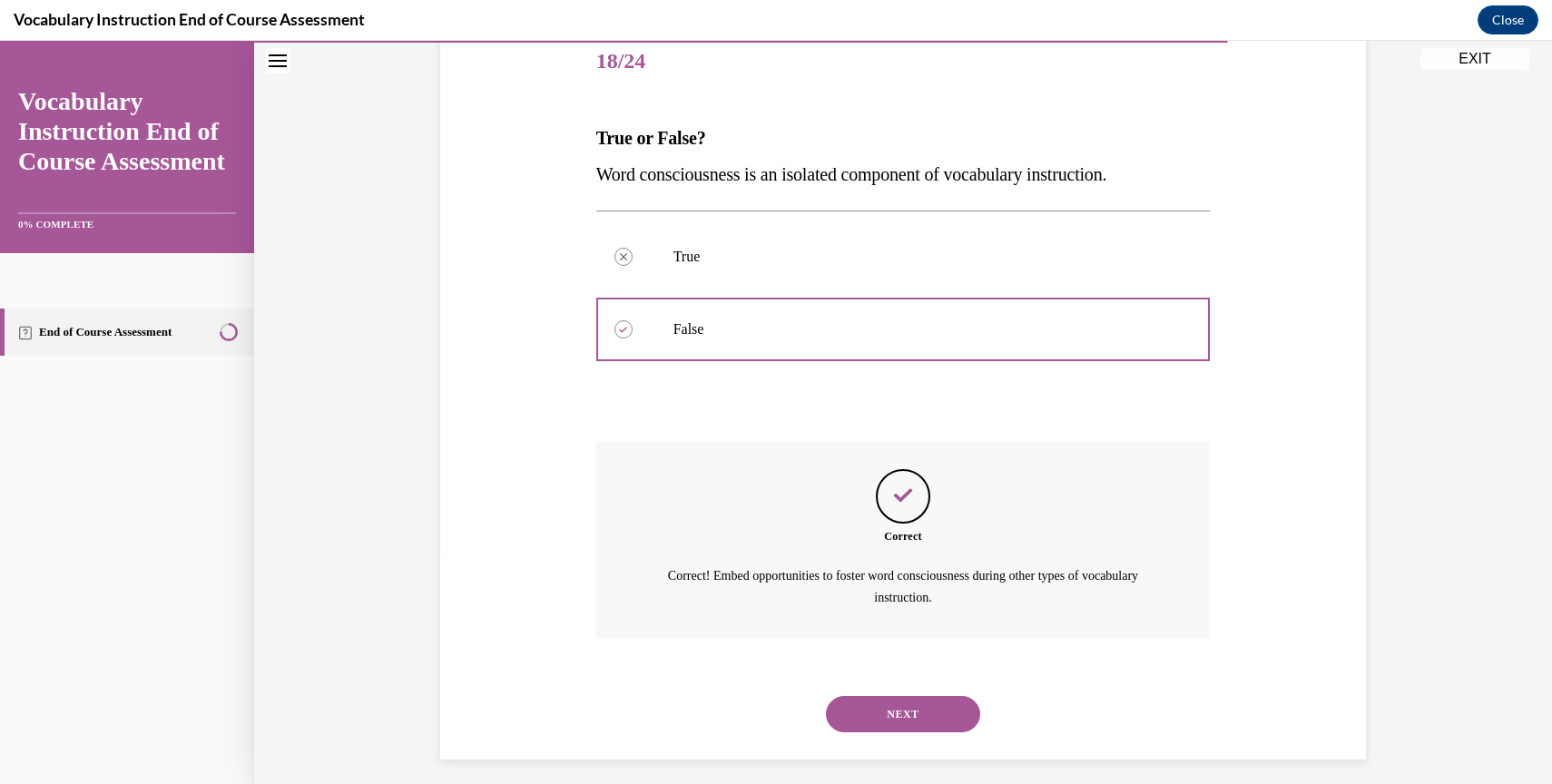
scroll to position [237, 0]
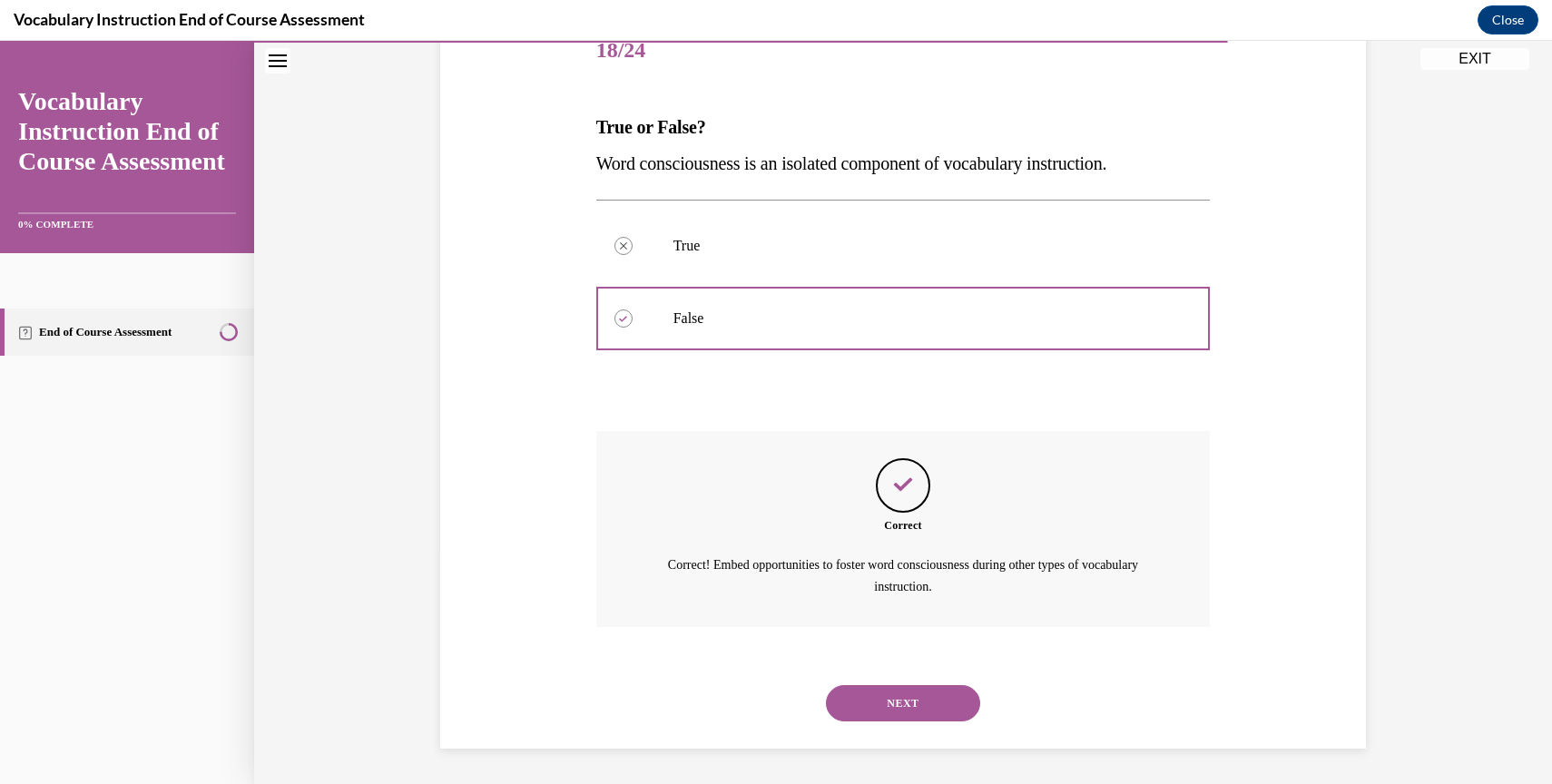
click at [859, 694] on button "NEXT" at bounding box center [903, 703] width 155 height 37
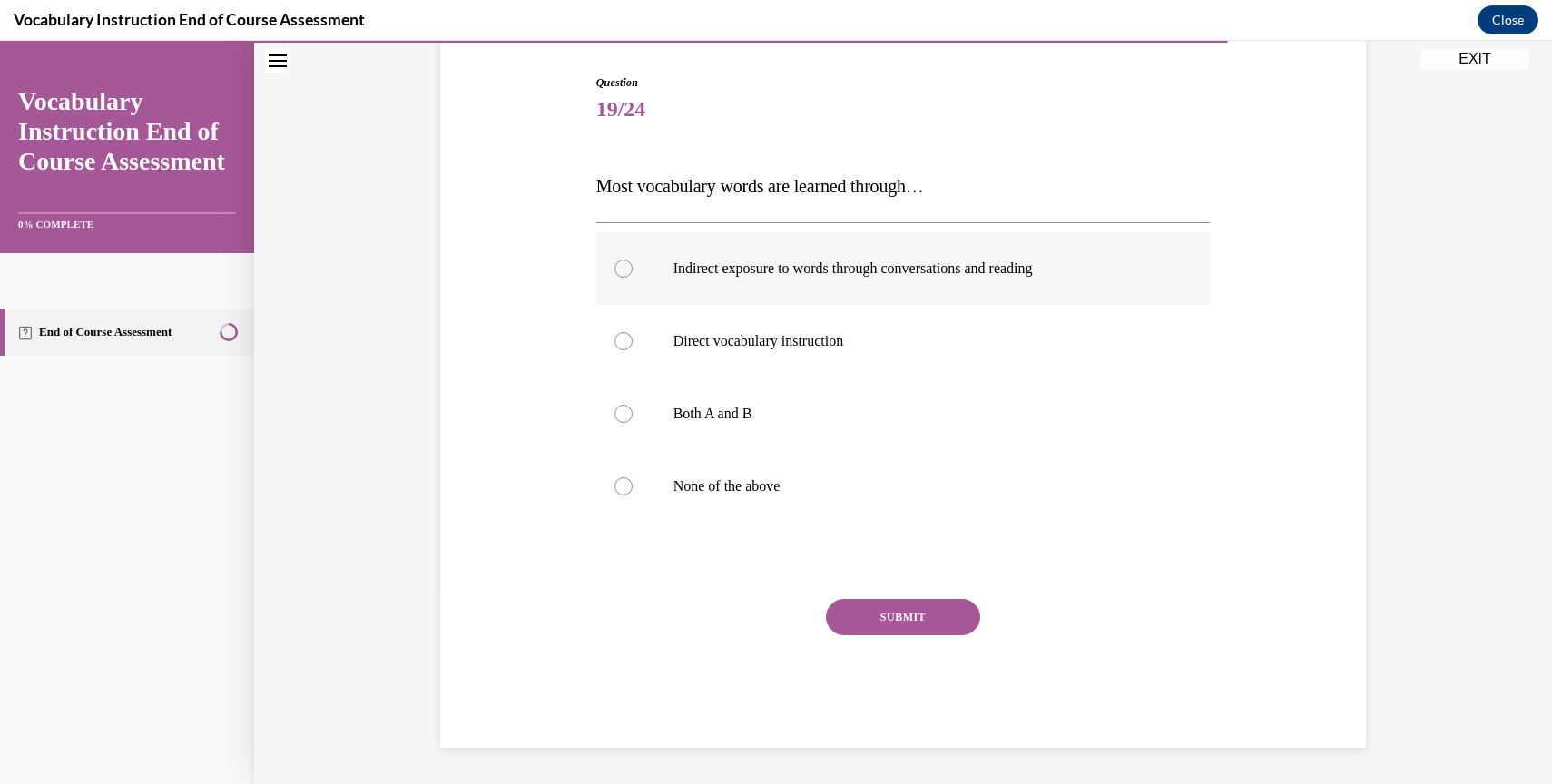
click at [623, 263] on div at bounding box center [623, 268] width 18 height 18
click at [623, 263] on input "Indirect exposure to words through conversations and reading" at bounding box center [623, 268] width 18 height 18
radio input "true"
click at [886, 610] on button "SUBMIT" at bounding box center [903, 617] width 155 height 37
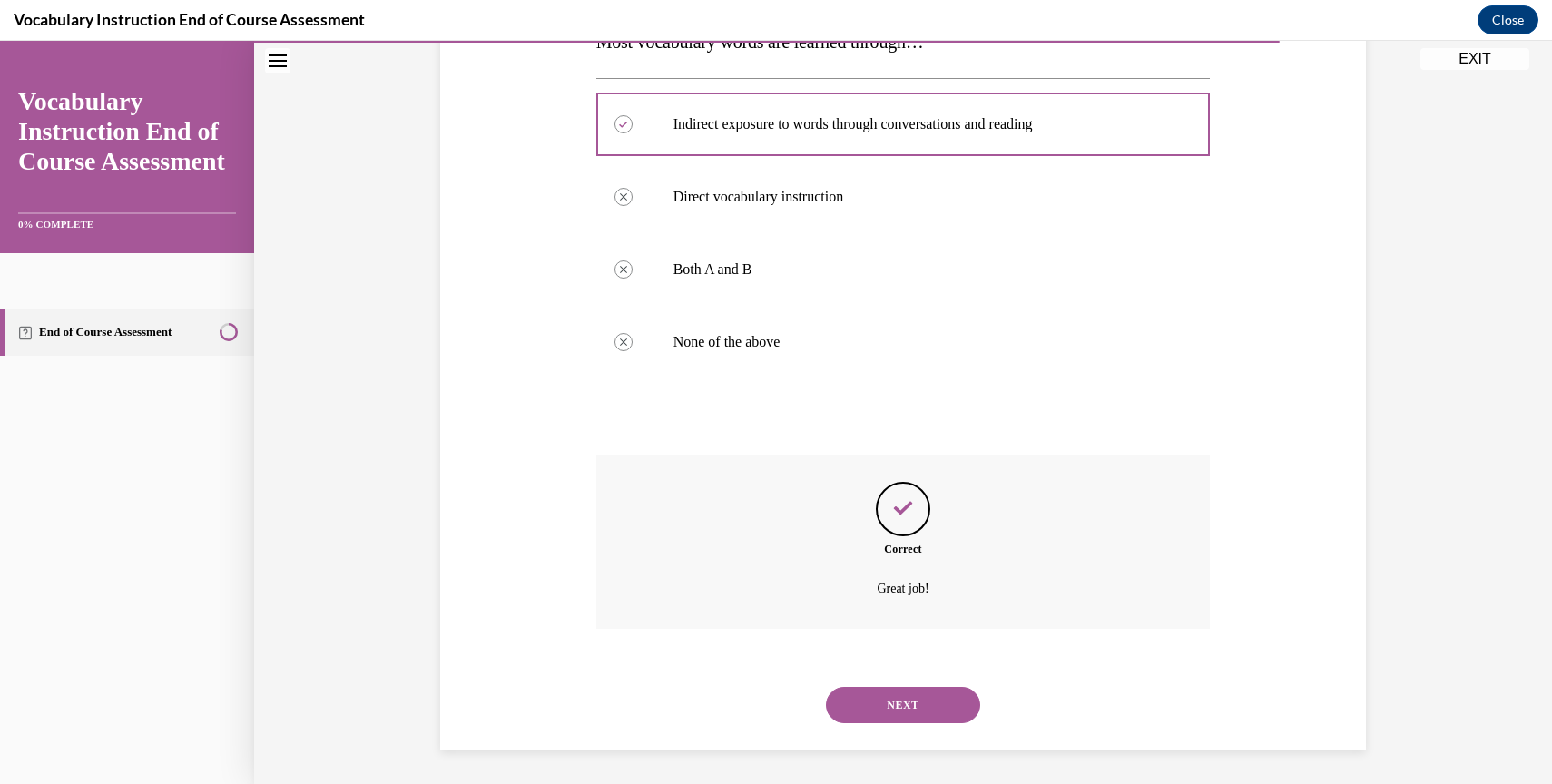
scroll to position [325, 0]
click at [875, 702] on button "NEXT" at bounding box center [903, 702] width 155 height 37
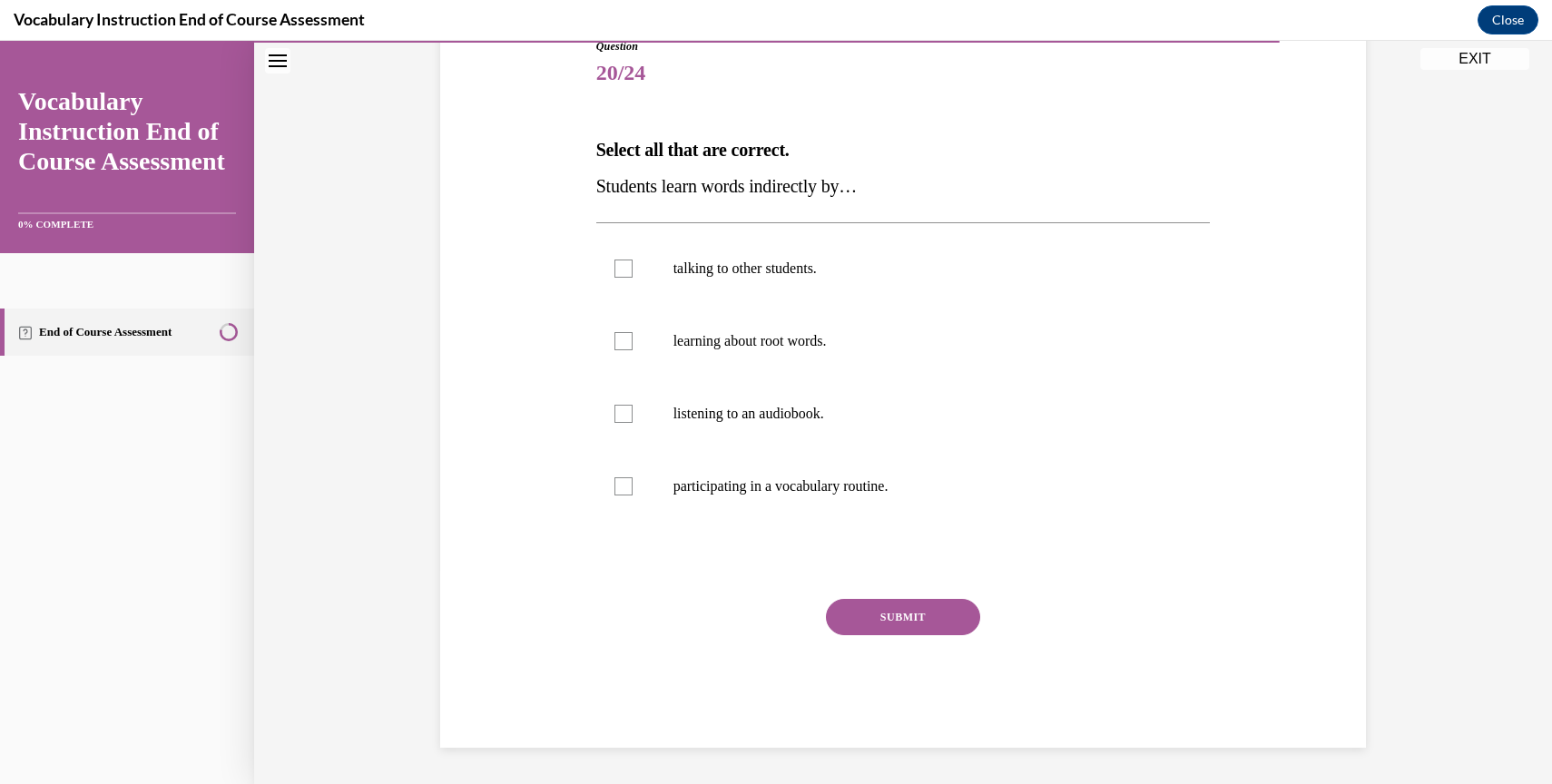
scroll to position [202, 0]
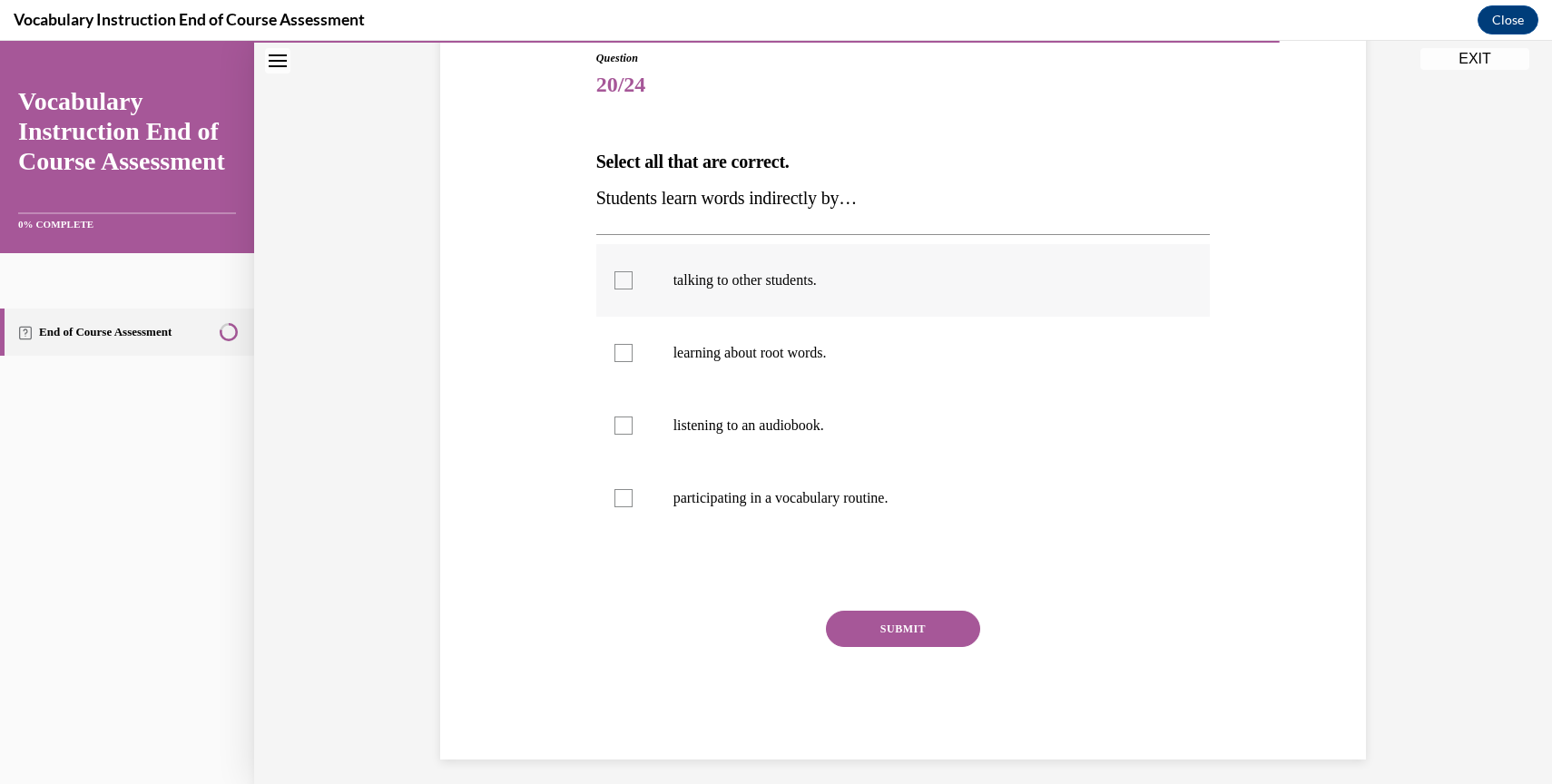
click at [622, 275] on div at bounding box center [623, 280] width 18 height 18
click at [622, 275] on input "talking to other students." at bounding box center [623, 280] width 18 height 18
checkbox input "true"
click at [886, 616] on button "SUBMIT" at bounding box center [903, 629] width 155 height 37
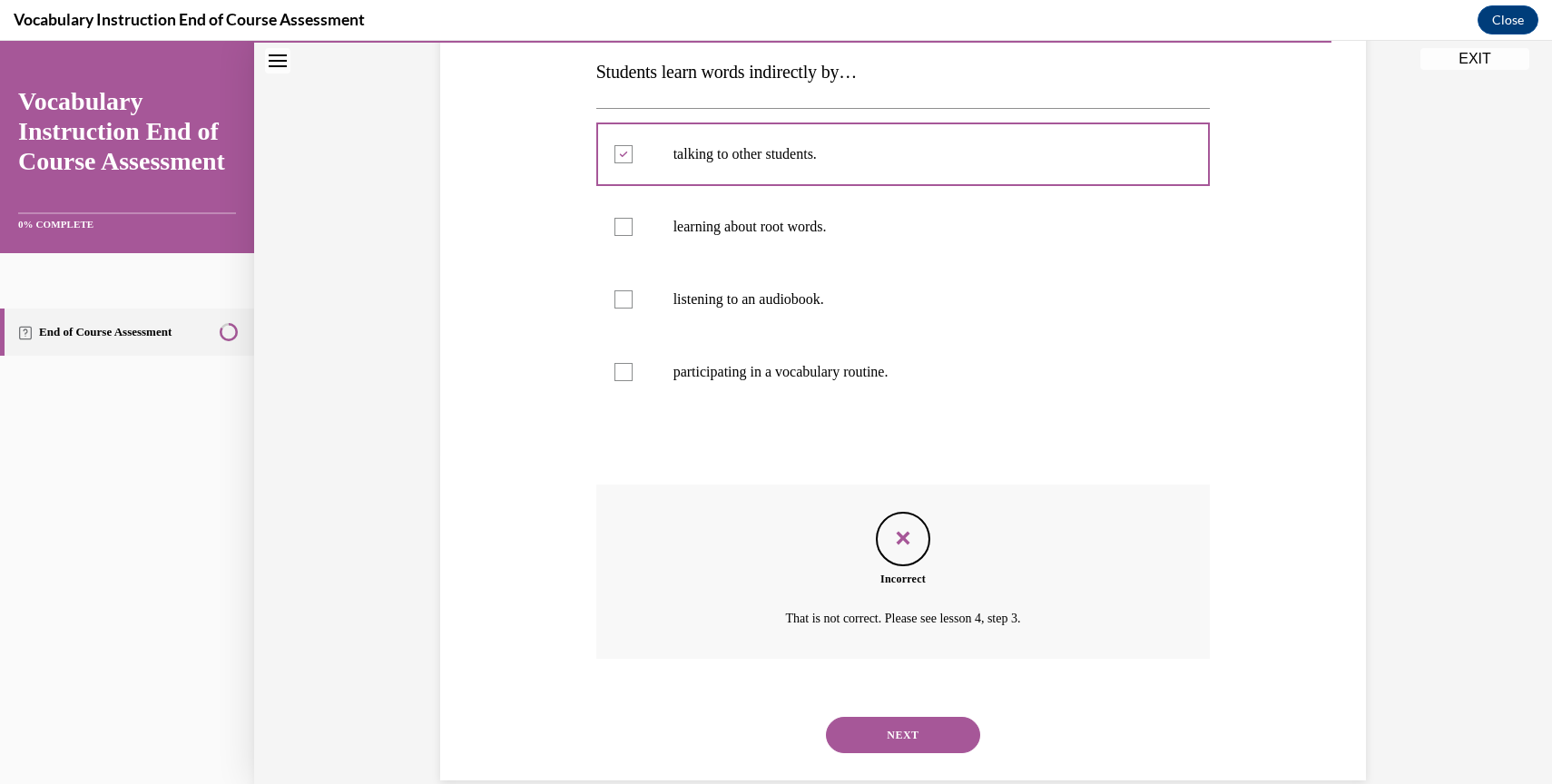
scroll to position [361, 0]
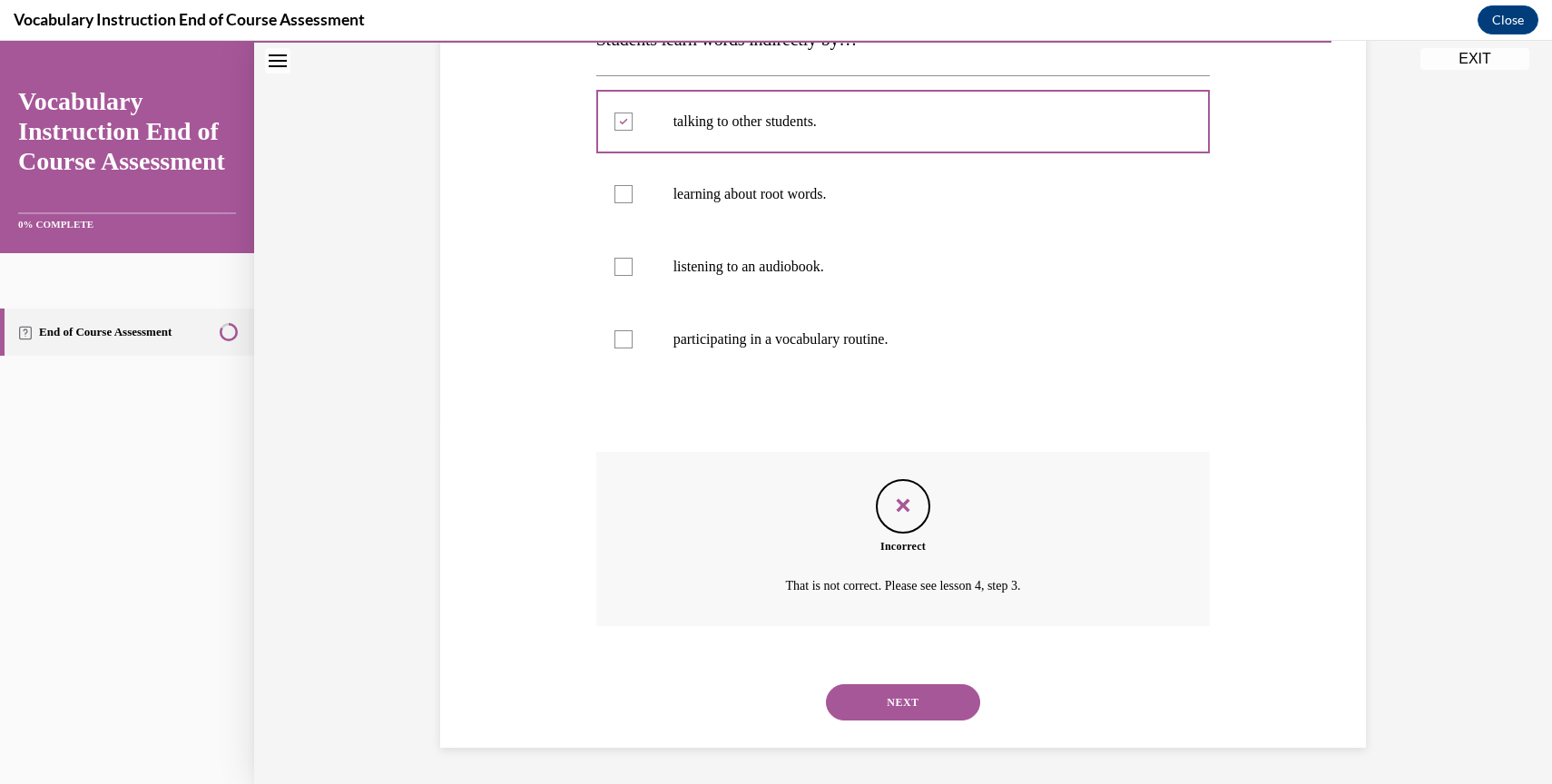
click at [886, 699] on button "NEXT" at bounding box center [903, 702] width 155 height 37
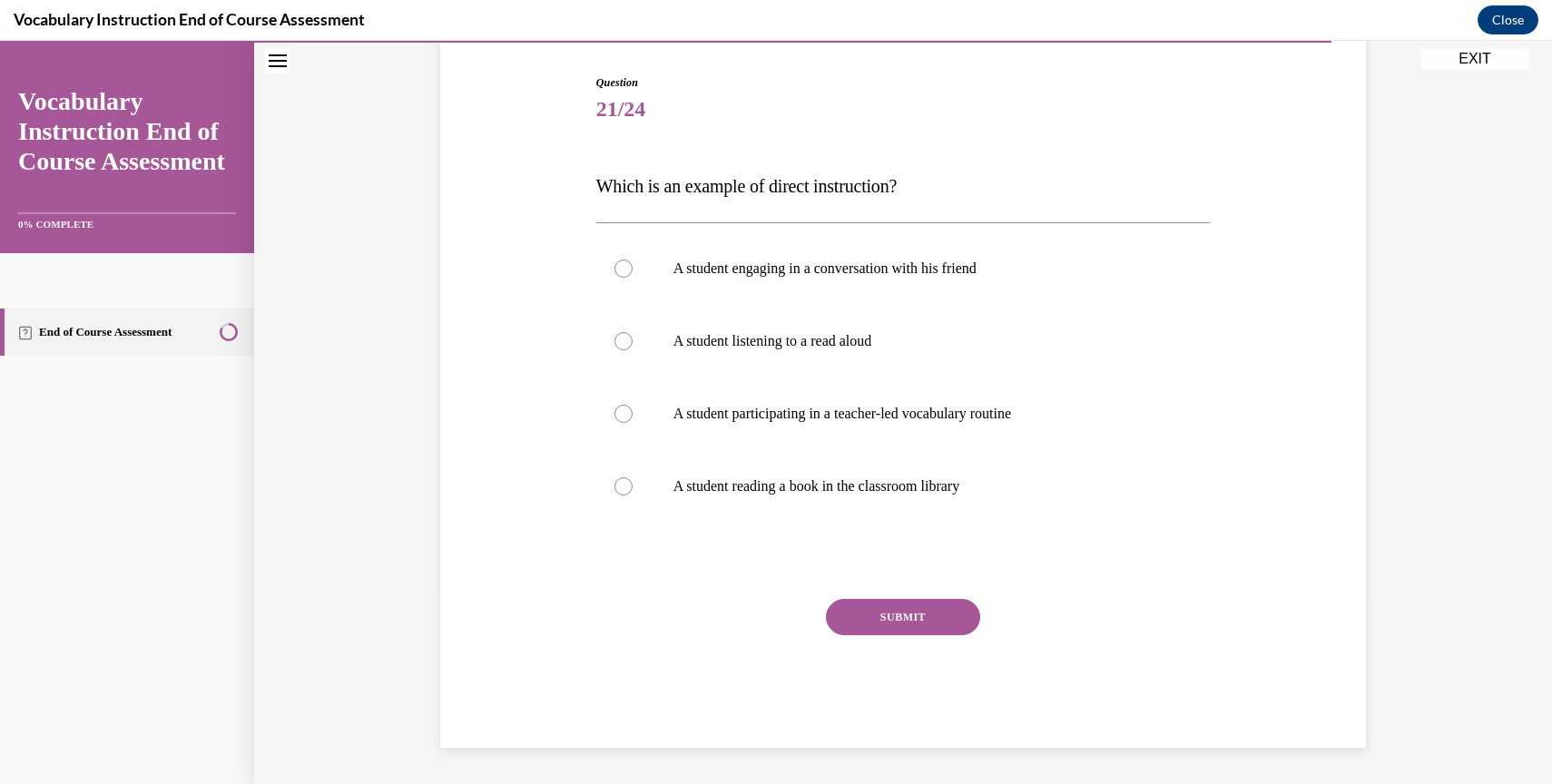
scroll to position [178, 0]
click at [623, 416] on div at bounding box center [623, 414] width 18 height 18
click at [623, 416] on input "A student participating in a teacher-led vocabulary routine" at bounding box center [623, 414] width 18 height 18
radio input "true"
click at [876, 618] on button "SUBMIT" at bounding box center [903, 617] width 155 height 37
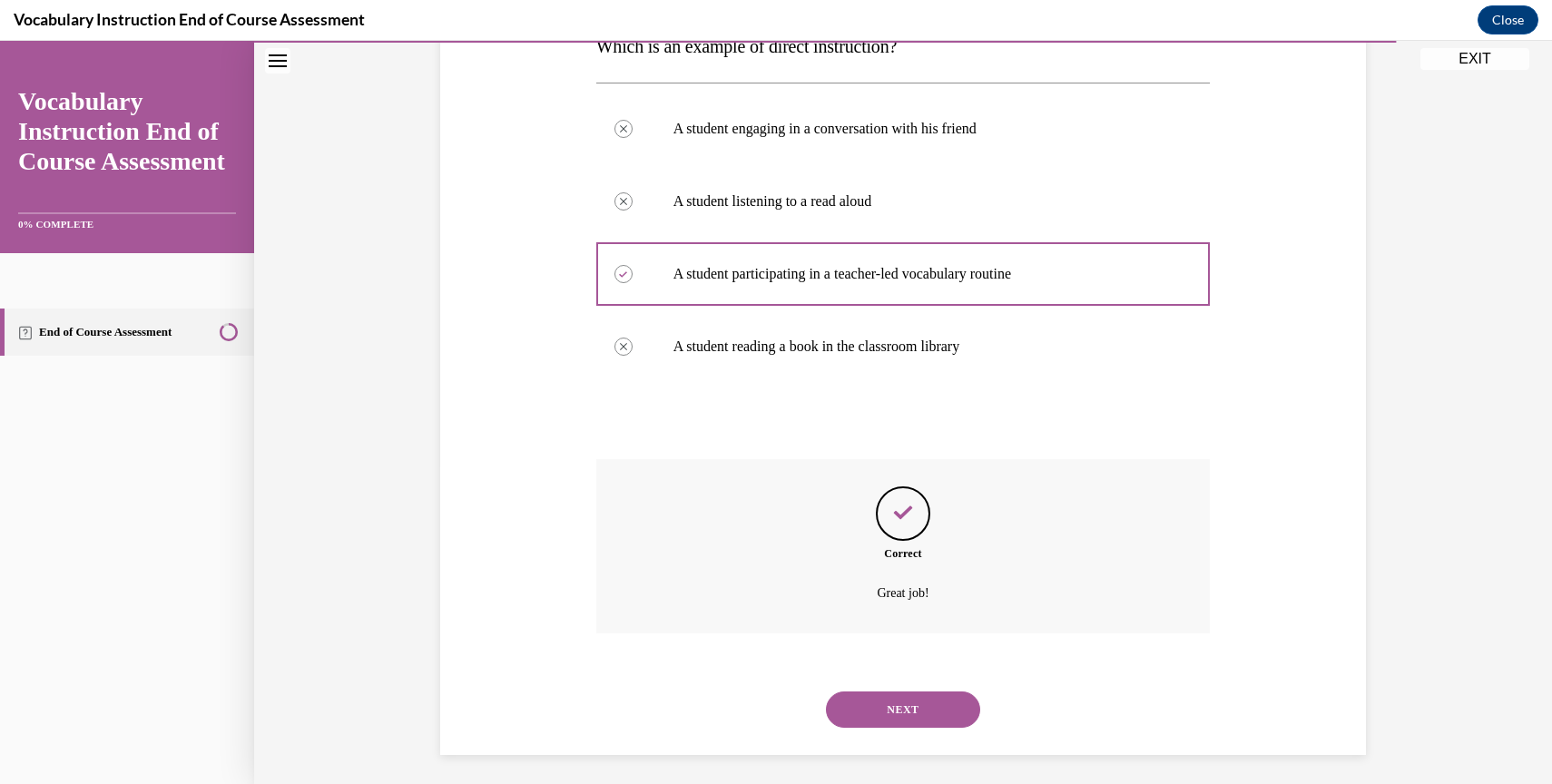
scroll to position [325, 0]
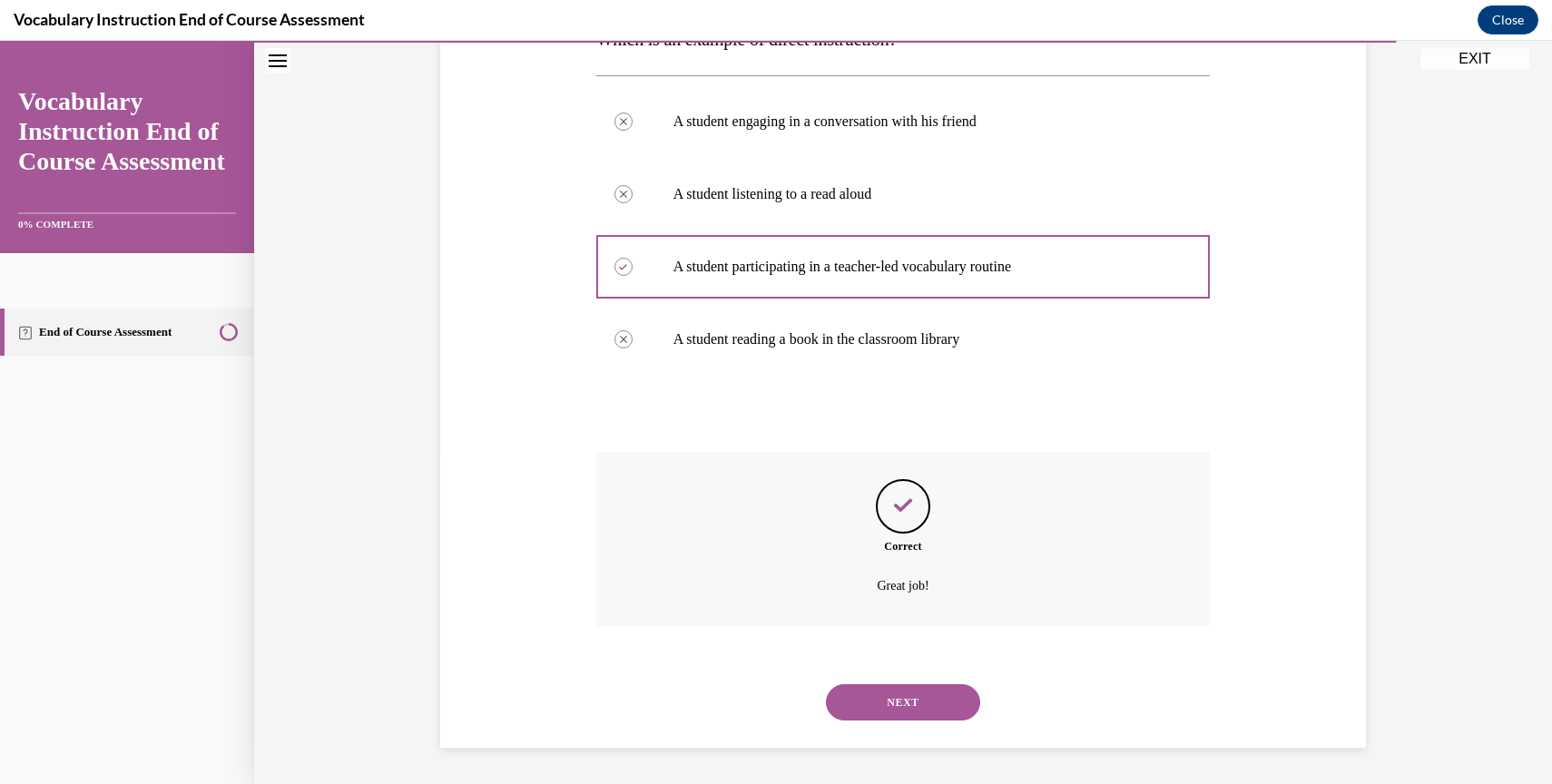
click at [870, 701] on button "NEXT" at bounding box center [903, 702] width 155 height 37
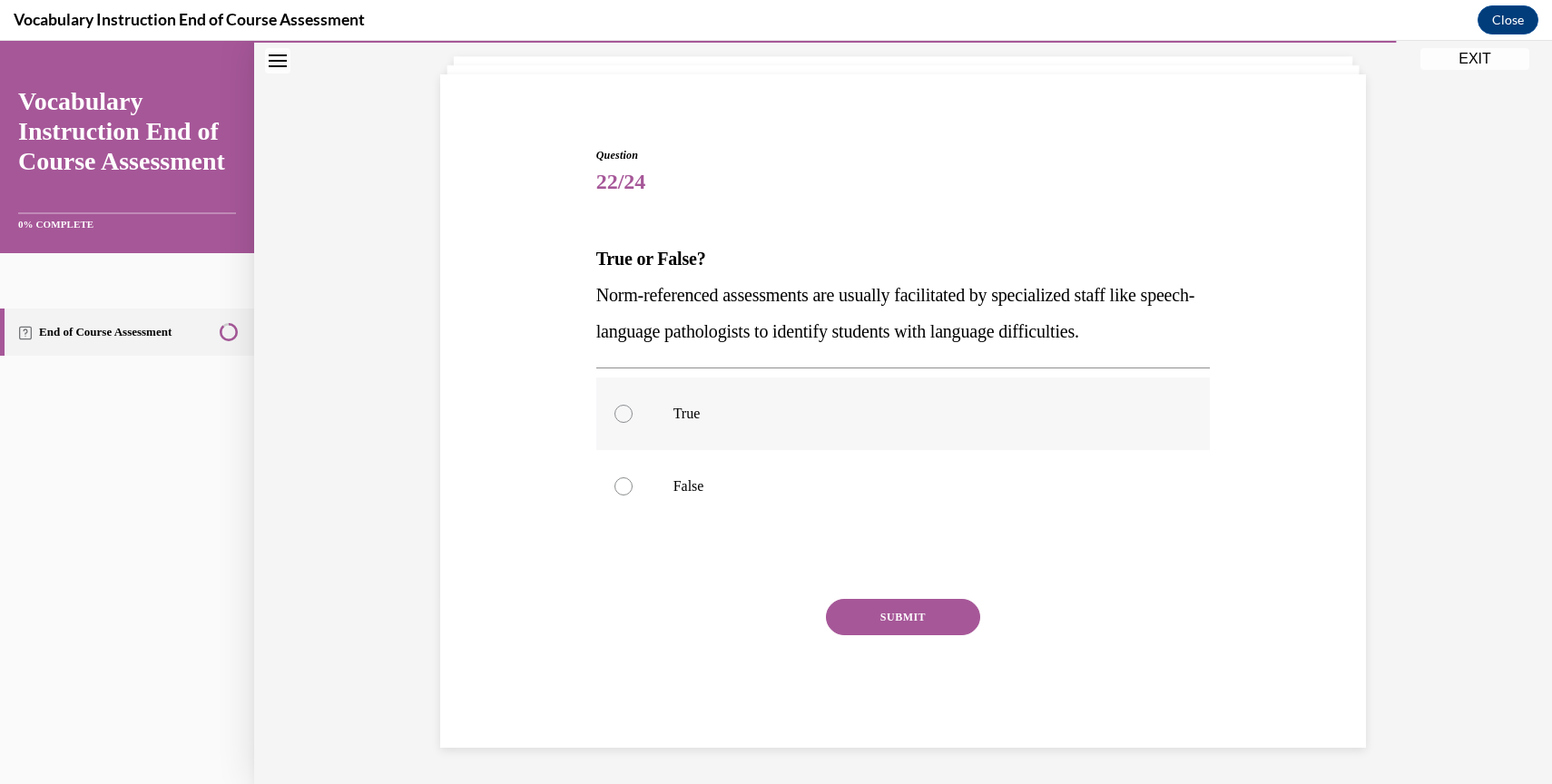
click at [624, 409] on div at bounding box center [623, 414] width 18 height 18
click at [624, 409] on input "True" at bounding box center [623, 414] width 18 height 18
radio input "true"
click at [884, 612] on button "SUBMIT" at bounding box center [903, 617] width 155 height 37
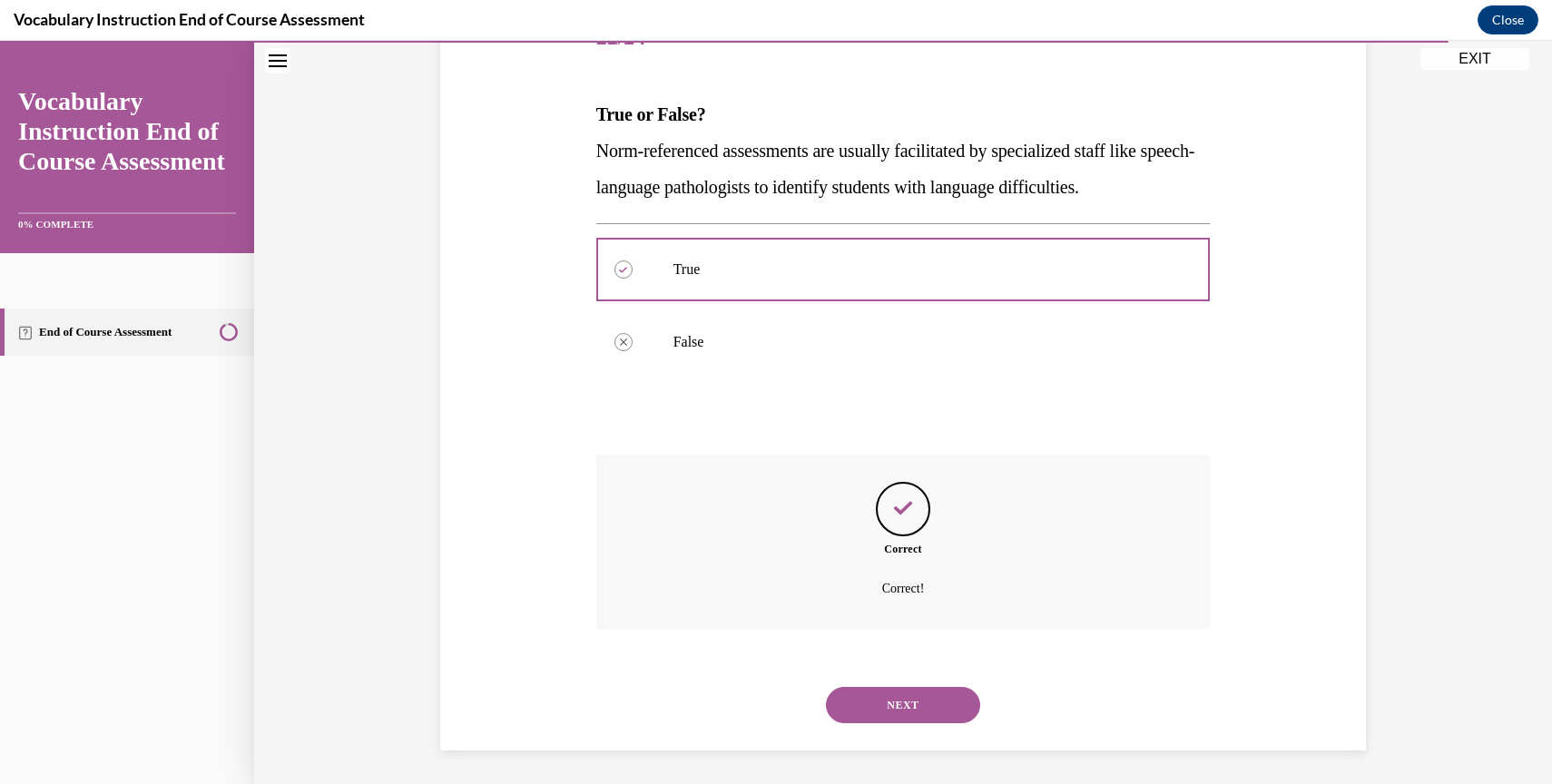
scroll to position [252, 0]
click at [879, 700] on button "NEXT" at bounding box center [903, 702] width 155 height 37
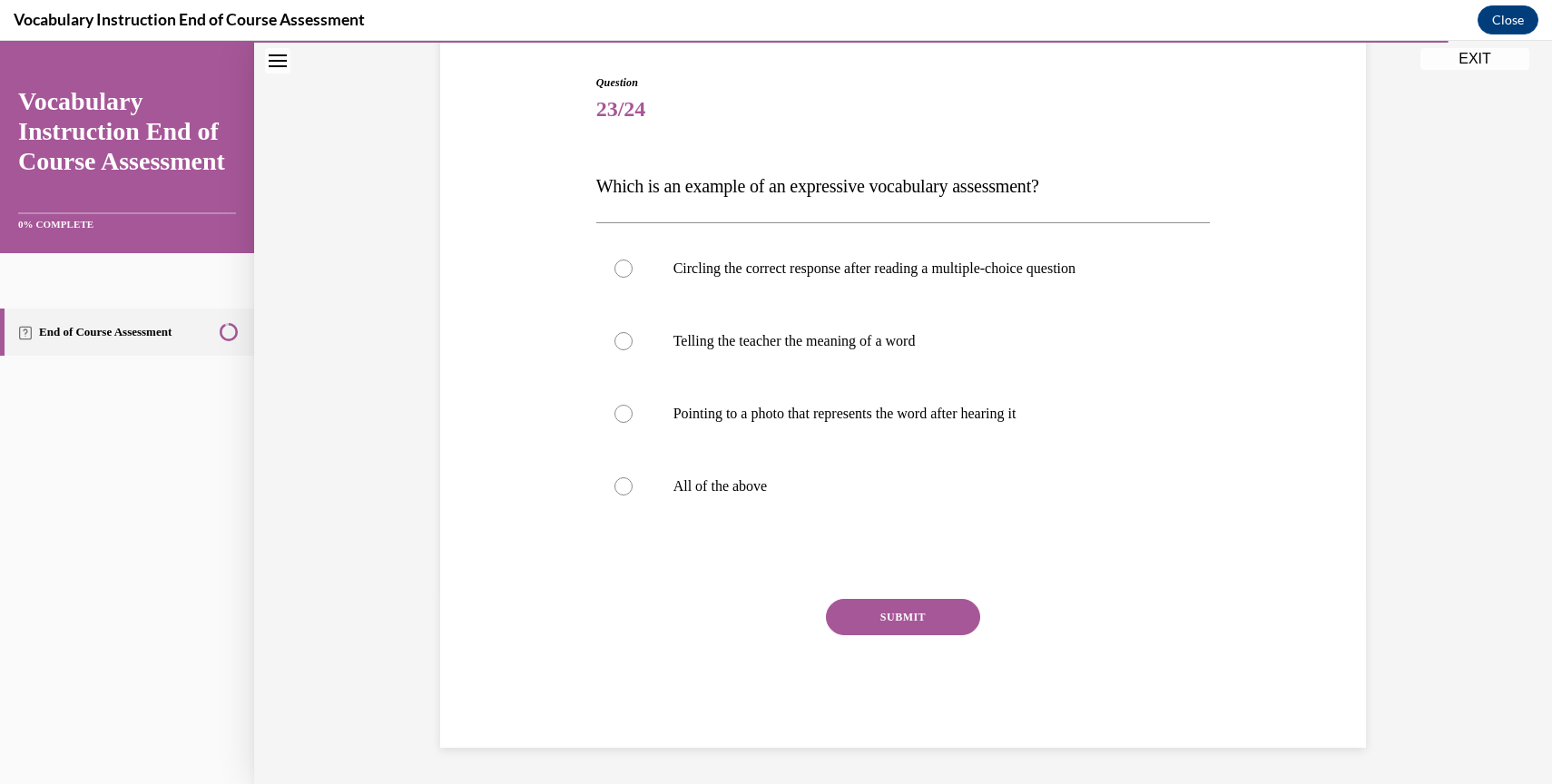
scroll to position [178, 0]
click at [619, 342] on div at bounding box center [623, 341] width 18 height 18
click at [619, 342] on input "Telling the teacher the meaning of a word" at bounding box center [623, 341] width 18 height 18
radio input "true"
click at [875, 610] on button "SUBMIT" at bounding box center [903, 617] width 155 height 37
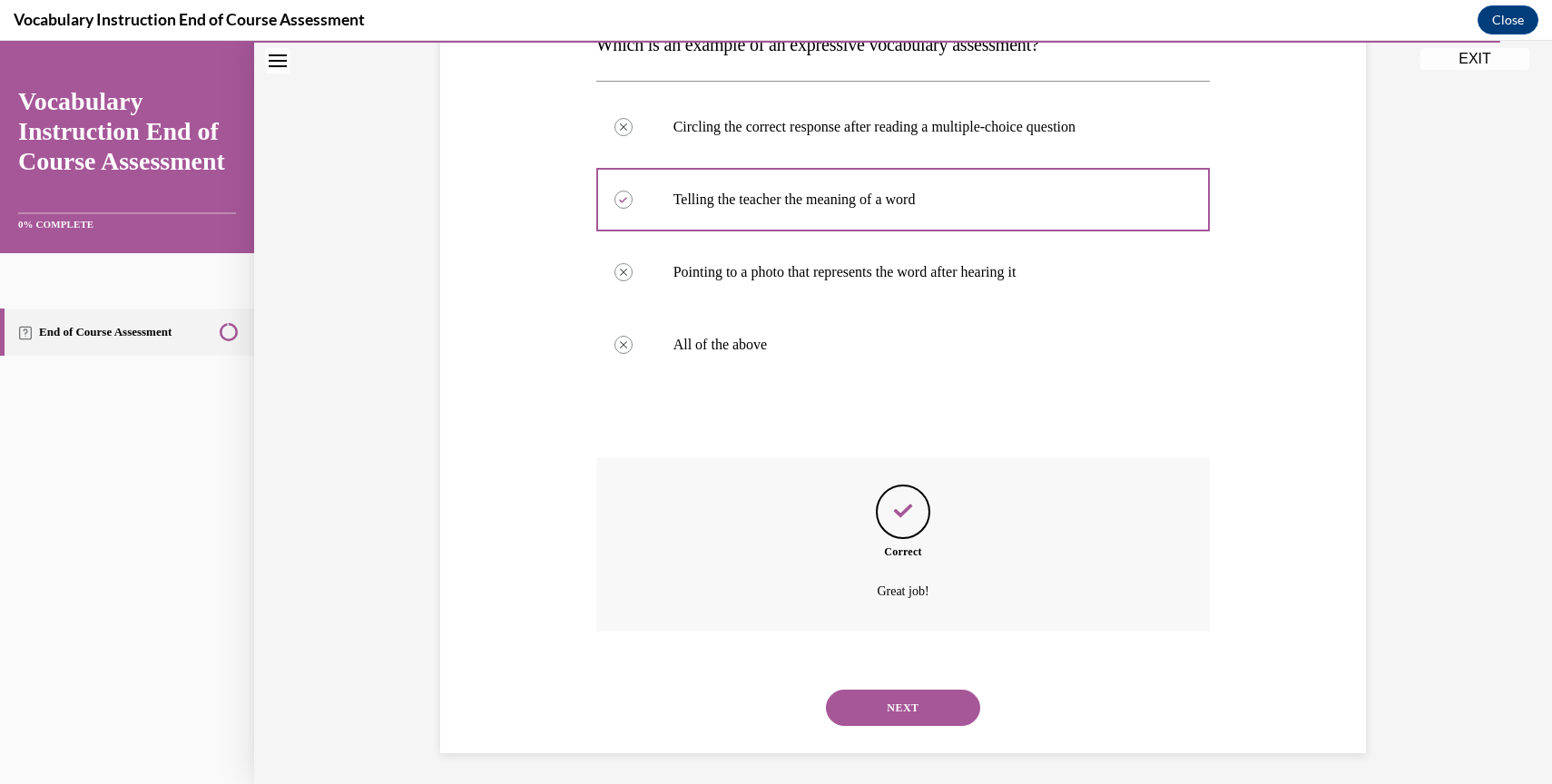
scroll to position [325, 0]
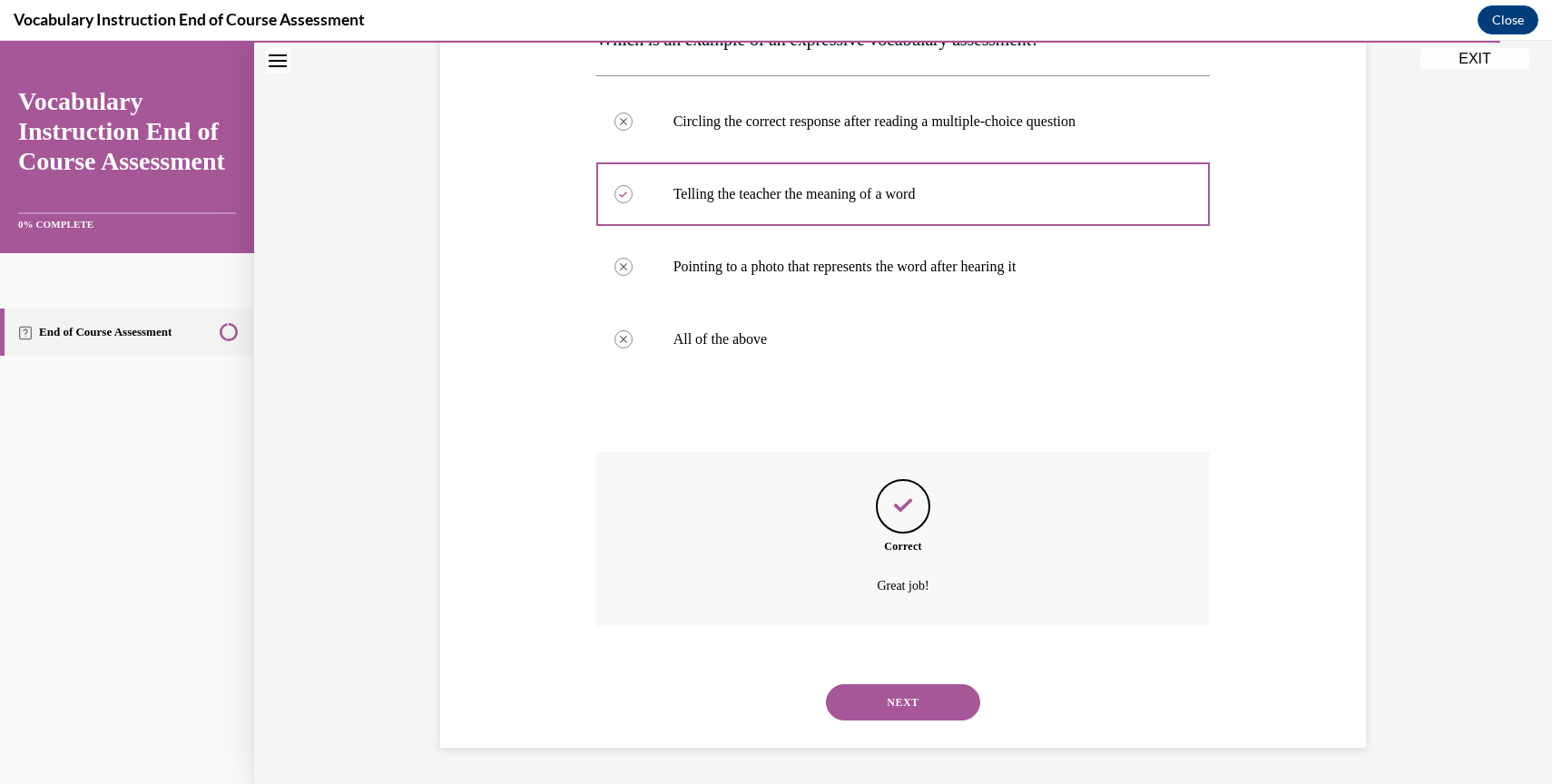
click at [864, 700] on button "NEXT" at bounding box center [903, 702] width 155 height 37
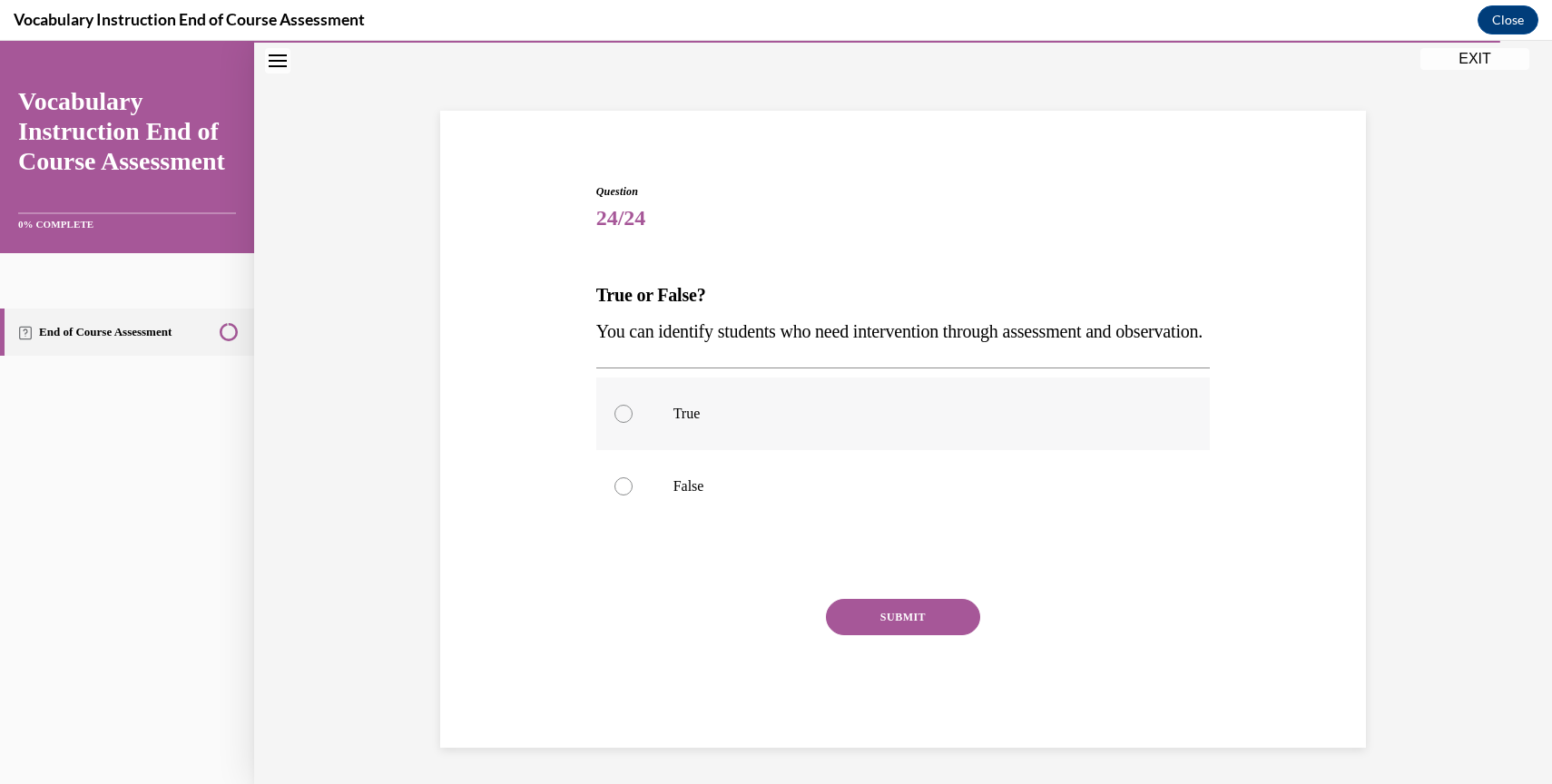
click at [619, 409] on div at bounding box center [623, 414] width 18 height 18
click at [619, 409] on input "True" at bounding box center [623, 414] width 18 height 18
radio input "true"
click at [857, 612] on button "SUBMIT" at bounding box center [903, 617] width 155 height 37
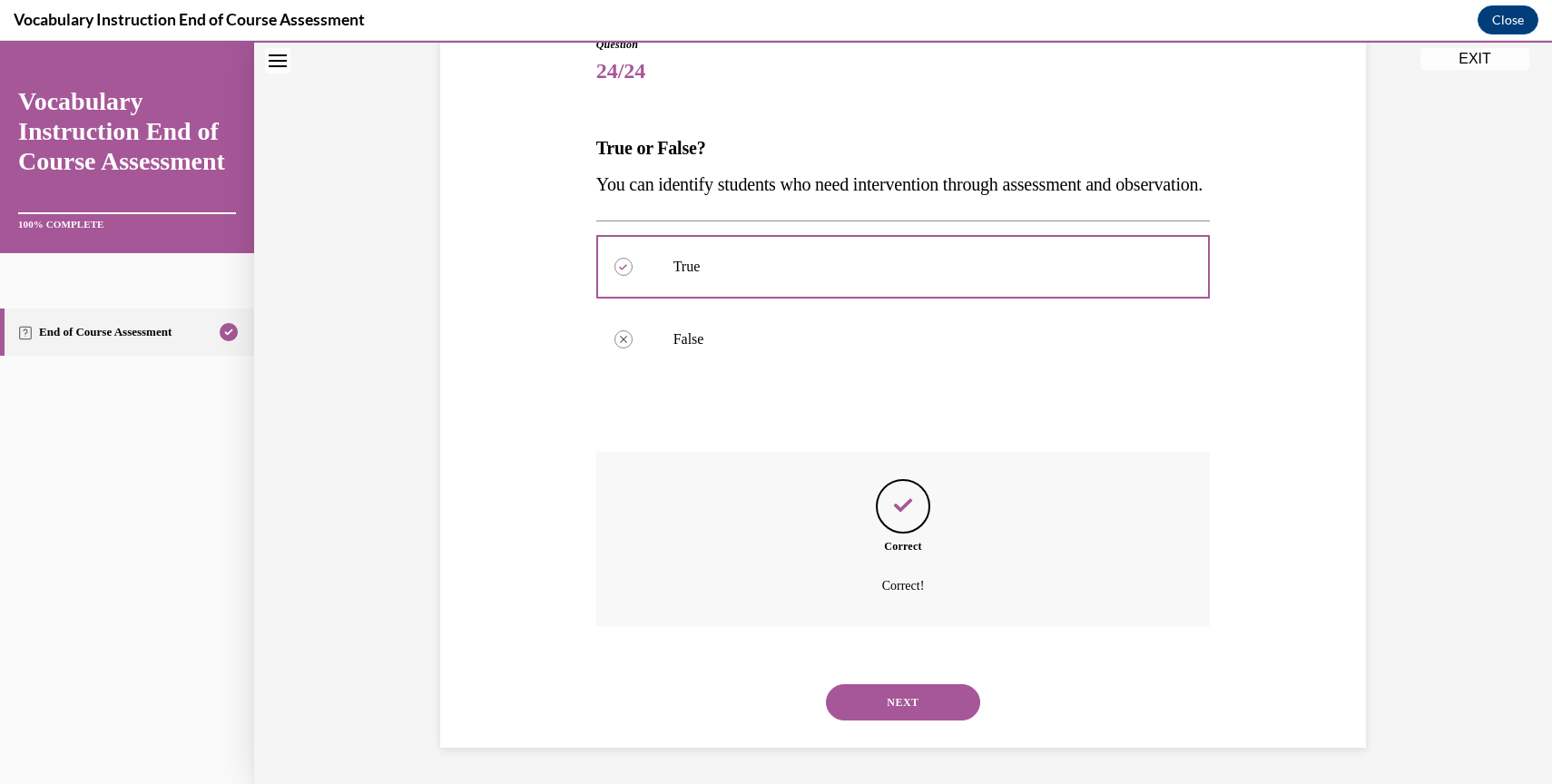
scroll to position [252, 0]
click at [874, 705] on button "NEXT" at bounding box center [903, 702] width 155 height 37
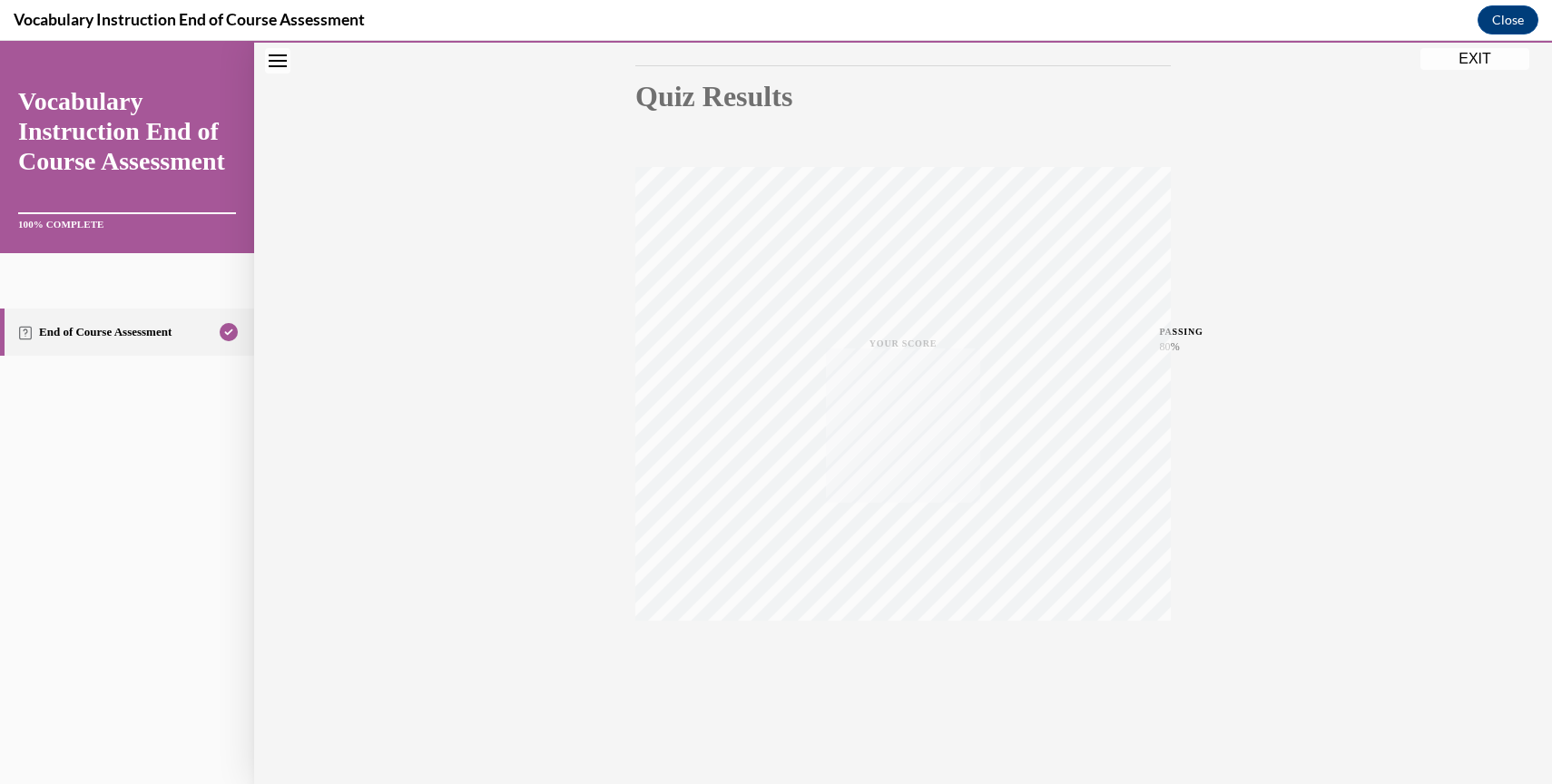
scroll to position [187, 0]
click at [1473, 59] on button "EXIT" at bounding box center [1475, 59] width 109 height 22
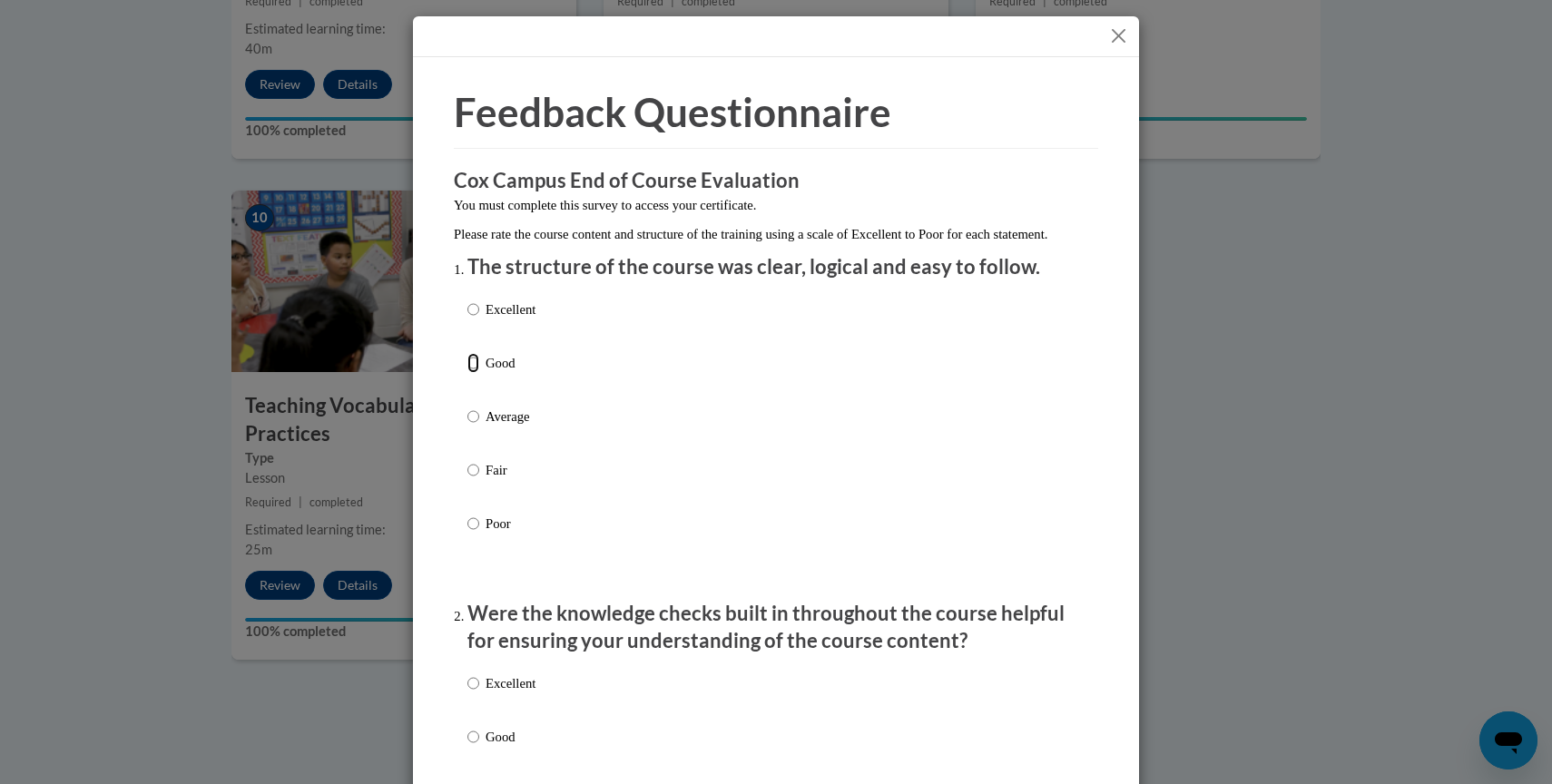
click at [470, 373] on input "Good" at bounding box center [473, 362] width 12 height 20
radio input "true"
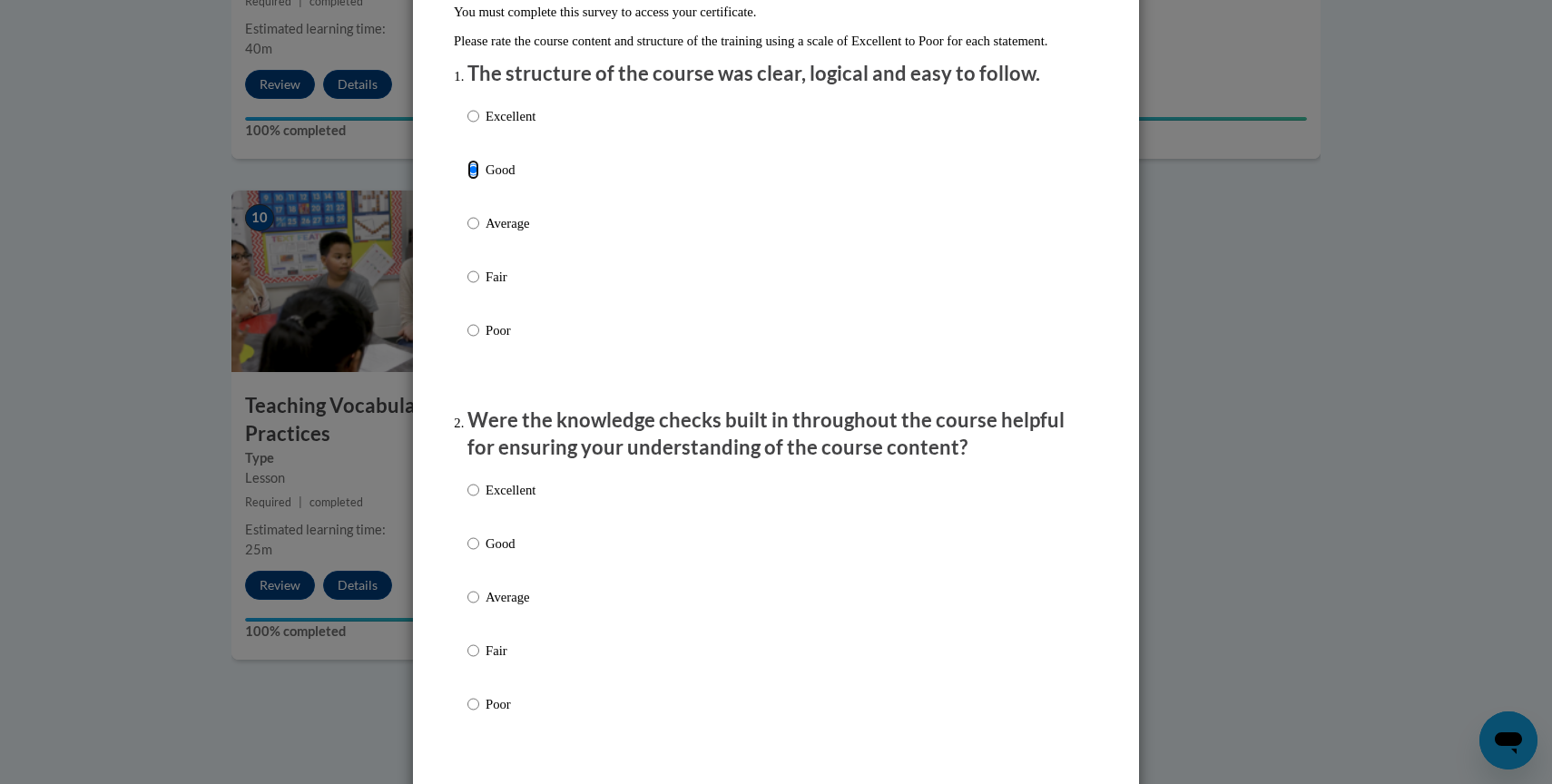
scroll to position [207, 0]
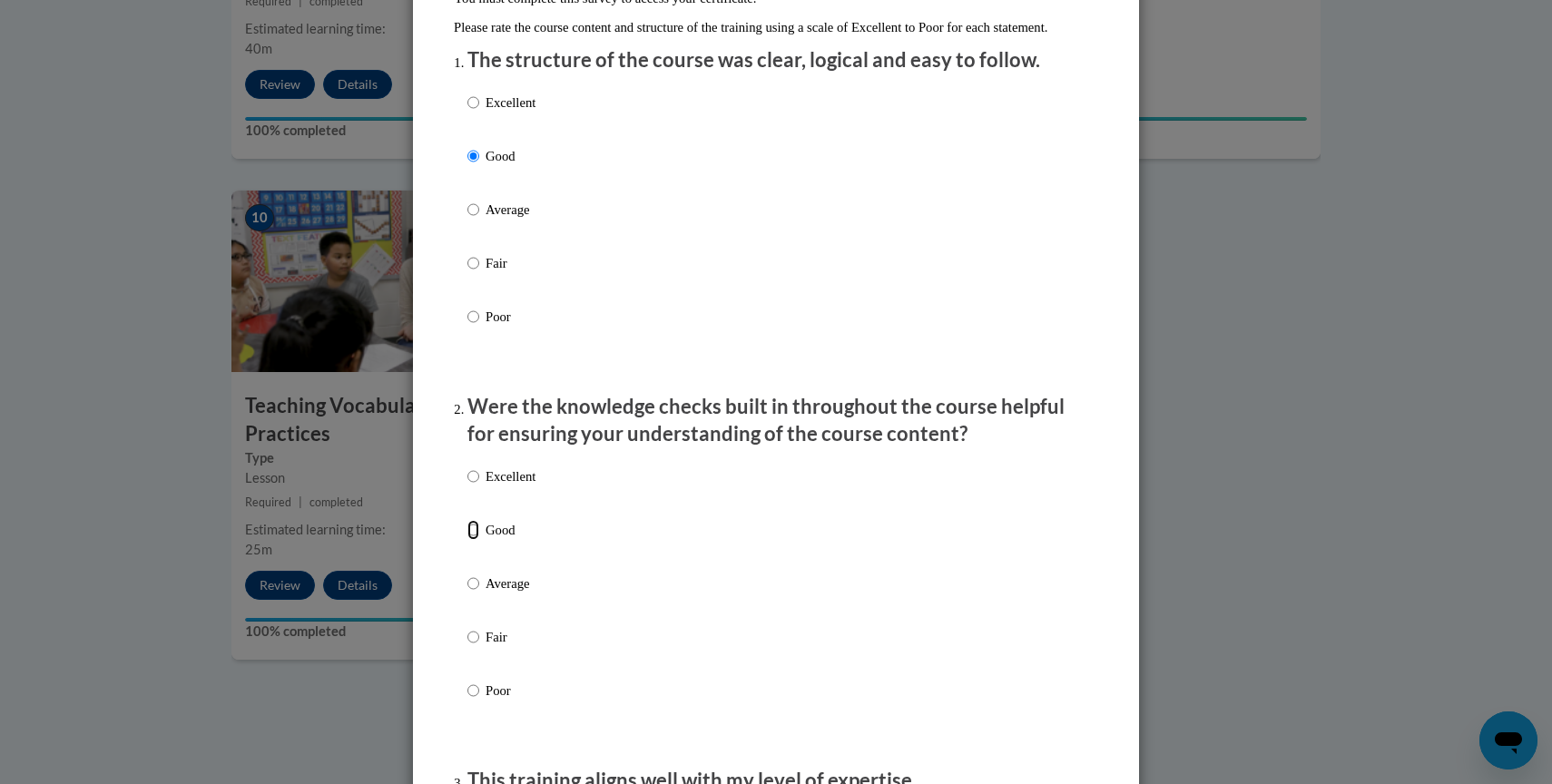
click at [472, 539] on input "Good" at bounding box center [473, 530] width 12 height 20
radio input "true"
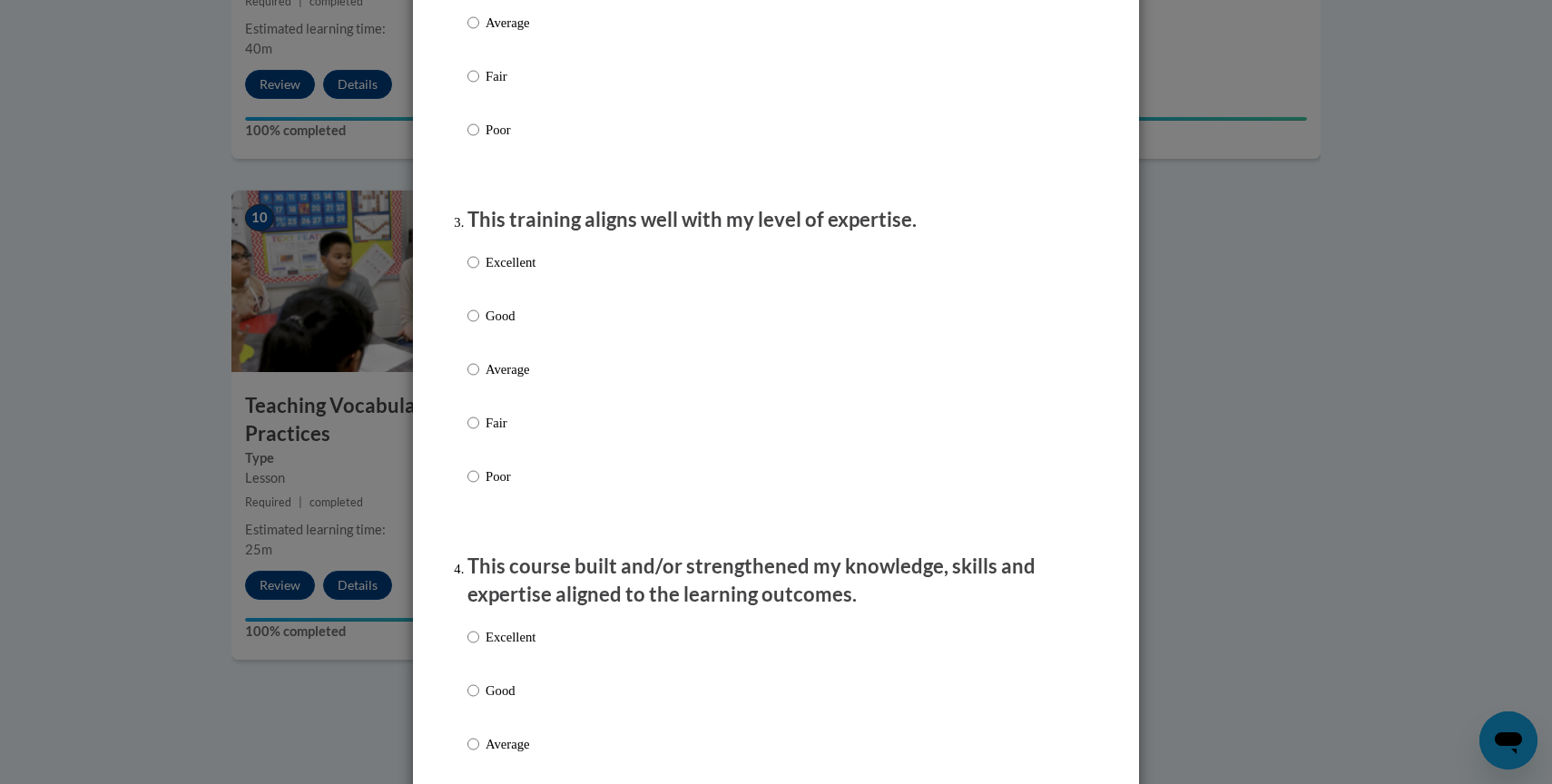
scroll to position [770, 0]
click at [472, 323] on input "Good" at bounding box center [473, 313] width 12 height 20
radio input "true"
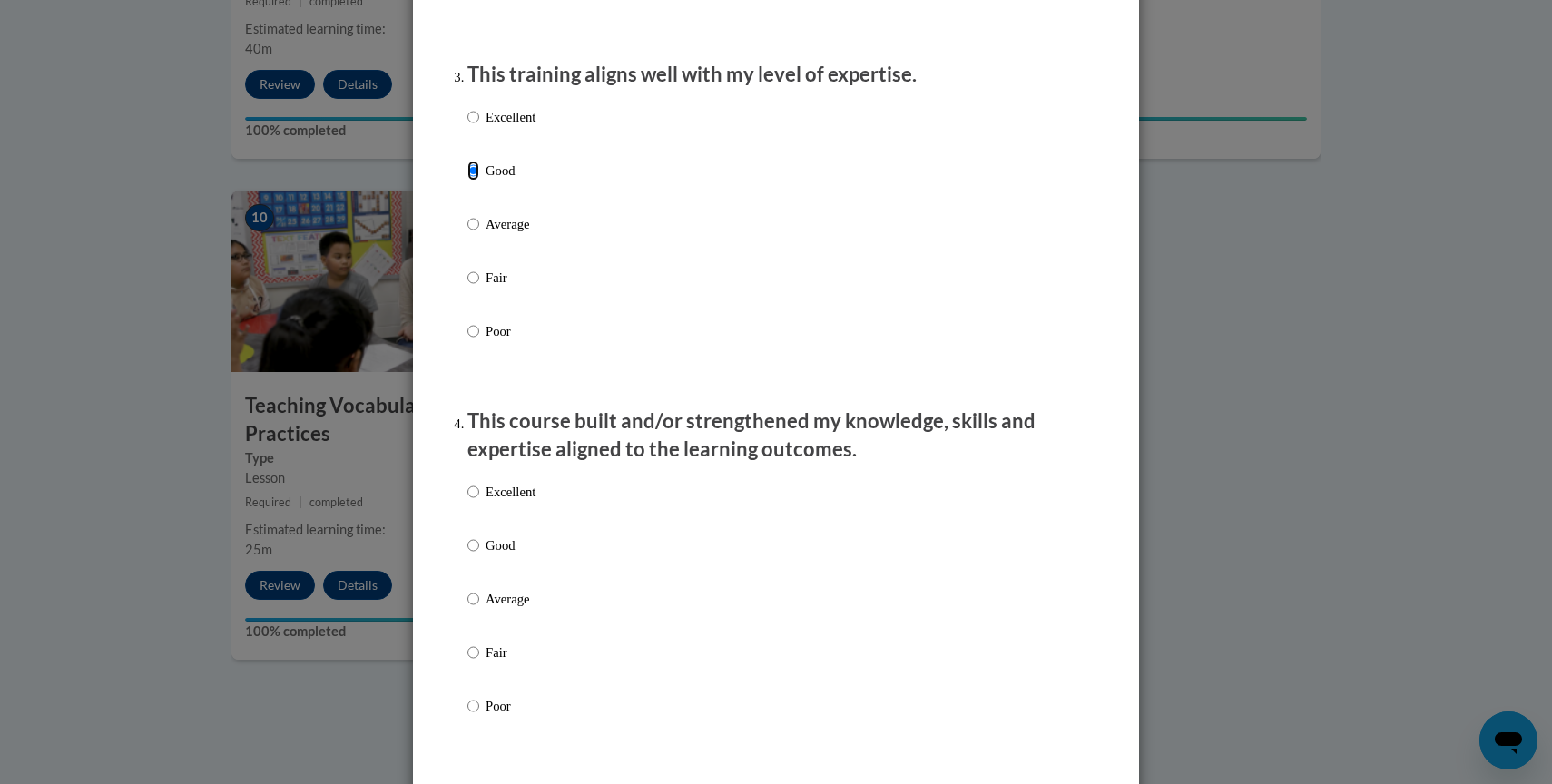
scroll to position [928, 0]
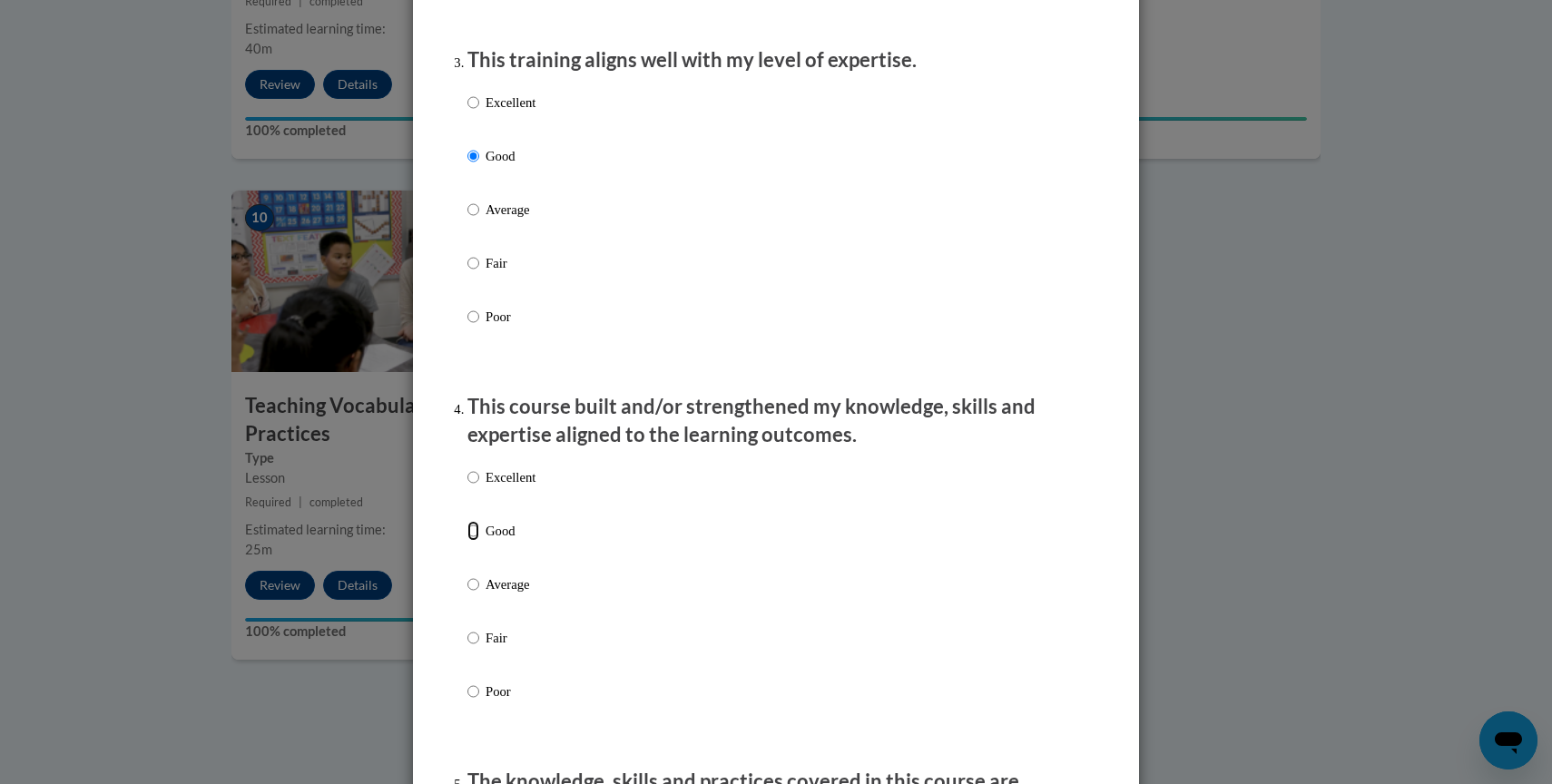
click at [471, 540] on input "Good" at bounding box center [473, 531] width 12 height 20
radio input "true"
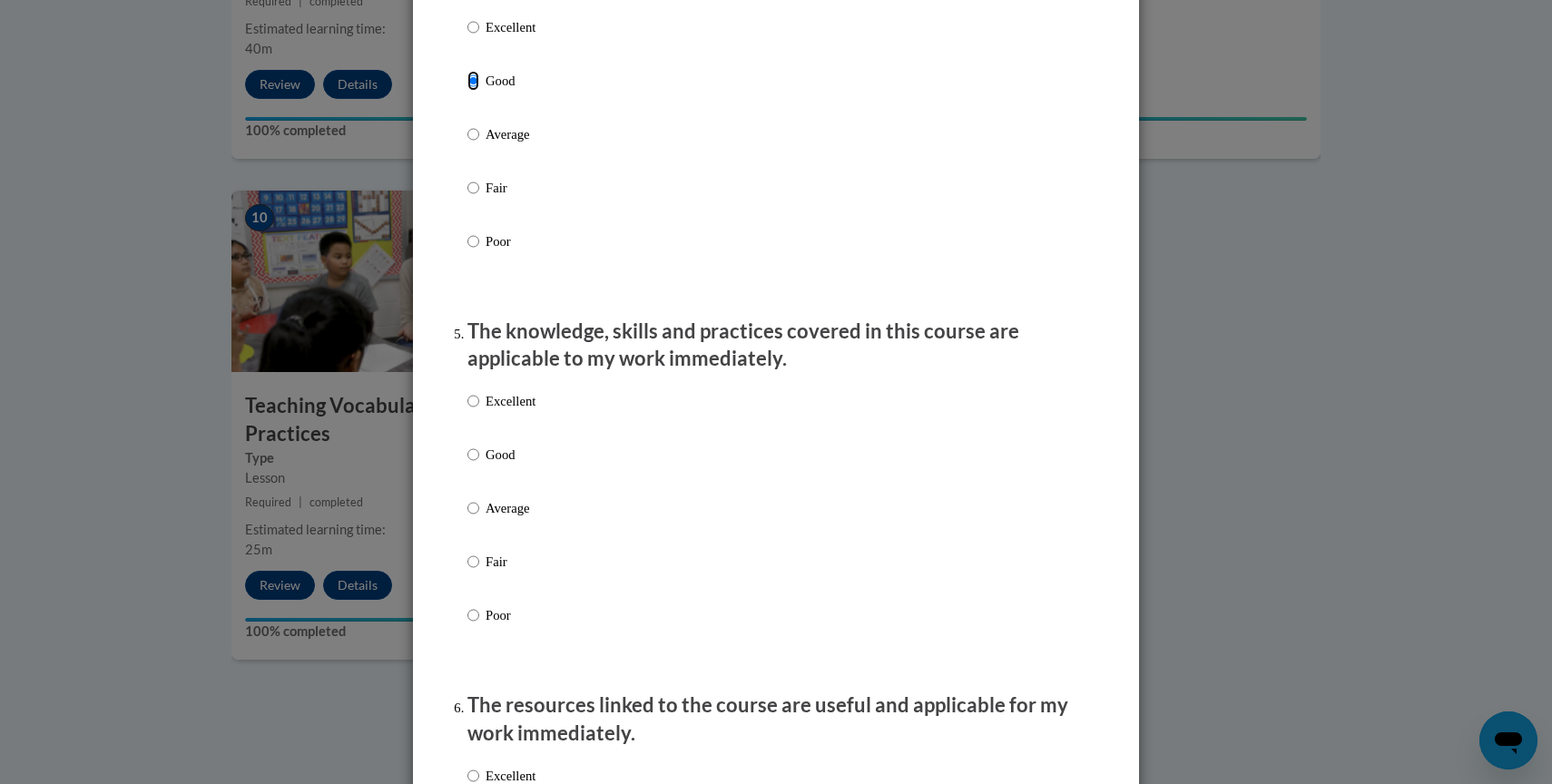
scroll to position [1382, 0]
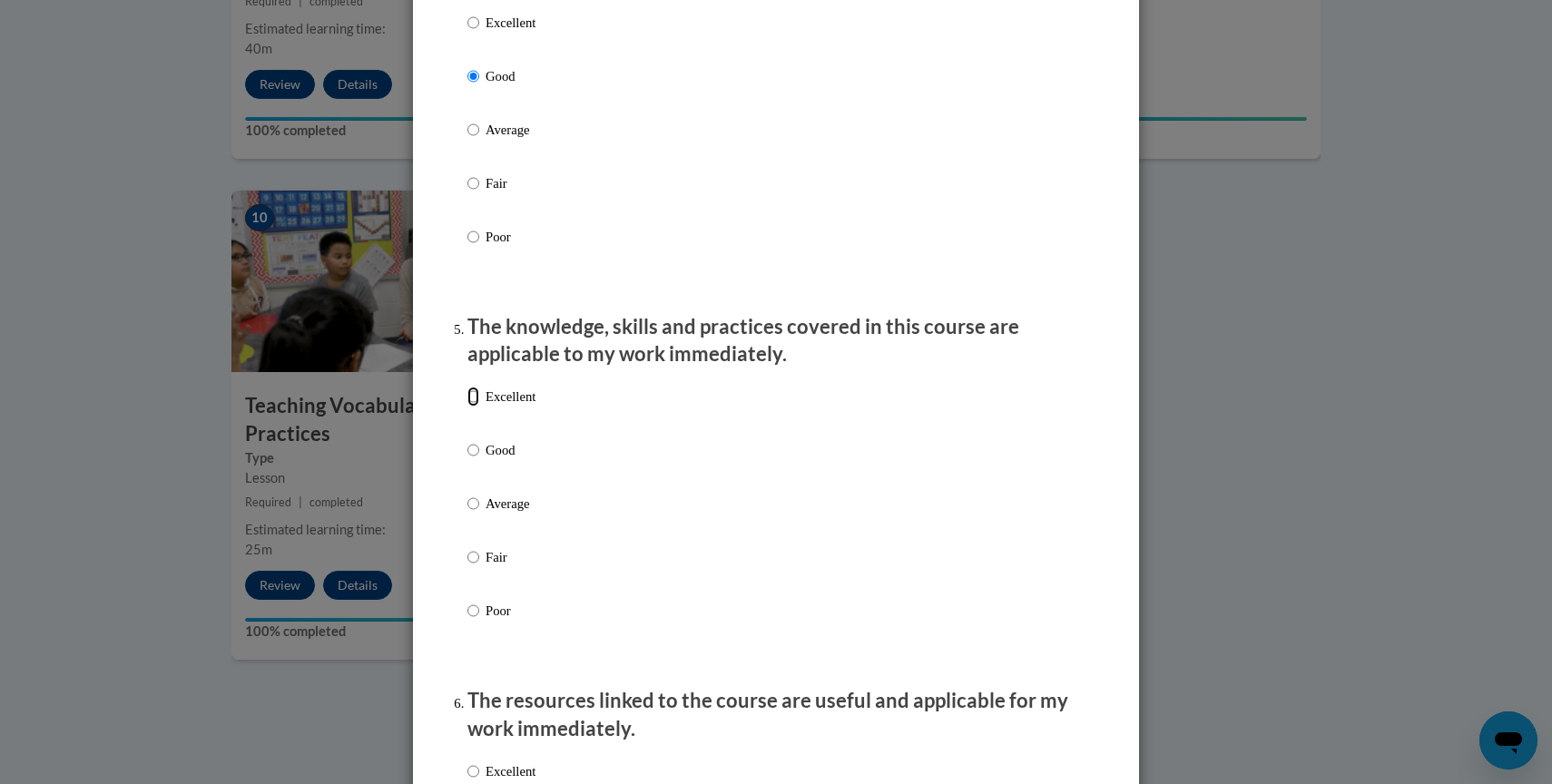
click at [471, 407] on input "Excellent" at bounding box center [473, 396] width 12 height 20
radio input "true"
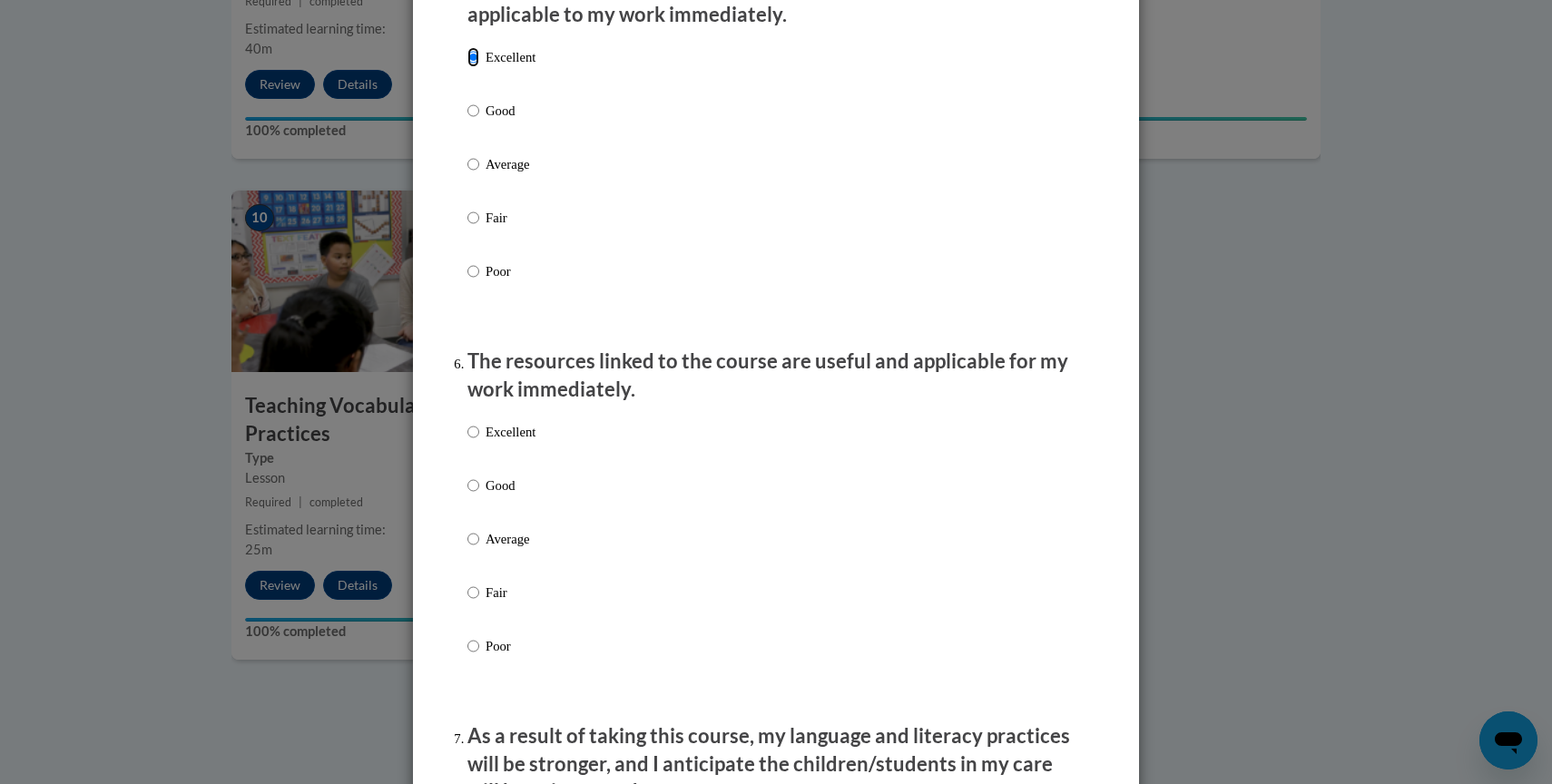
scroll to position [1721, 0]
click at [472, 441] on input "Excellent" at bounding box center [473, 431] width 12 height 20
radio input "true"
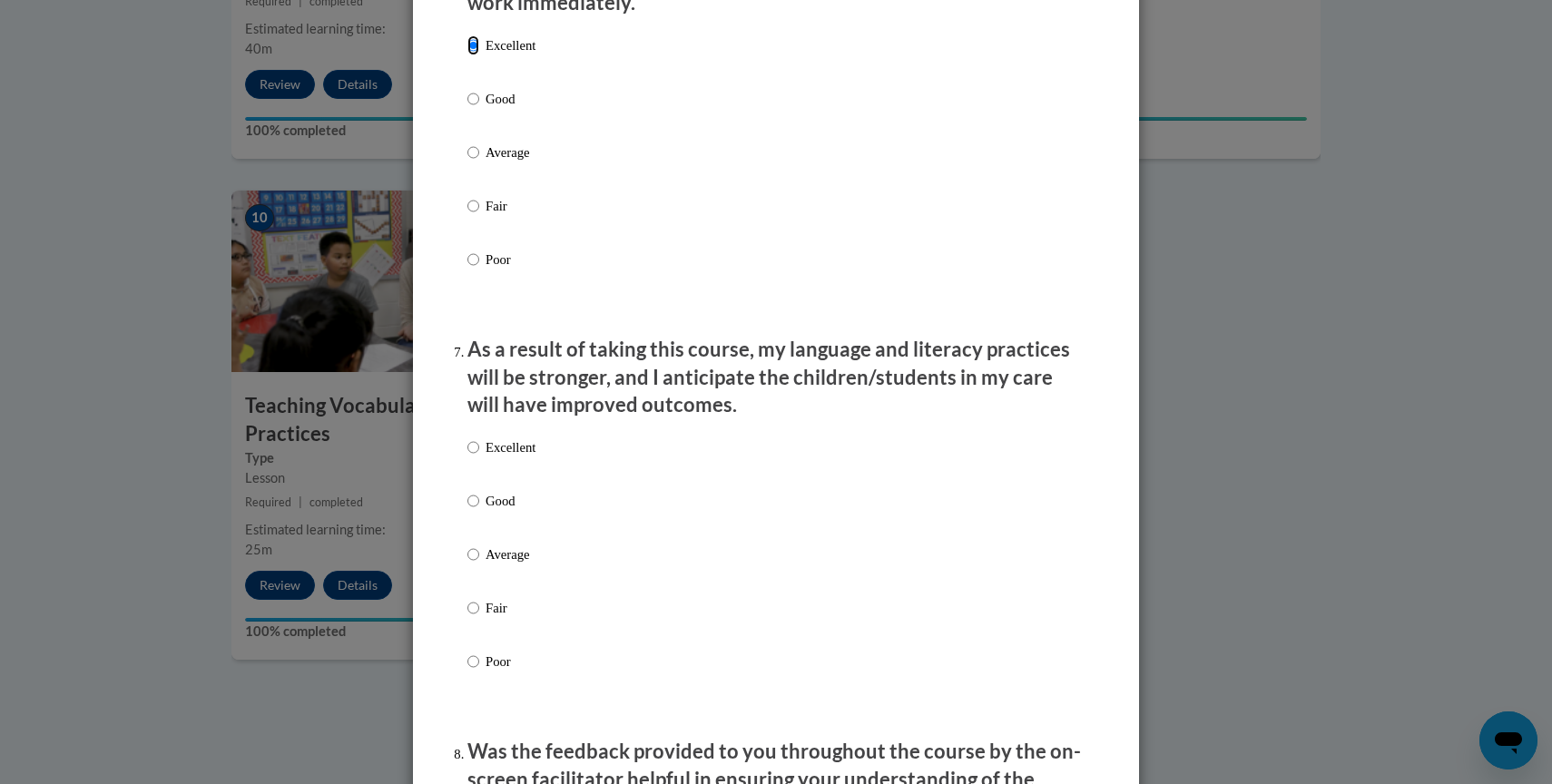
scroll to position [2109, 0]
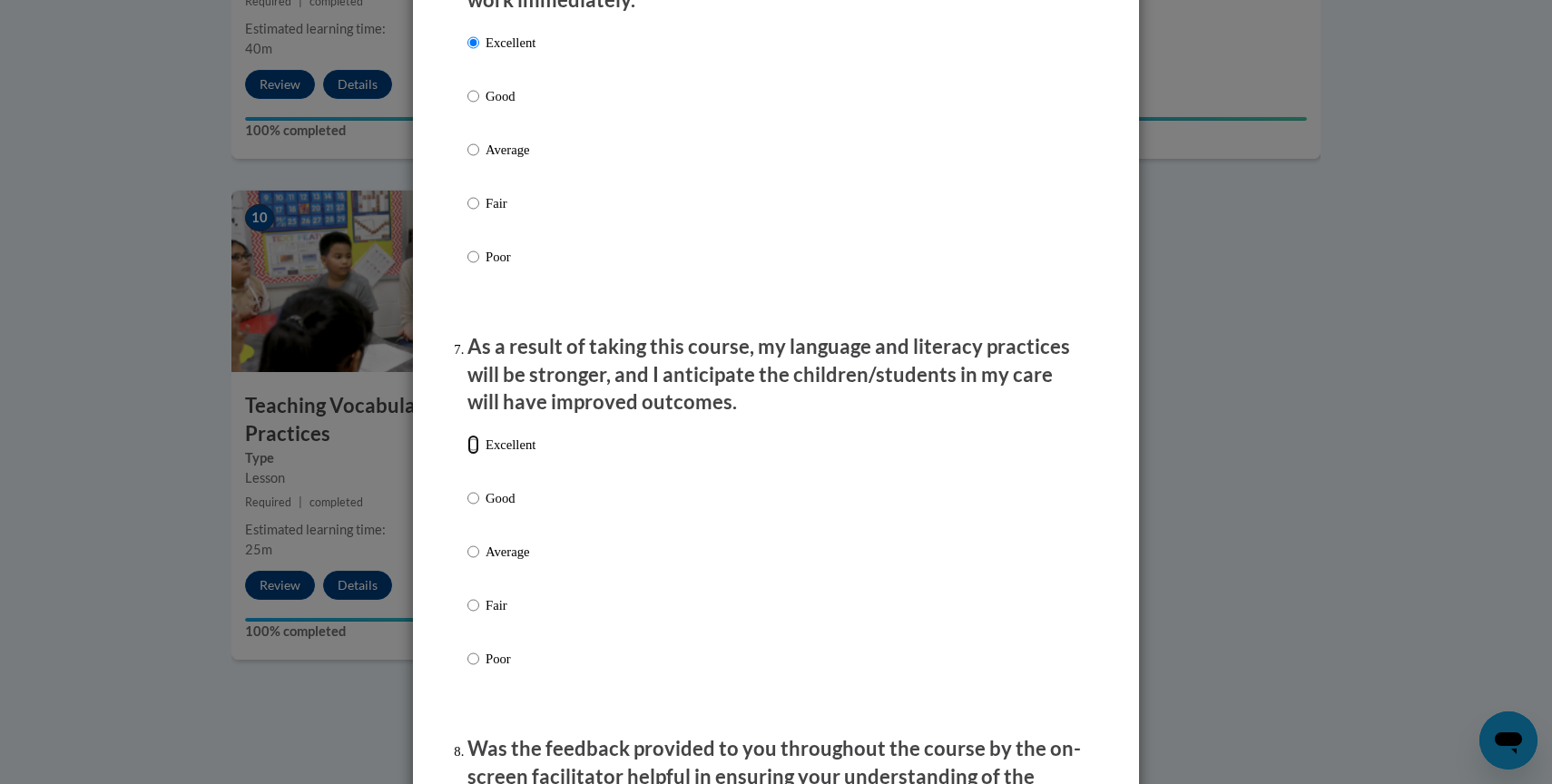
click at [470, 454] on input "Excellent" at bounding box center [473, 444] width 12 height 20
radio input "true"
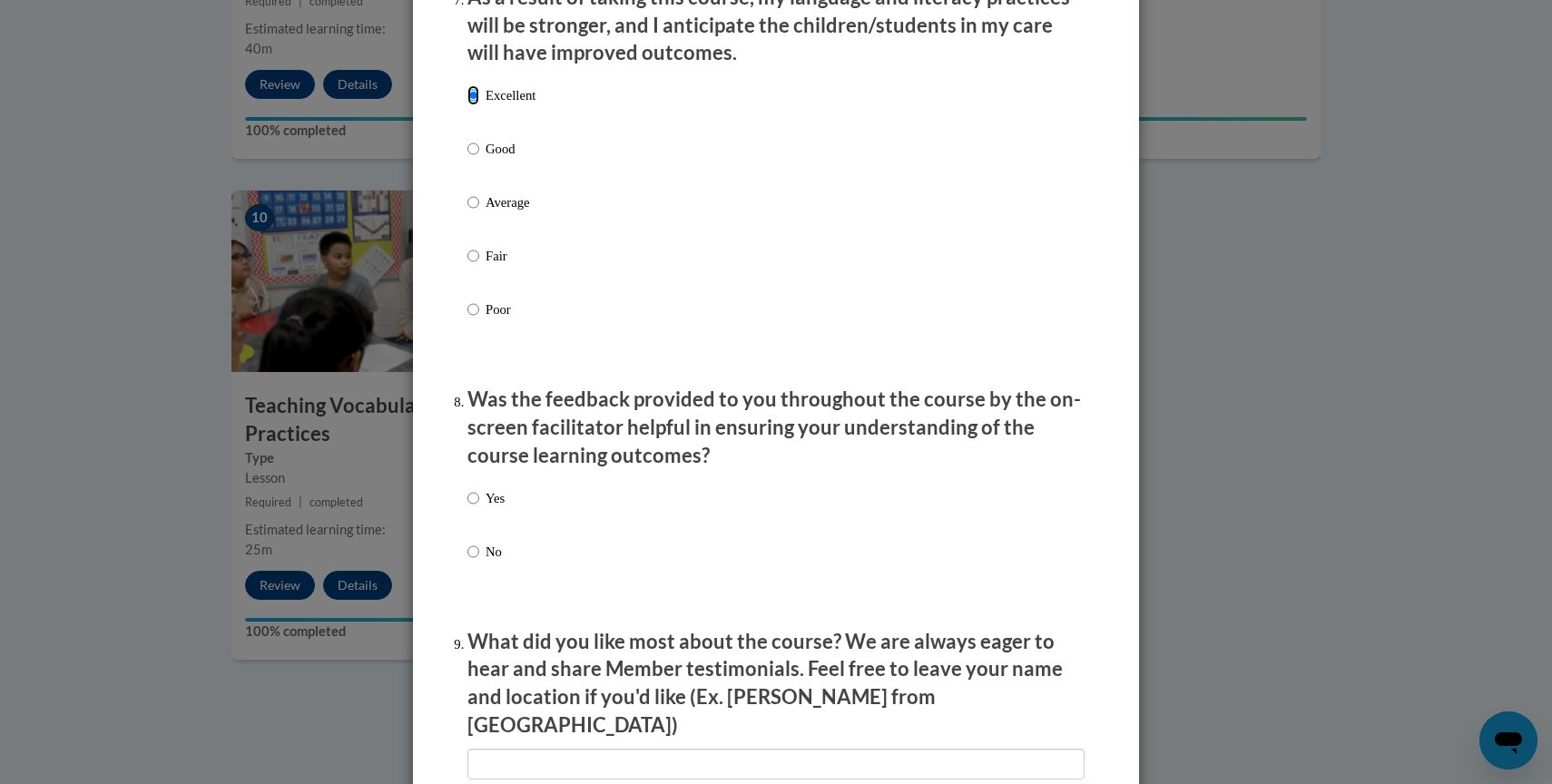
scroll to position [2472, 0]
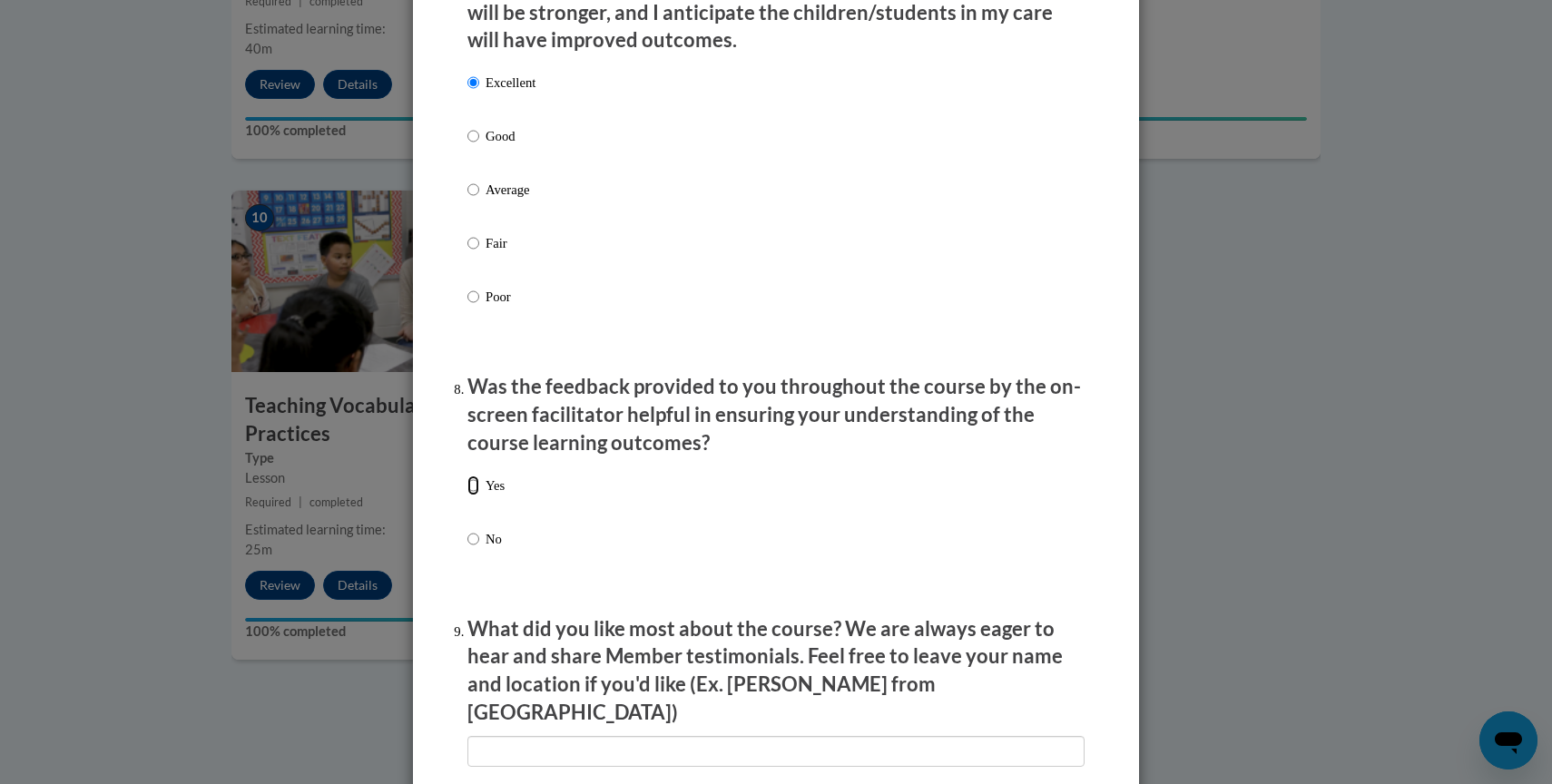
click at [472, 495] on input "Yes" at bounding box center [473, 485] width 12 height 20
radio input "true"
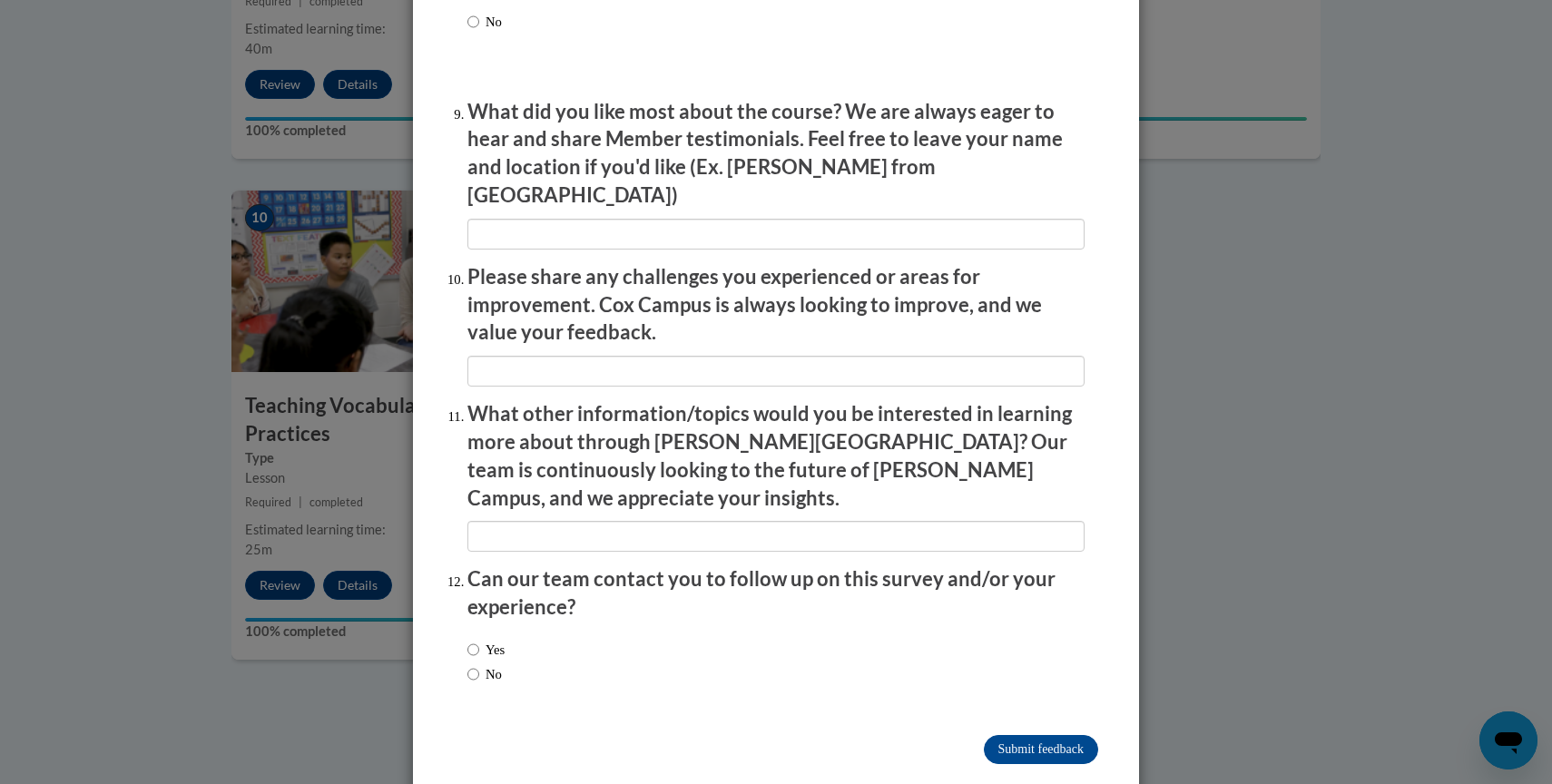
scroll to position [2989, 0]
click at [471, 663] on input "No" at bounding box center [473, 673] width 12 height 20
radio input "true"
click at [1000, 734] on input "Submit feedback" at bounding box center [1040, 747] width 114 height 29
